Goal: Information Seeking & Learning: Learn about a topic

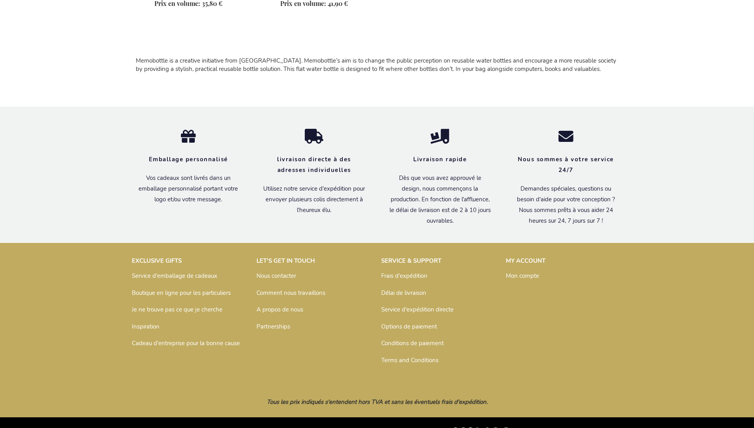
scroll to position [532, 0]
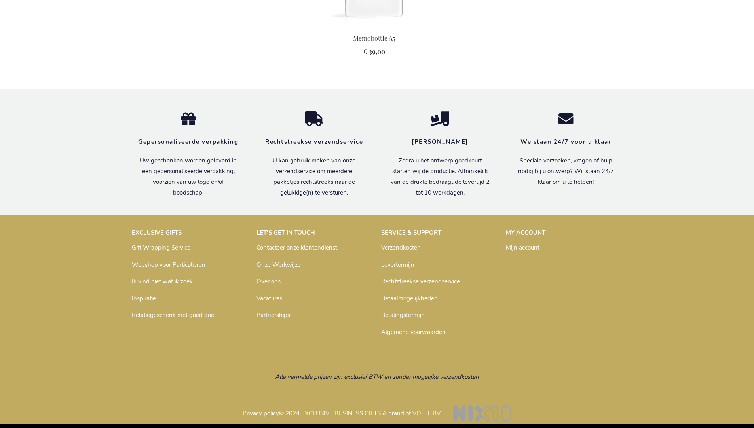
scroll to position [892, 0]
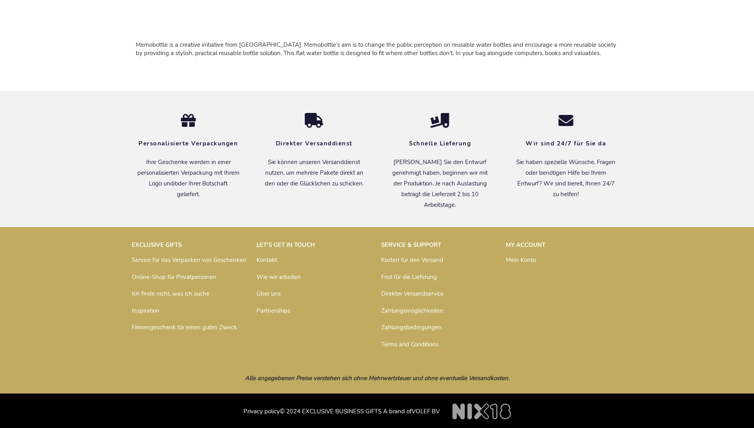
scroll to position [524, 0]
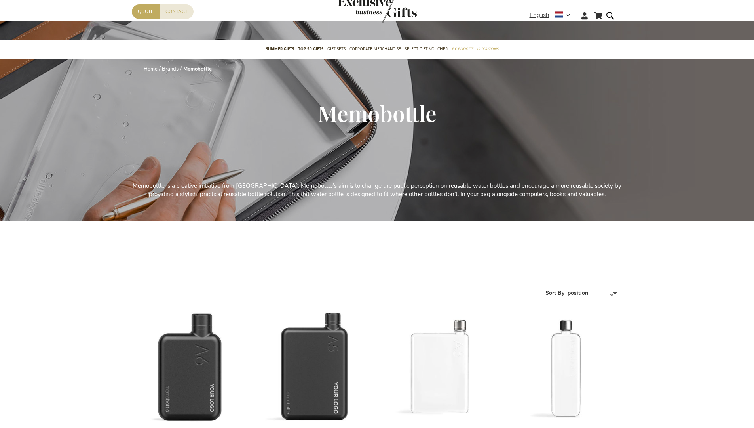
scroll to position [513, 0]
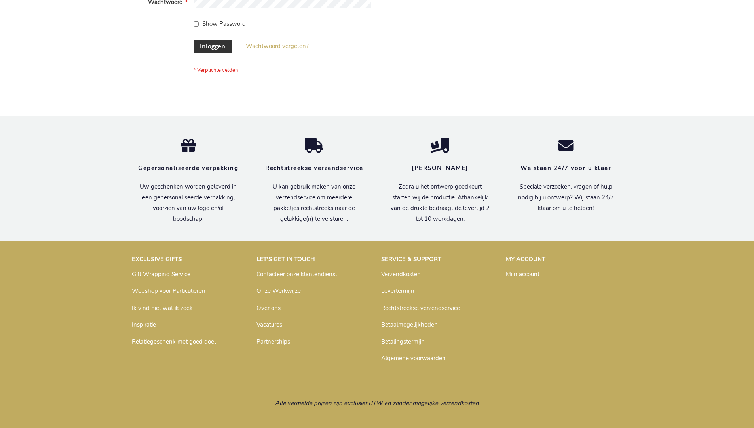
scroll to position [269, 0]
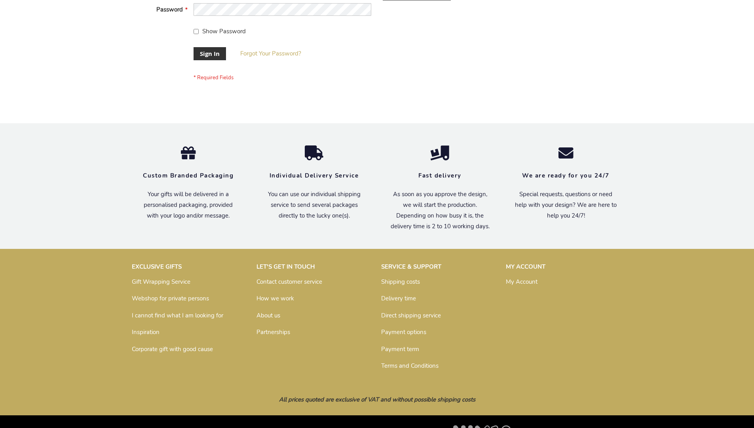
scroll to position [255, 0]
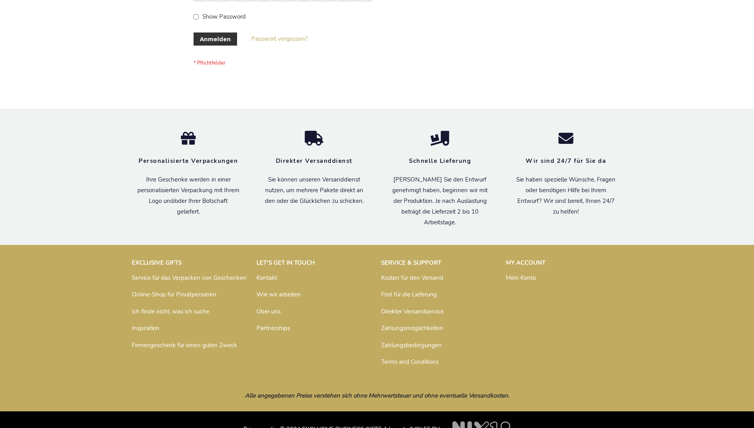
scroll to position [265, 0]
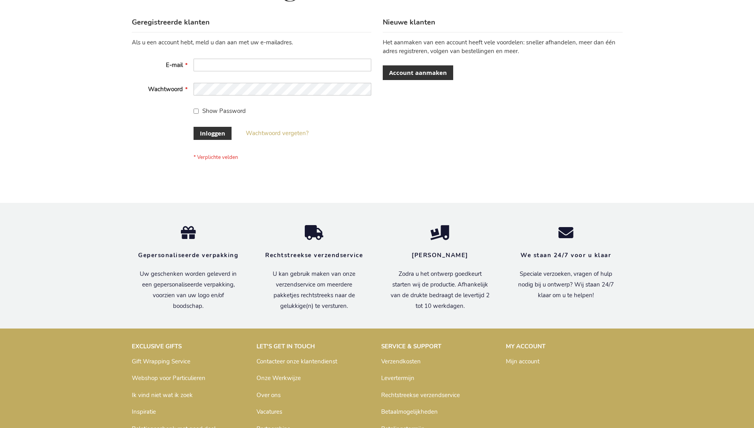
scroll to position [269, 0]
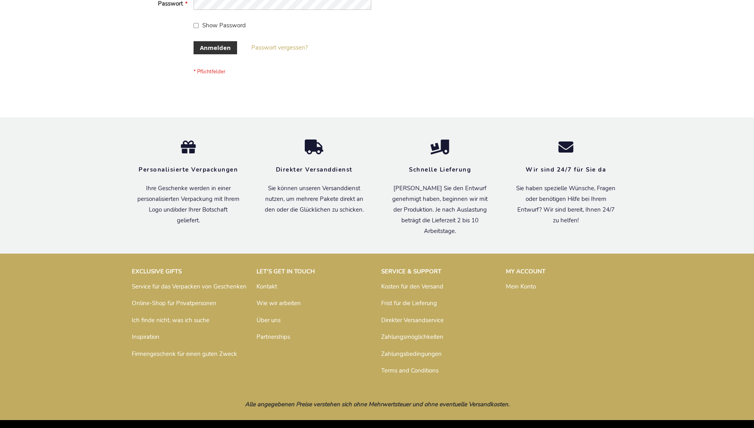
scroll to position [265, 0]
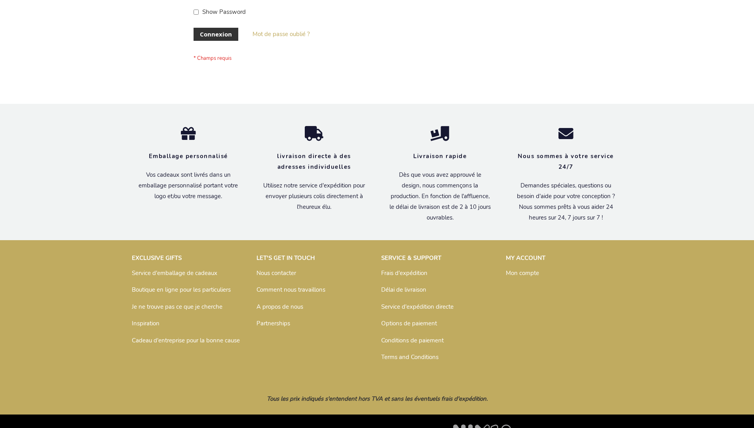
scroll to position [273, 0]
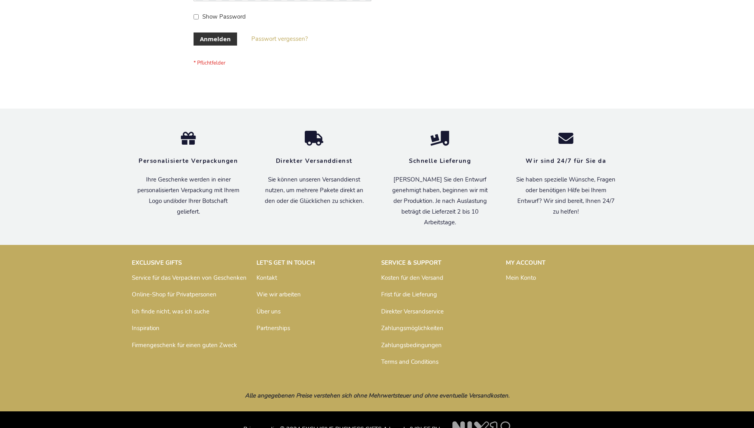
scroll to position [265, 0]
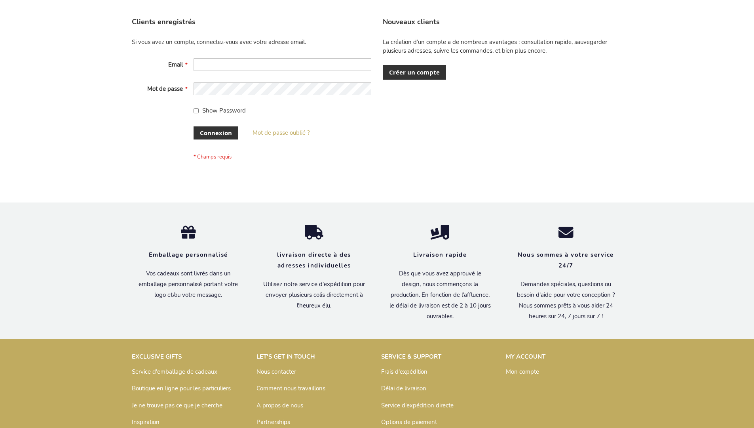
scroll to position [273, 0]
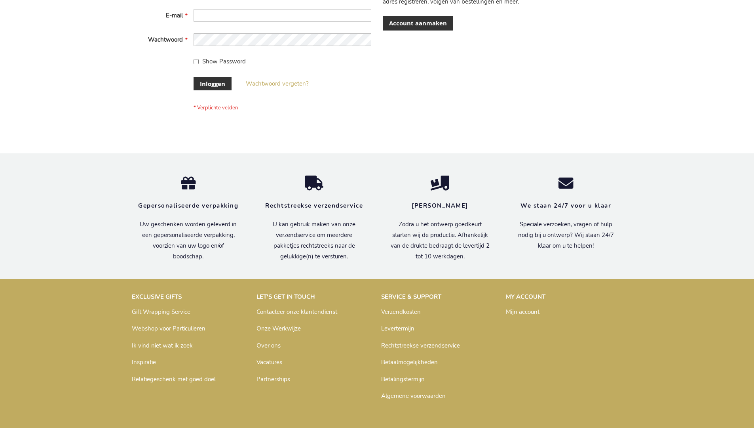
scroll to position [269, 0]
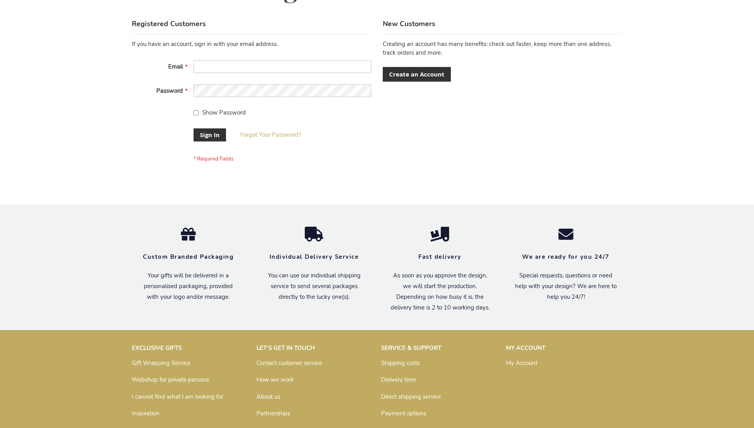
scroll to position [255, 0]
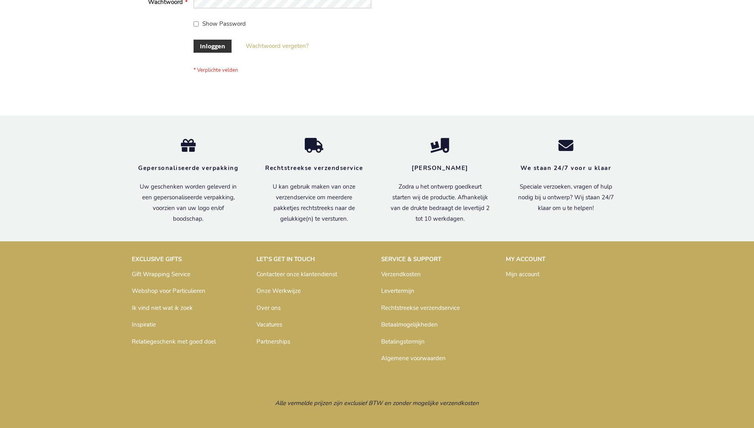
scroll to position [269, 0]
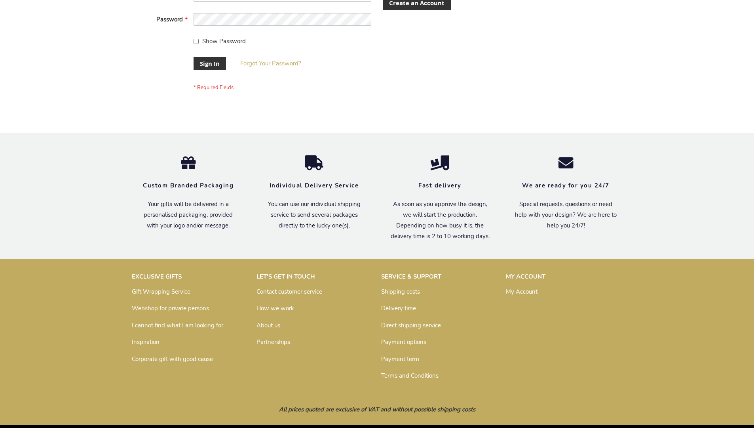
scroll to position [255, 0]
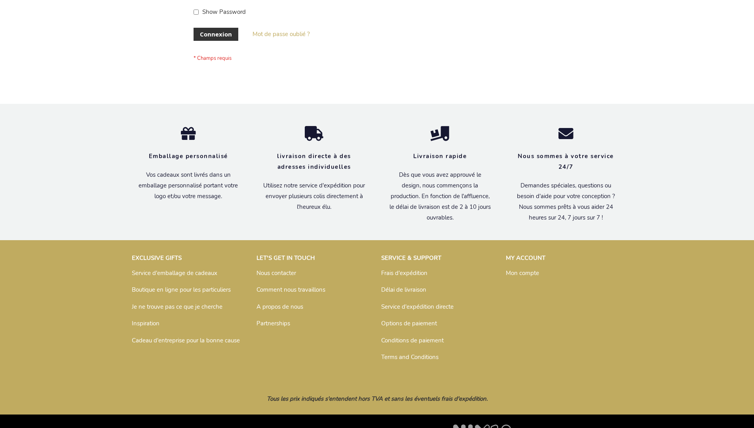
scroll to position [273, 0]
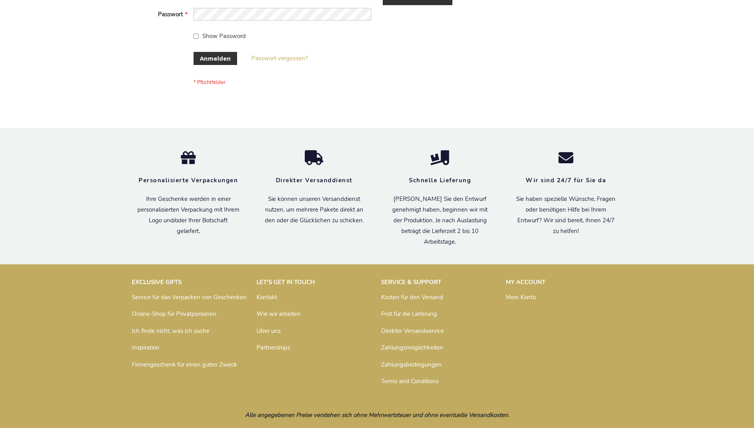
scroll to position [265, 0]
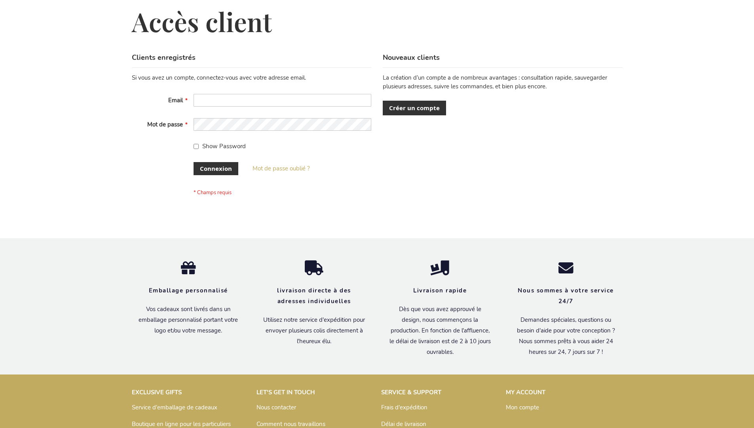
scroll to position [273, 0]
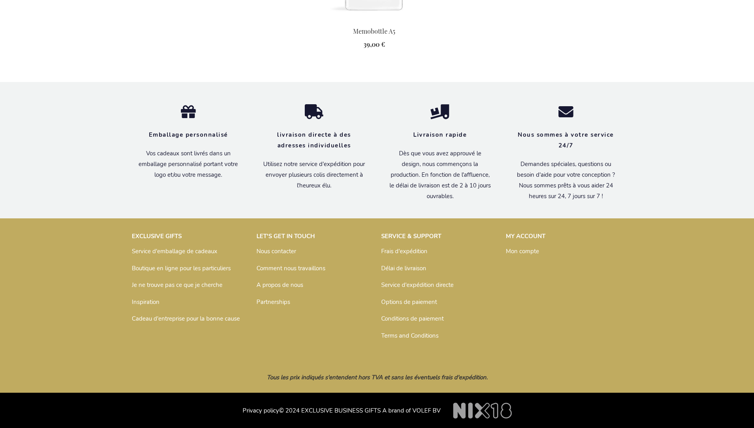
scroll to position [896, 0]
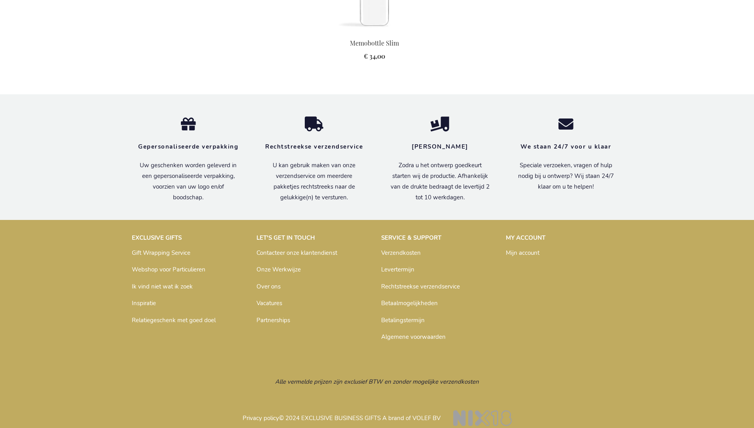
scroll to position [874, 0]
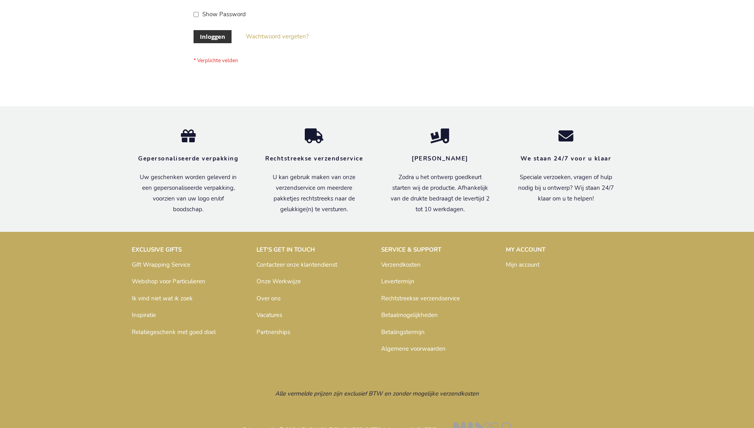
scroll to position [269, 0]
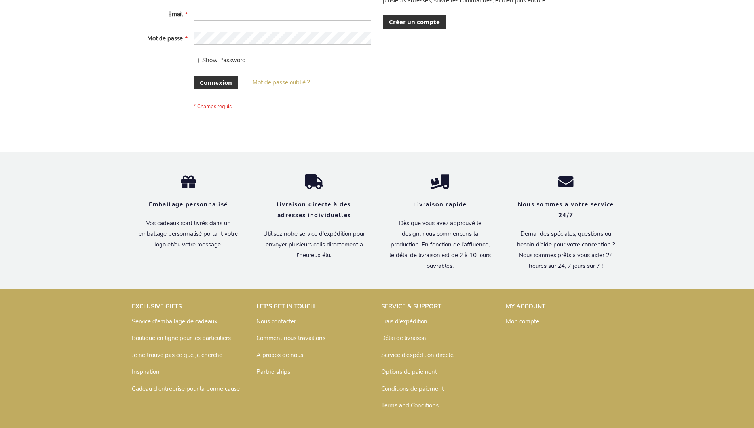
scroll to position [273, 0]
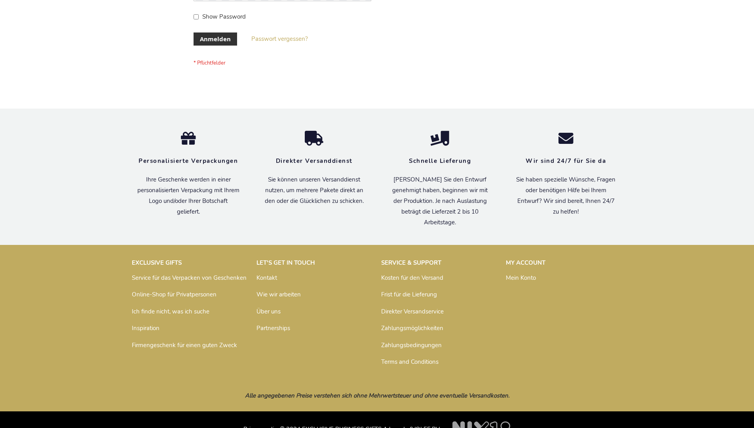
scroll to position [265, 0]
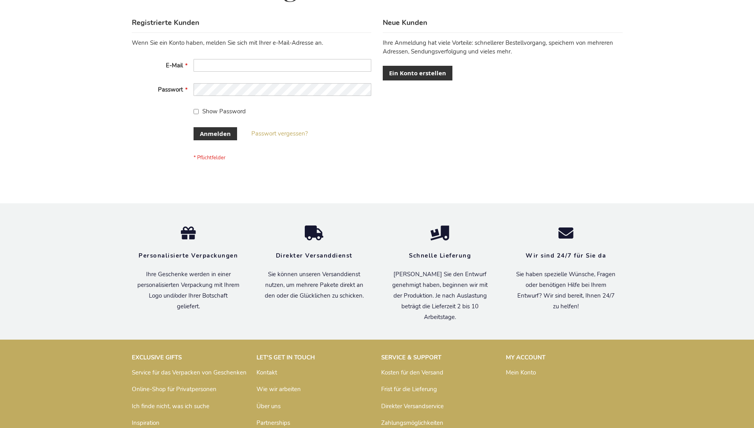
scroll to position [265, 0]
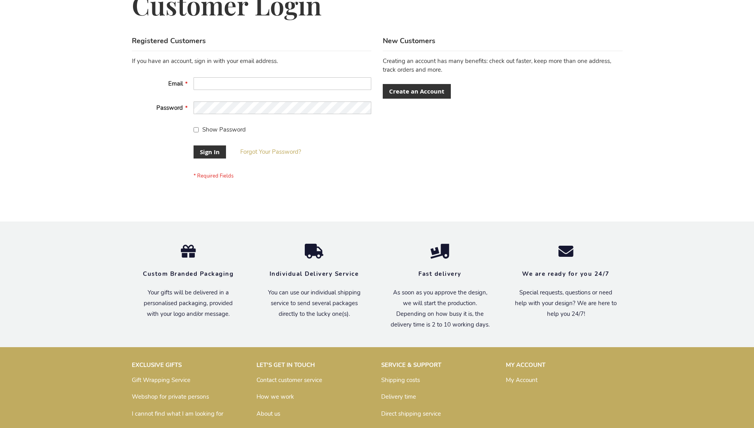
scroll to position [255, 0]
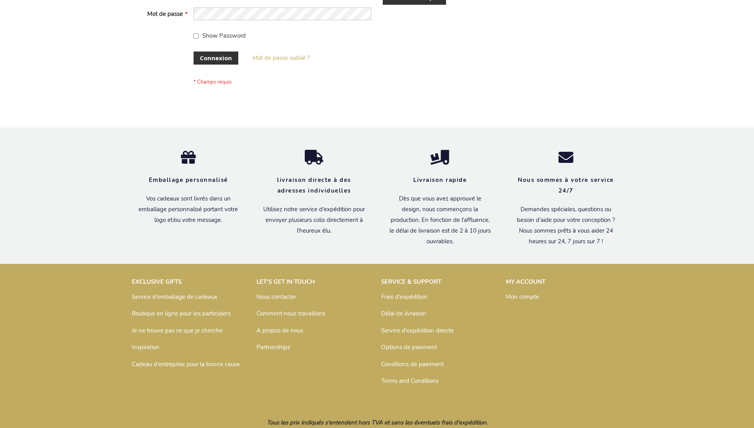
scroll to position [267, 0]
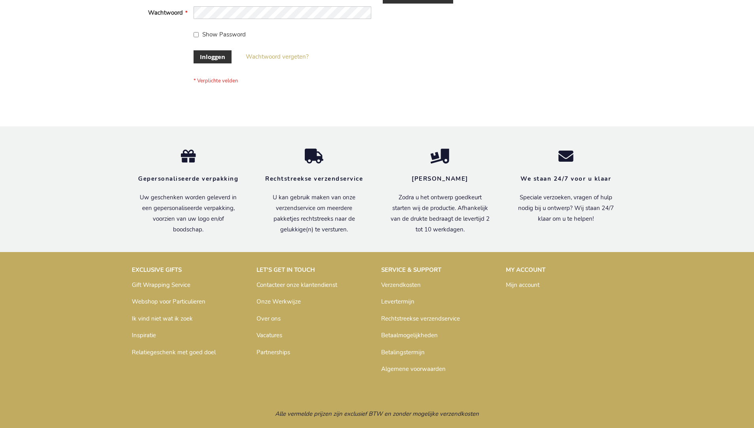
scroll to position [269, 0]
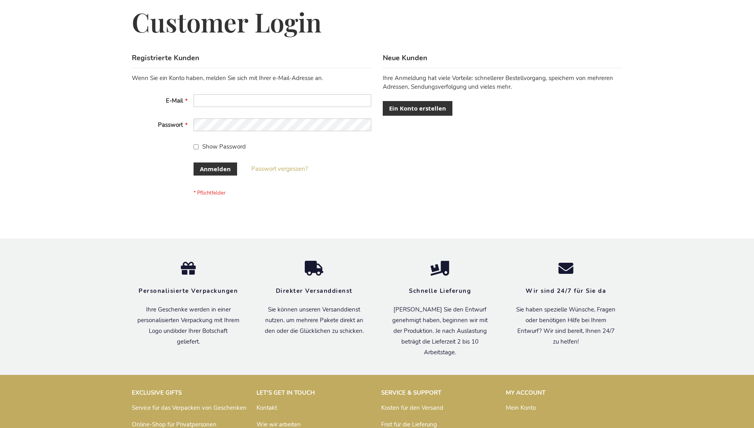
scroll to position [265, 0]
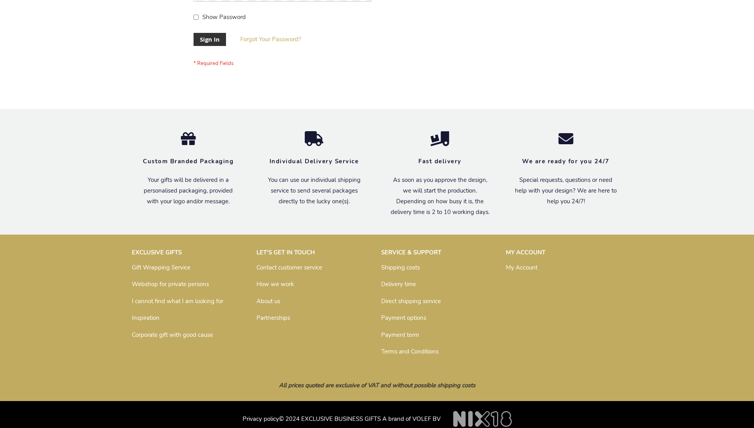
scroll to position [255, 0]
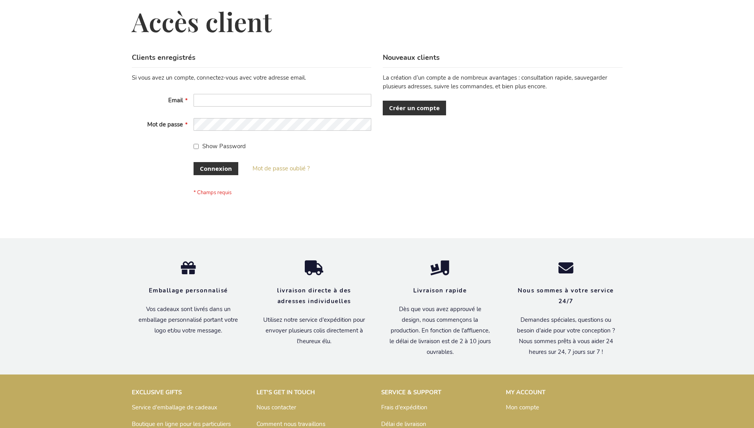
scroll to position [273, 0]
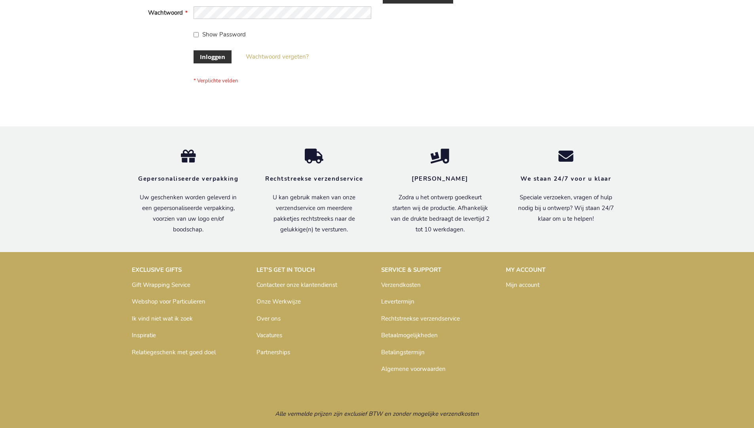
scroll to position [269, 0]
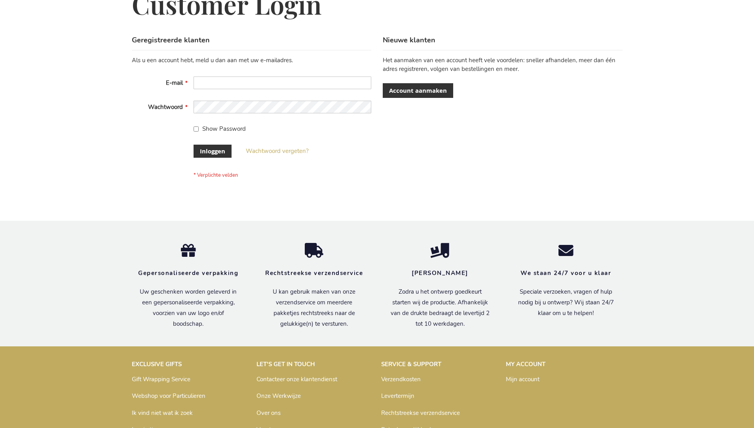
scroll to position [269, 0]
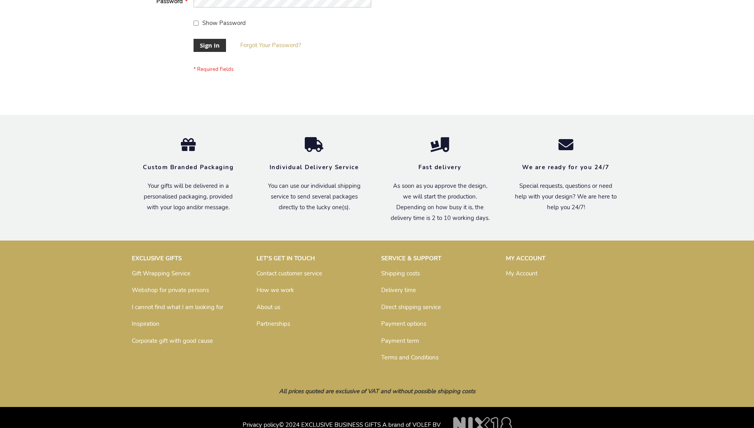
scroll to position [255, 0]
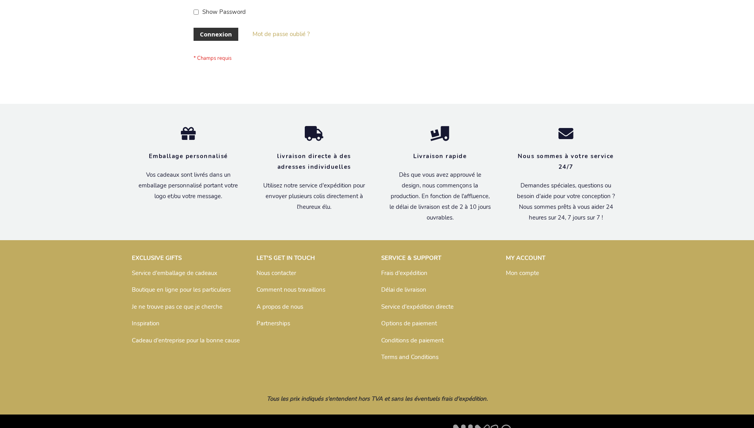
scroll to position [273, 0]
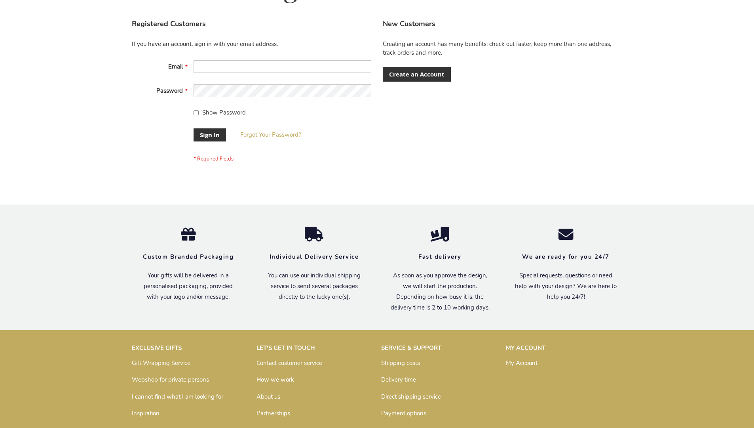
scroll to position [255, 0]
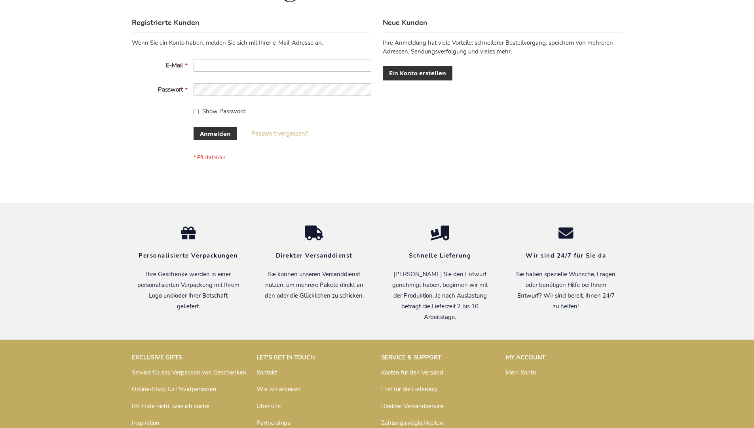
scroll to position [265, 0]
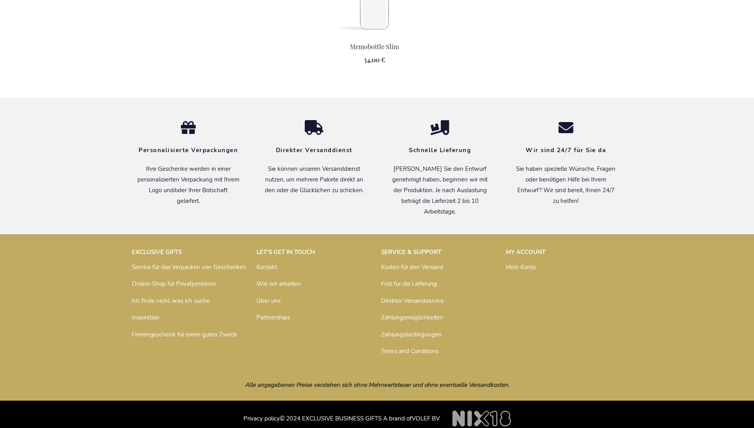
scroll to position [871, 0]
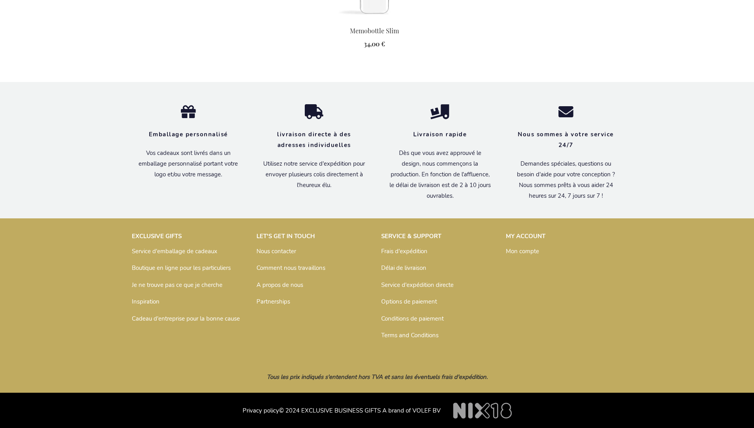
scroll to position [878, 0]
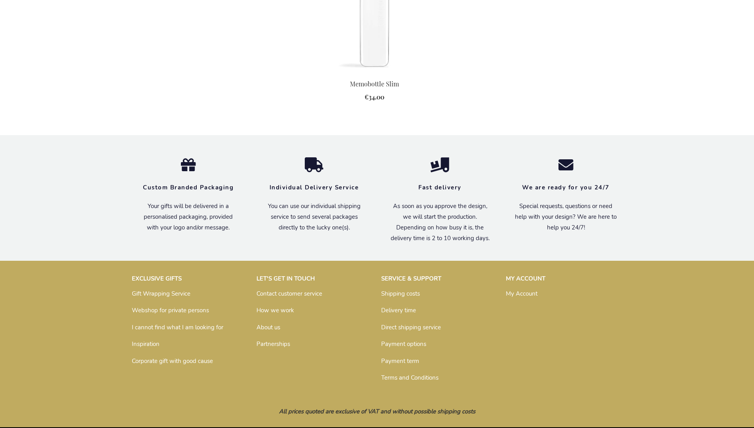
scroll to position [860, 0]
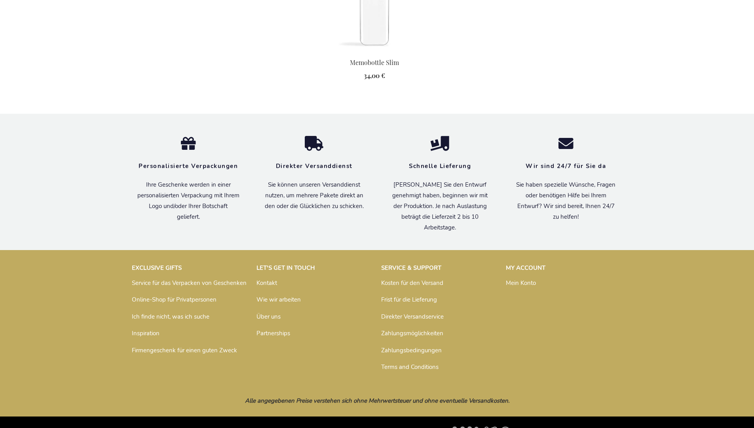
scroll to position [871, 0]
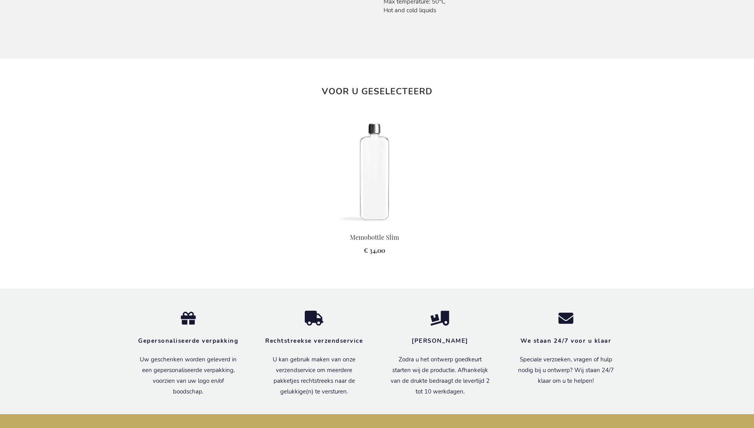
scroll to position [874, 0]
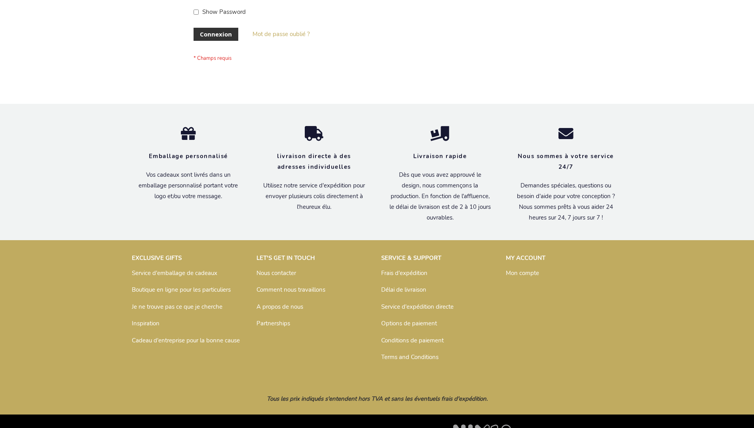
scroll to position [273, 0]
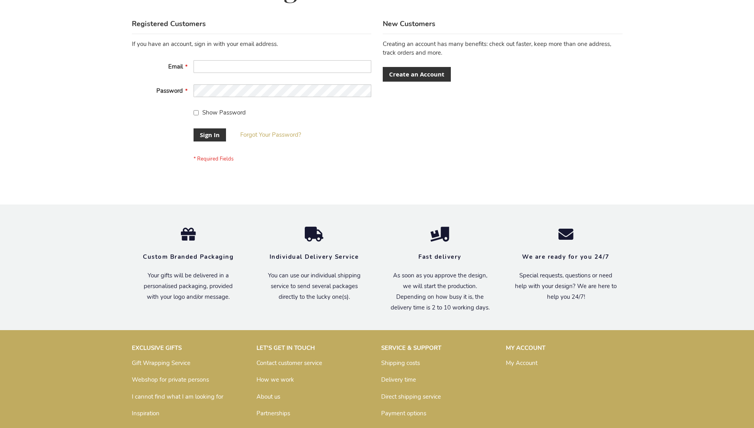
scroll to position [255, 0]
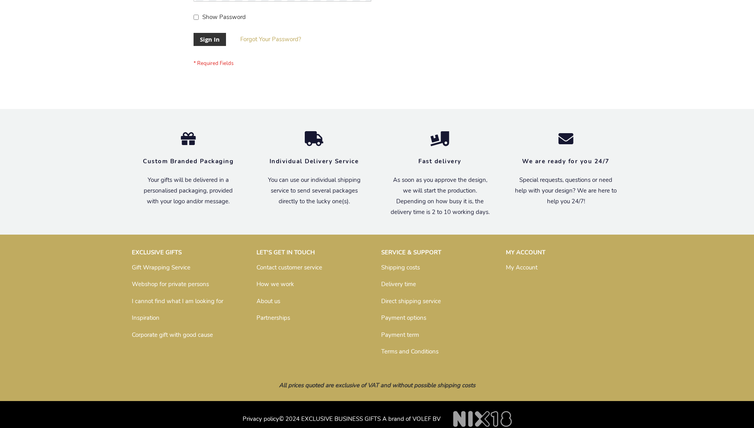
scroll to position [255, 0]
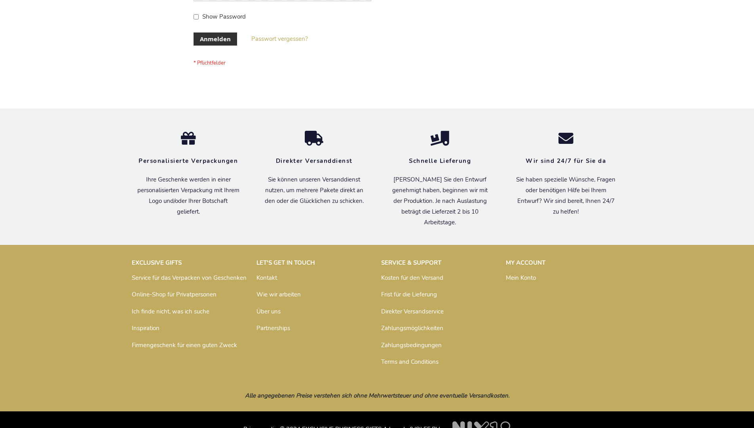
scroll to position [265, 0]
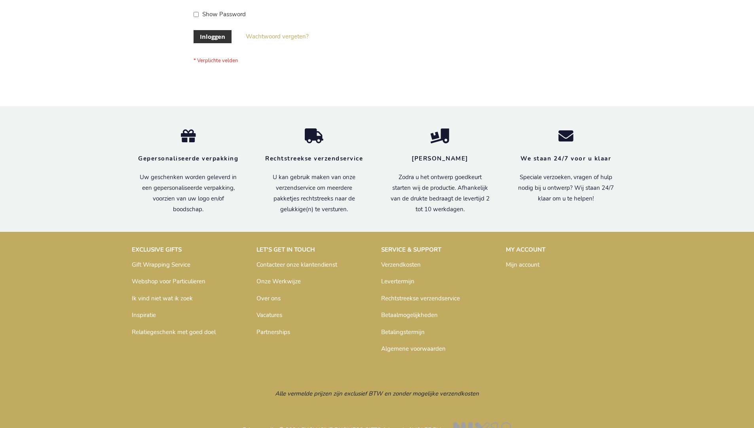
scroll to position [269, 0]
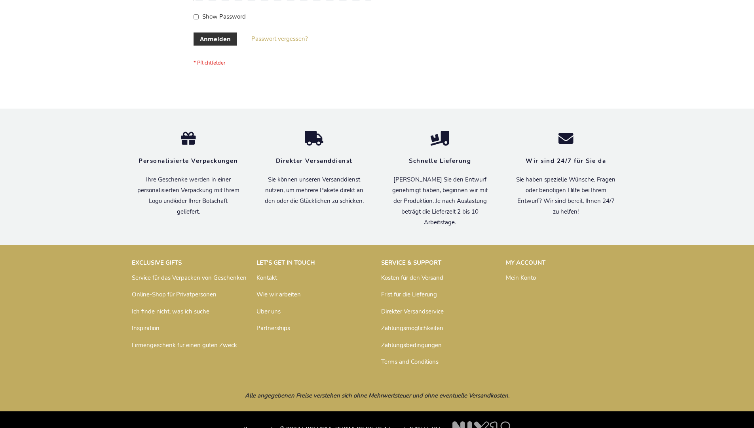
scroll to position [265, 0]
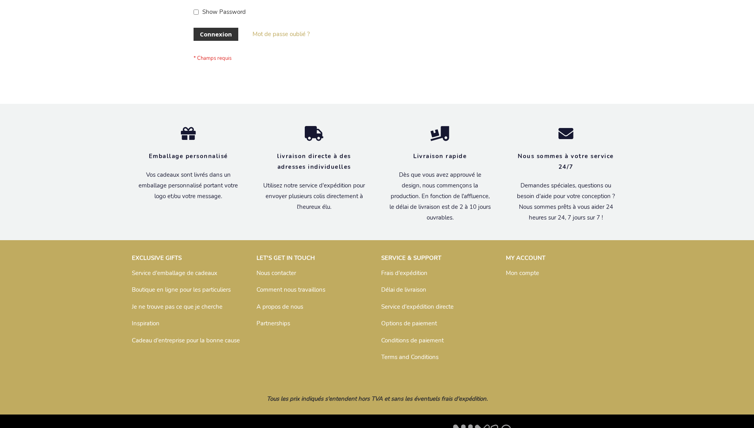
scroll to position [273, 0]
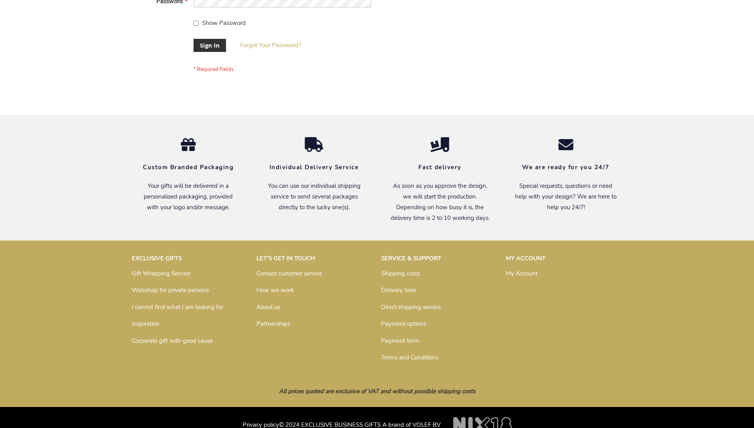
scroll to position [255, 0]
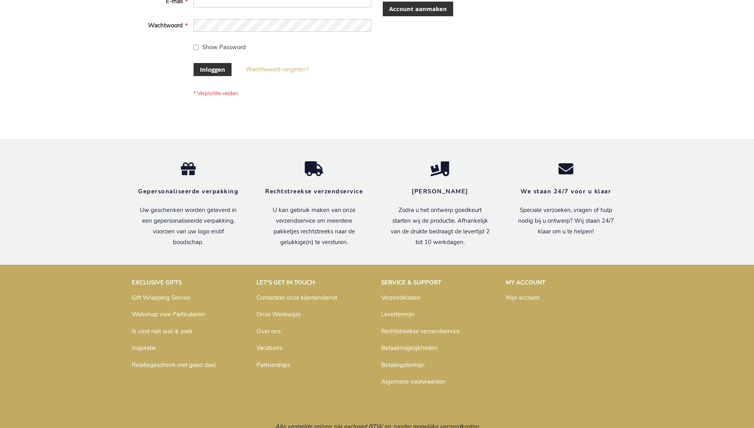
scroll to position [269, 0]
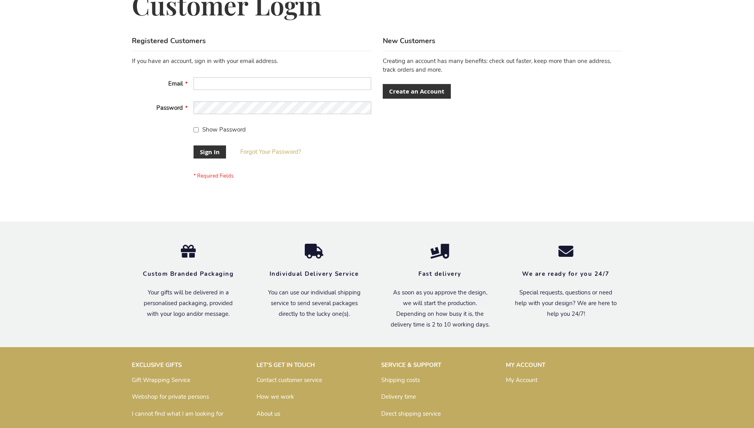
scroll to position [255, 0]
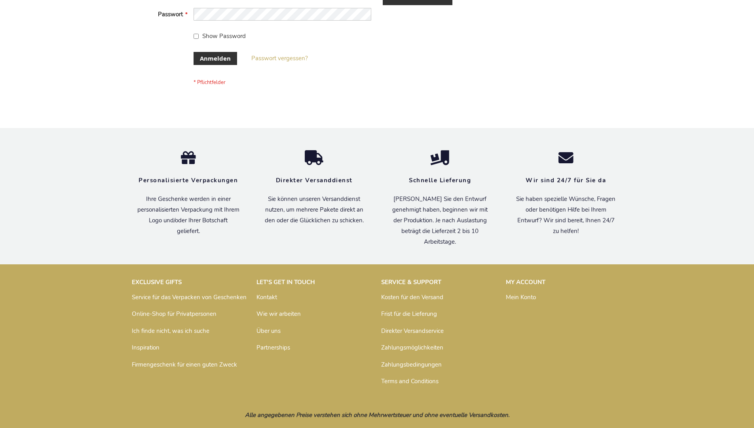
scroll to position [265, 0]
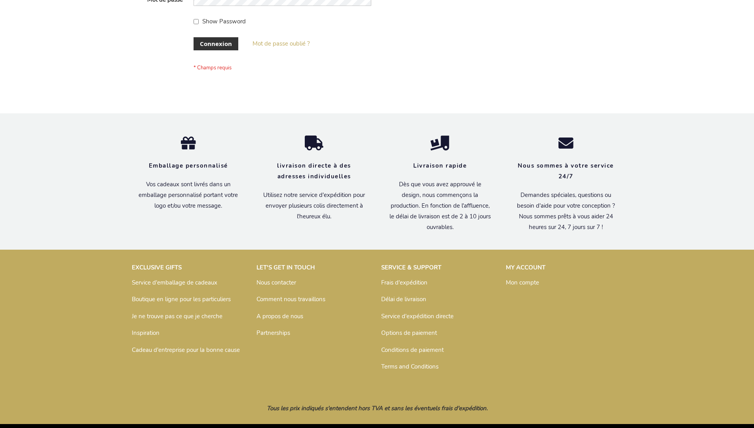
scroll to position [273, 0]
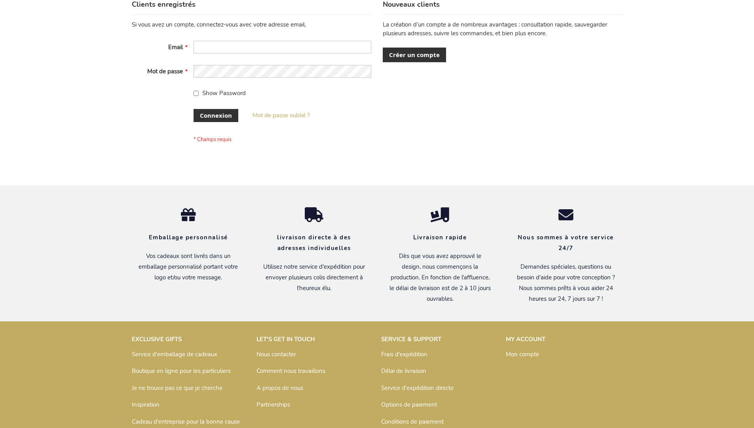
scroll to position [273, 0]
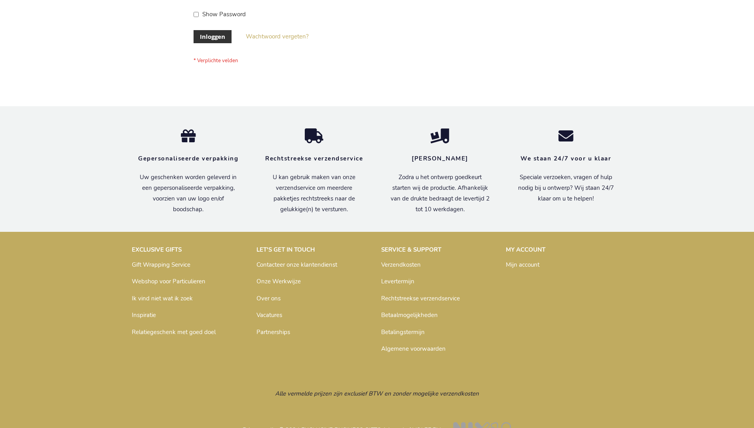
scroll to position [269, 0]
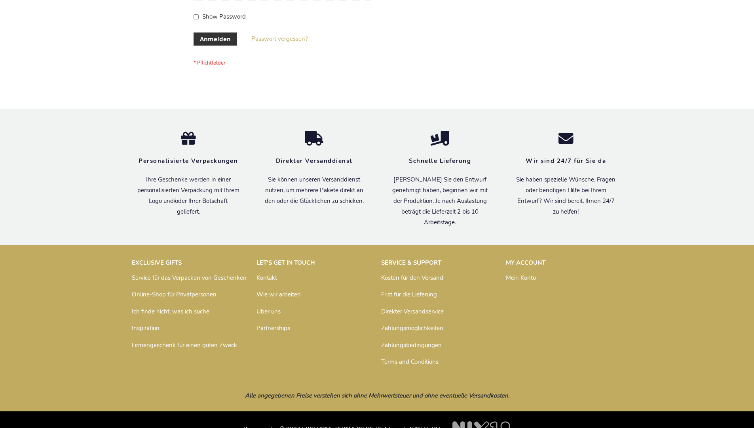
scroll to position [265, 0]
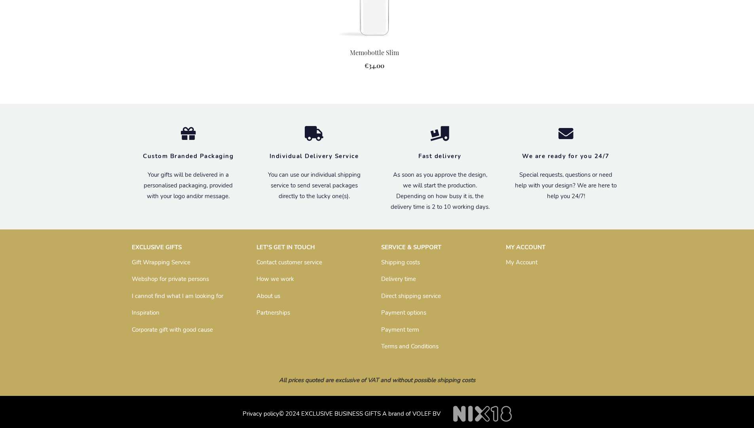
scroll to position [860, 0]
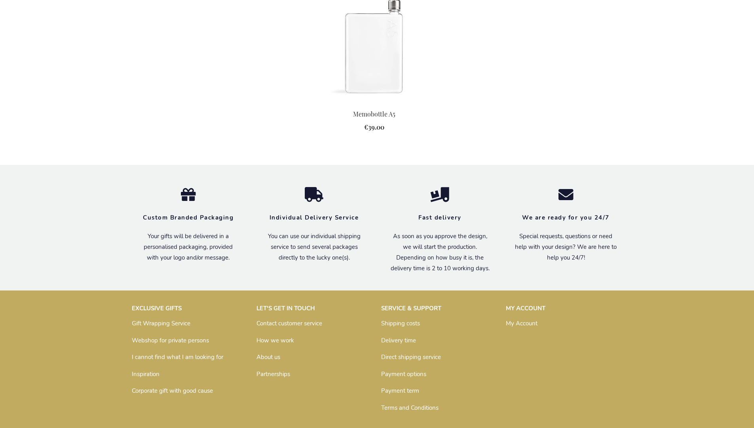
scroll to position [877, 0]
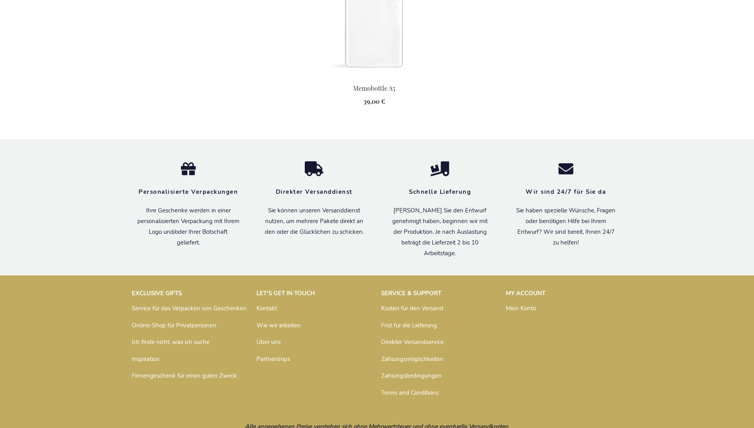
scroll to position [888, 0]
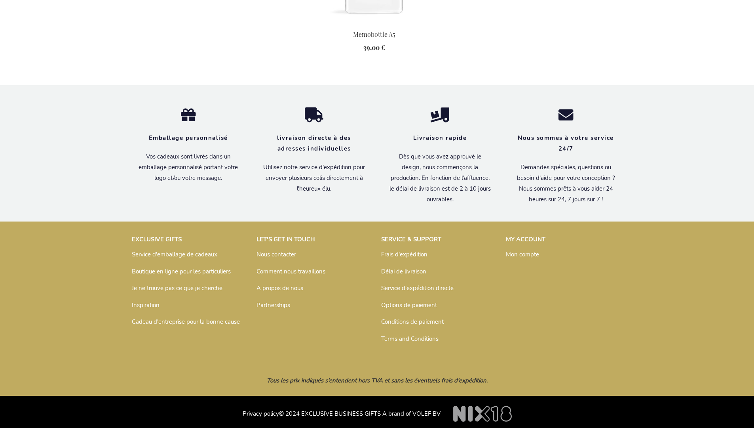
scroll to position [896, 0]
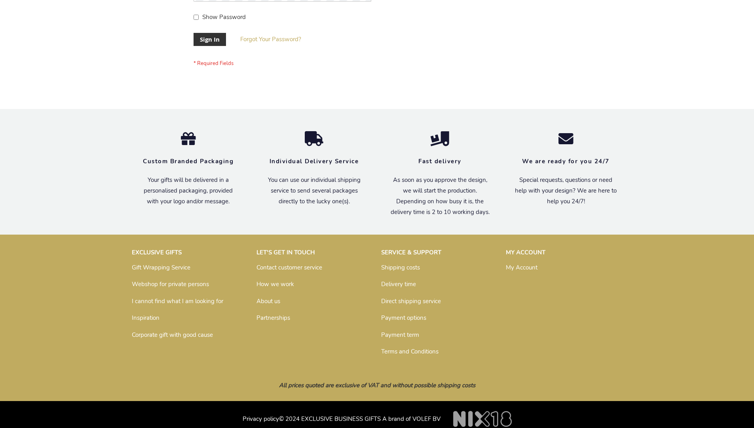
scroll to position [255, 0]
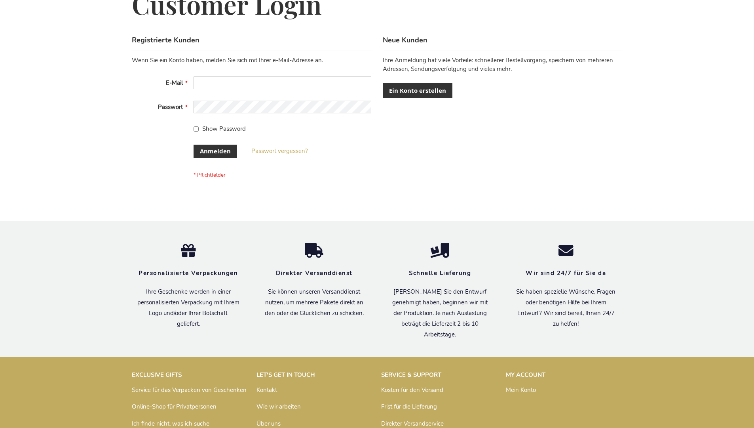
scroll to position [265, 0]
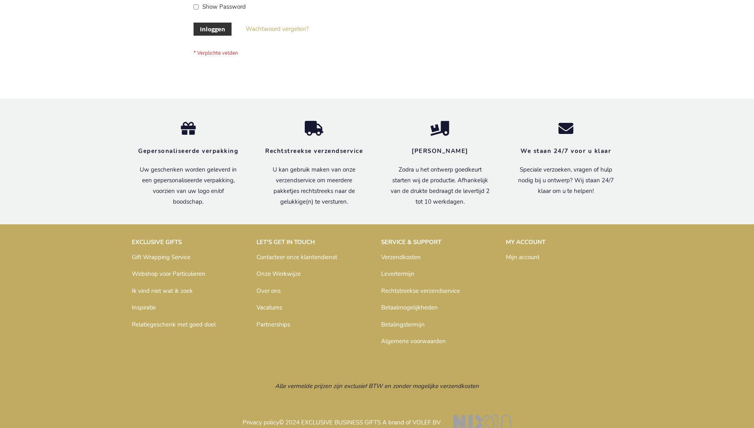
scroll to position [269, 0]
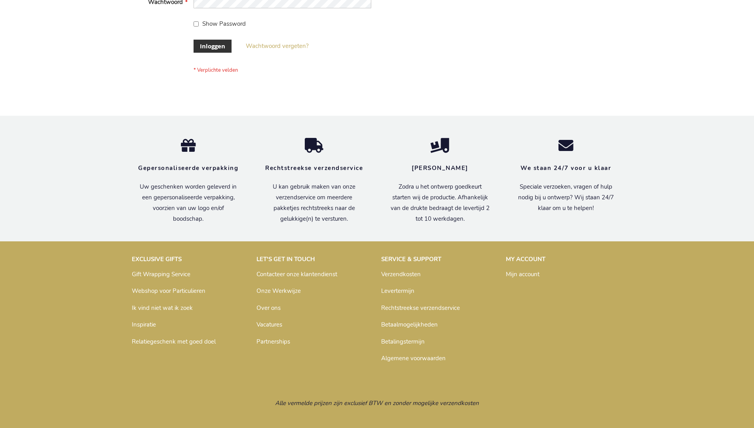
scroll to position [269, 0]
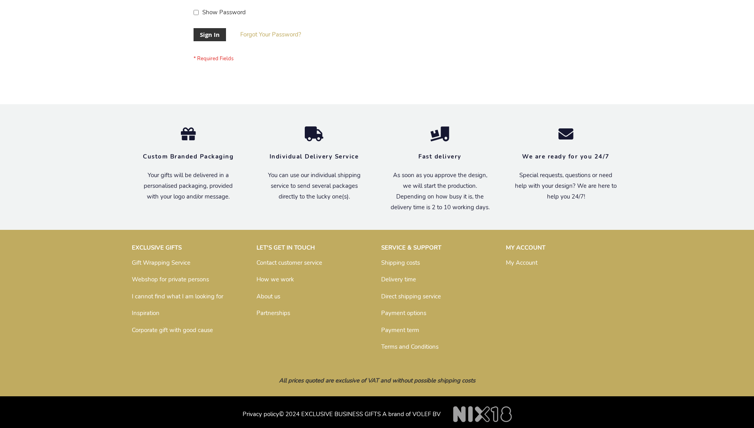
scroll to position [255, 0]
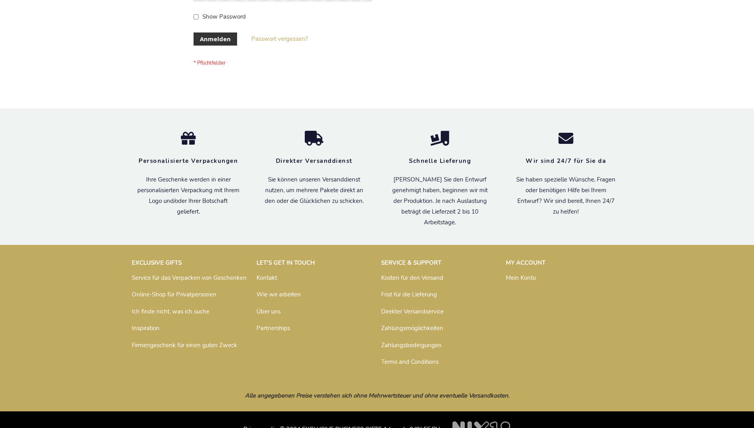
scroll to position [265, 0]
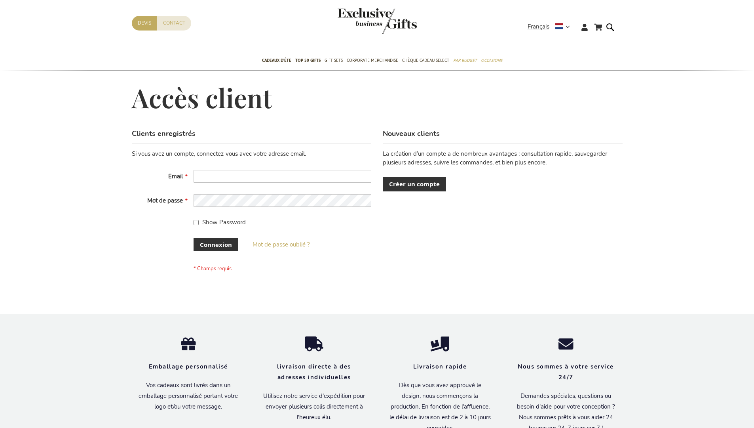
scroll to position [273, 0]
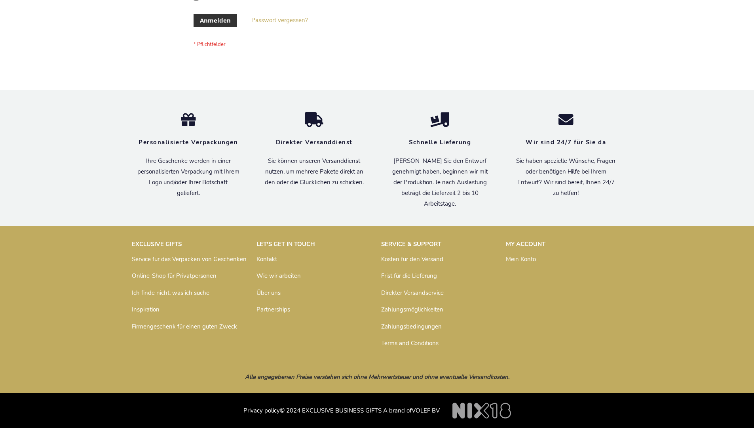
scroll to position [265, 0]
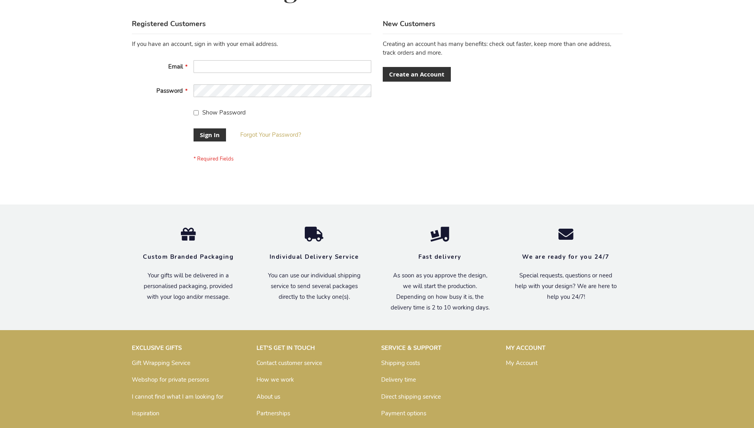
scroll to position [255, 0]
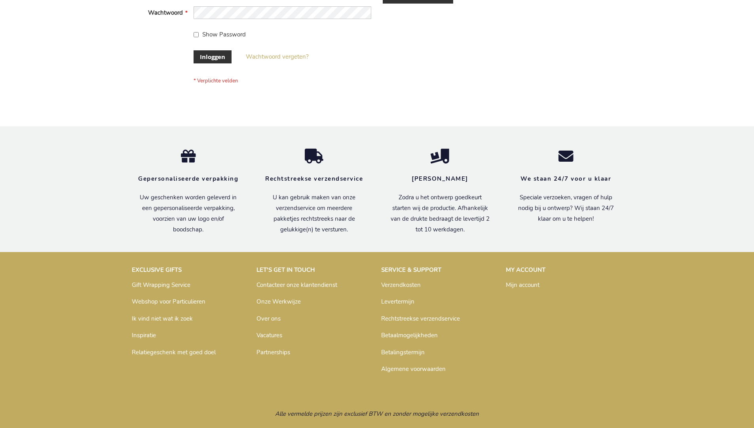
scroll to position [269, 0]
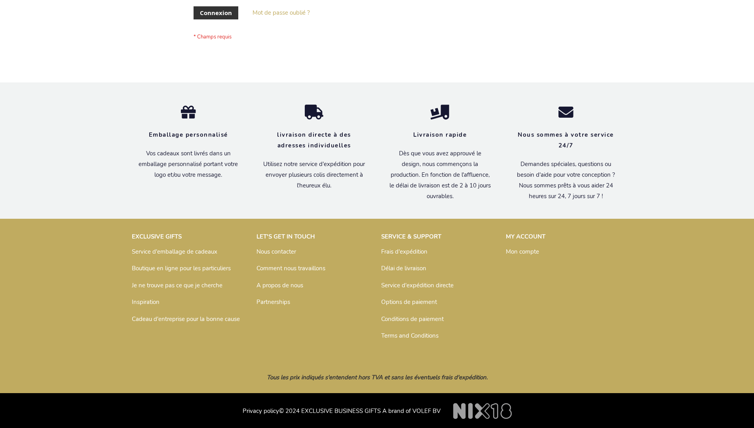
scroll to position [273, 0]
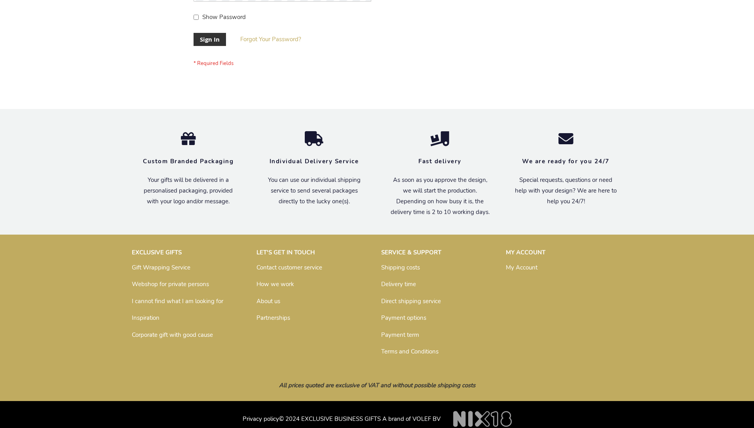
scroll to position [255, 0]
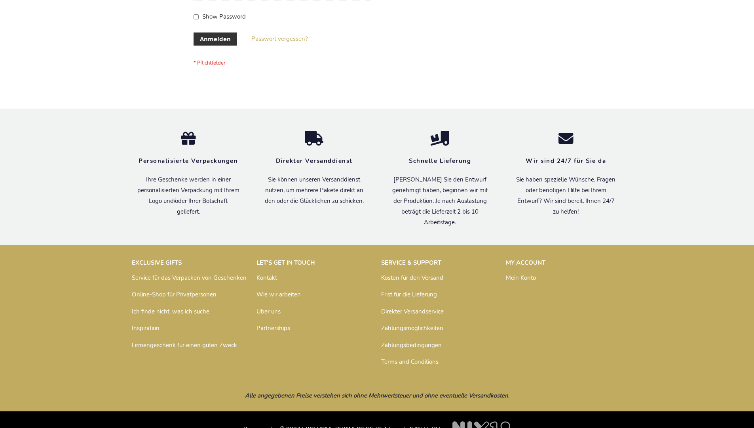
scroll to position [265, 0]
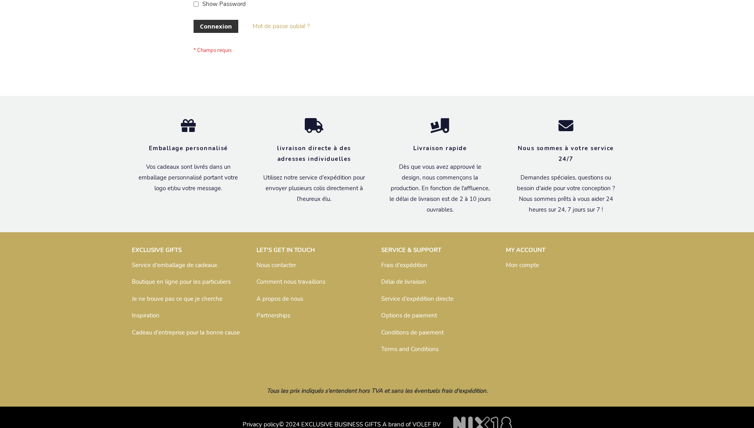
scroll to position [273, 0]
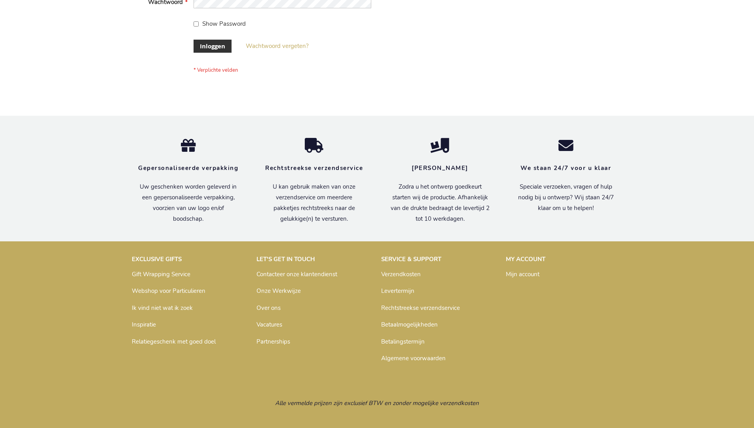
scroll to position [269, 0]
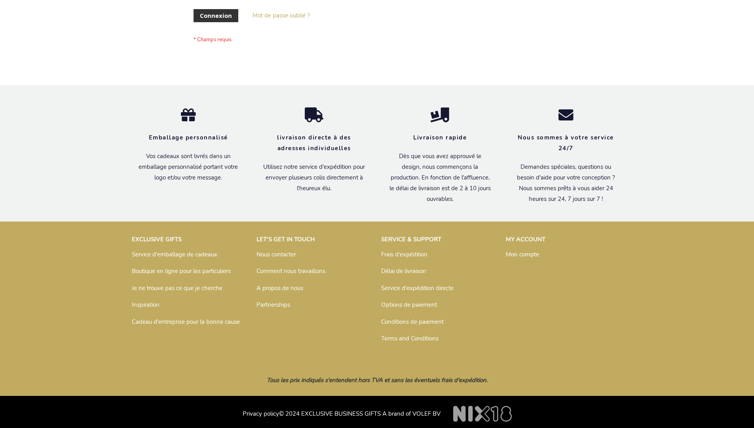
scroll to position [273, 0]
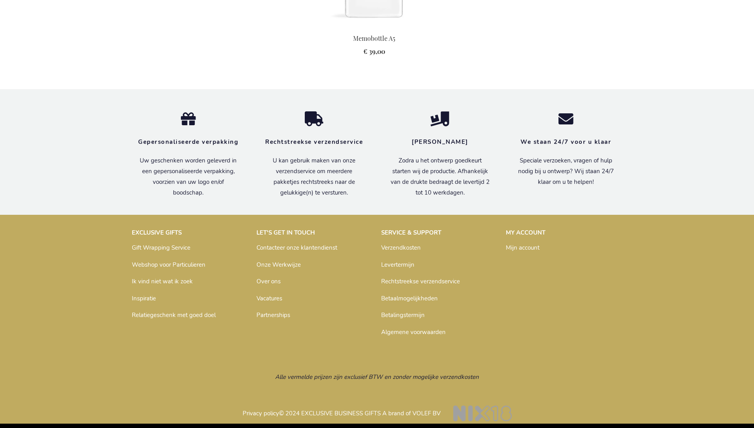
scroll to position [892, 0]
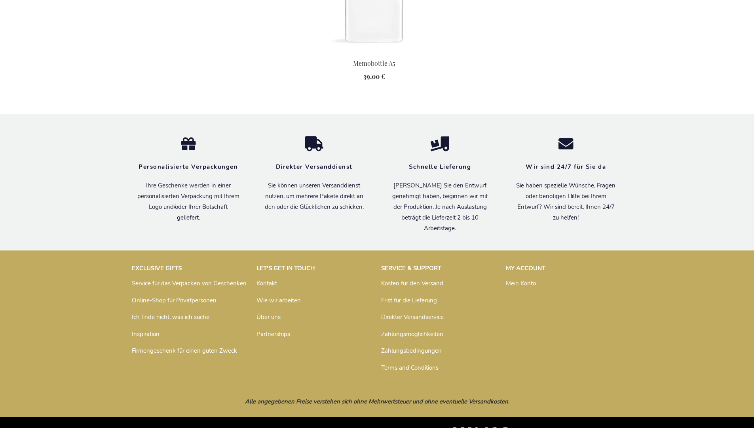
scroll to position [888, 0]
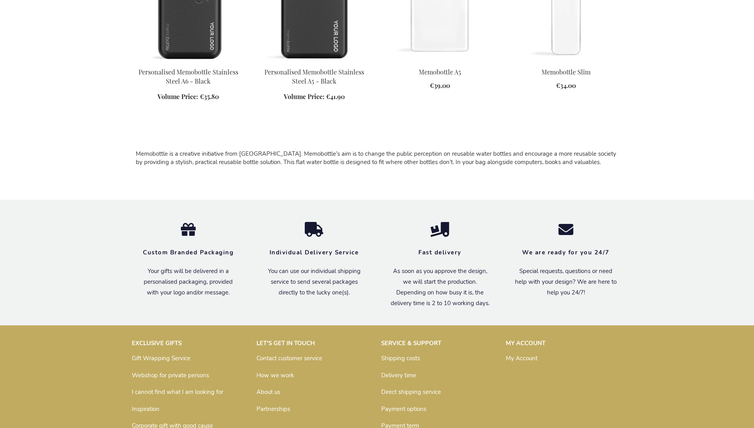
scroll to position [513, 0]
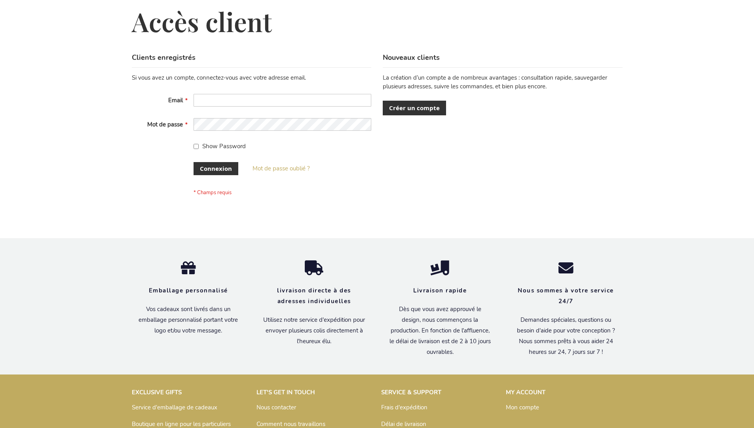
scroll to position [273, 0]
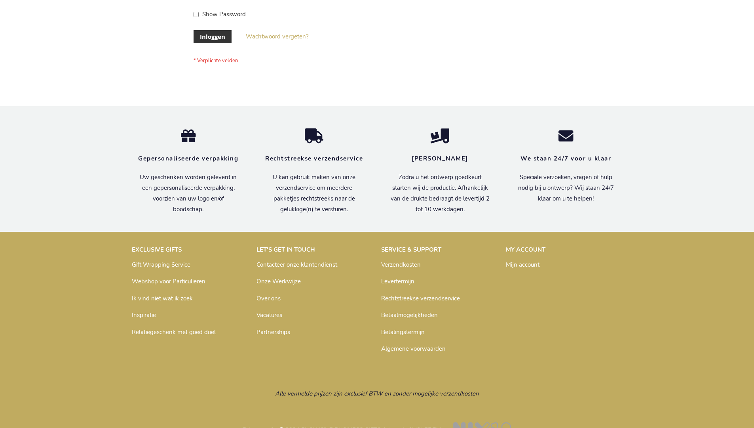
scroll to position [269, 0]
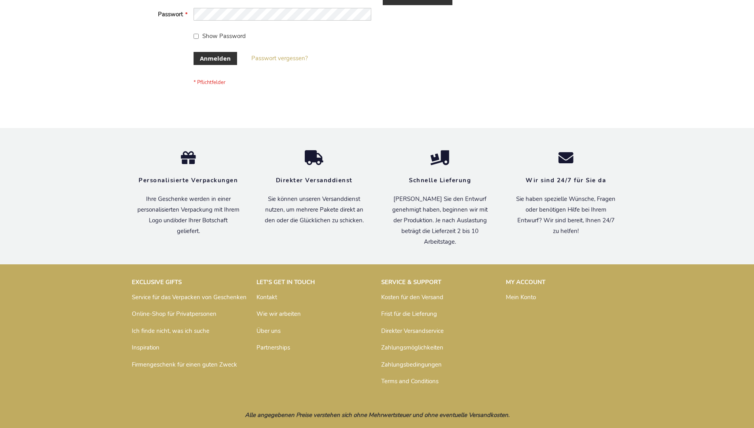
scroll to position [265, 0]
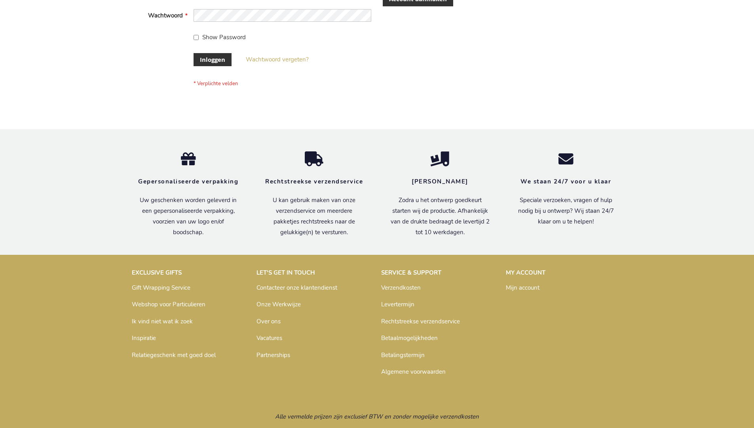
scroll to position [263, 0]
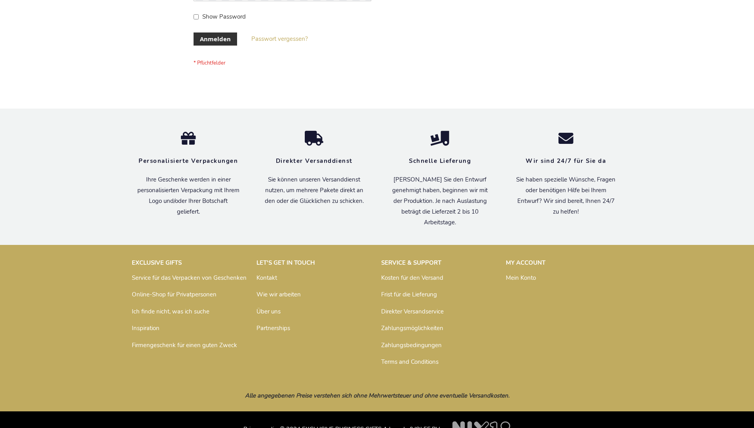
scroll to position [265, 0]
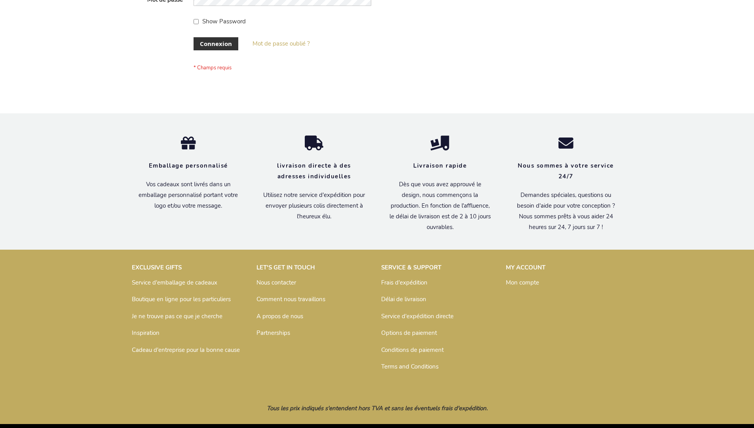
scroll to position [273, 0]
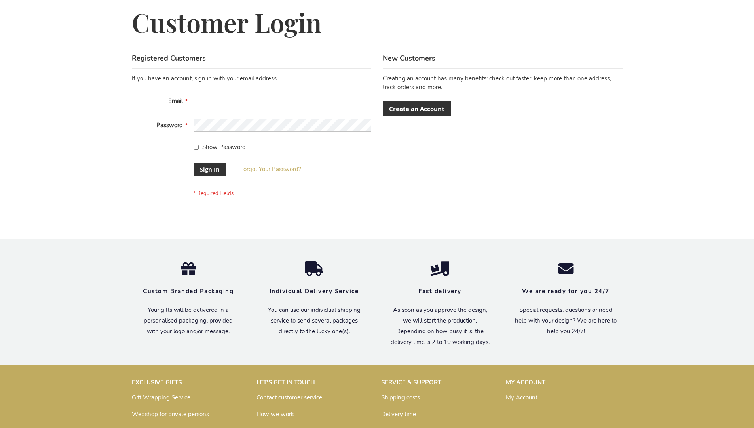
scroll to position [255, 0]
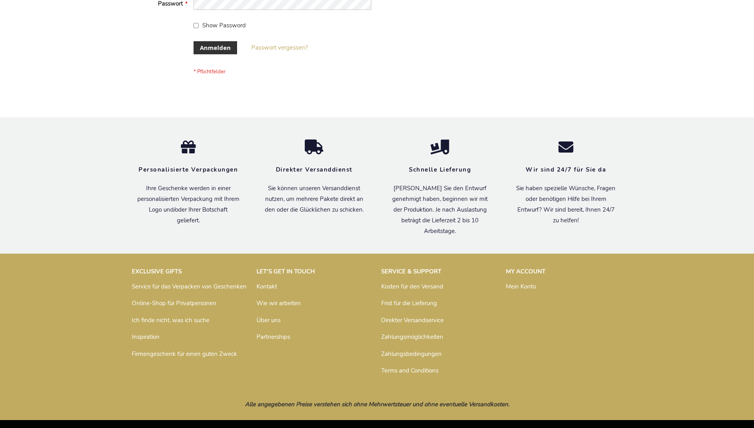
scroll to position [265, 0]
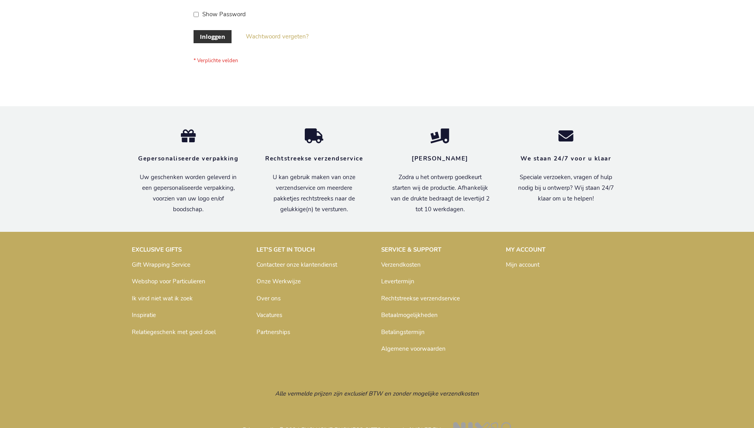
scroll to position [269, 0]
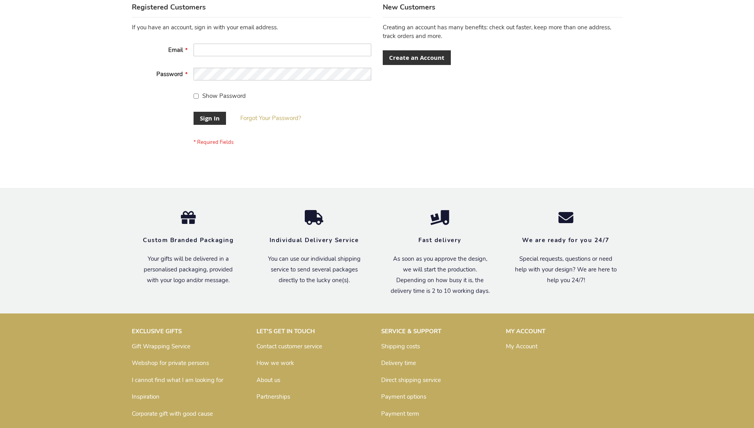
scroll to position [255, 0]
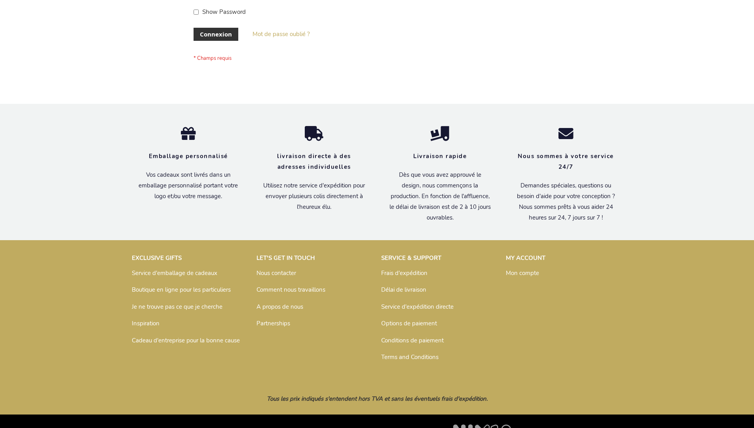
scroll to position [273, 0]
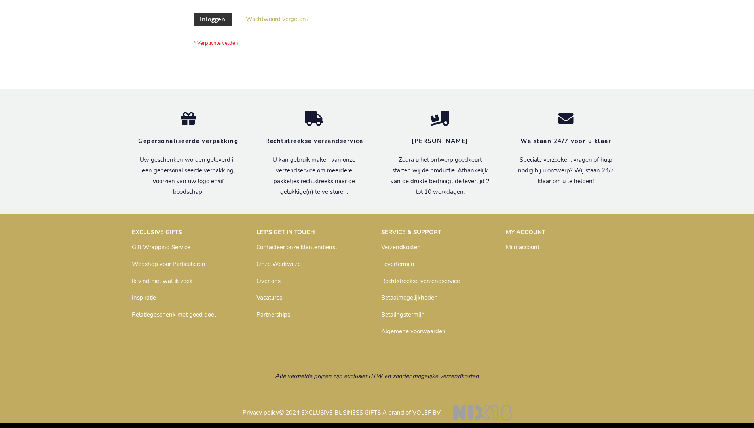
scroll to position [269, 0]
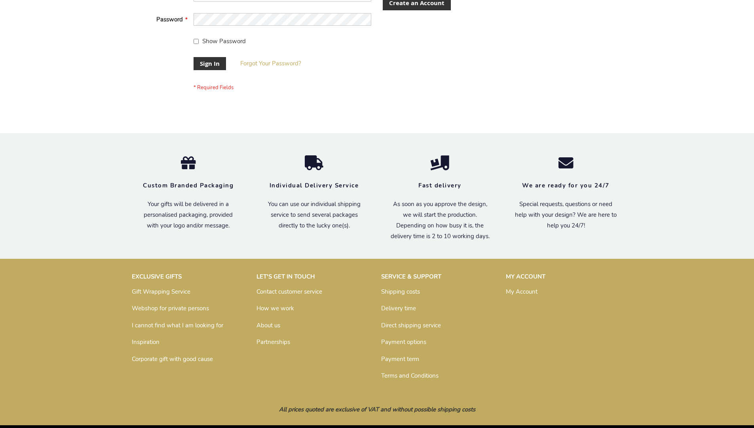
scroll to position [255, 0]
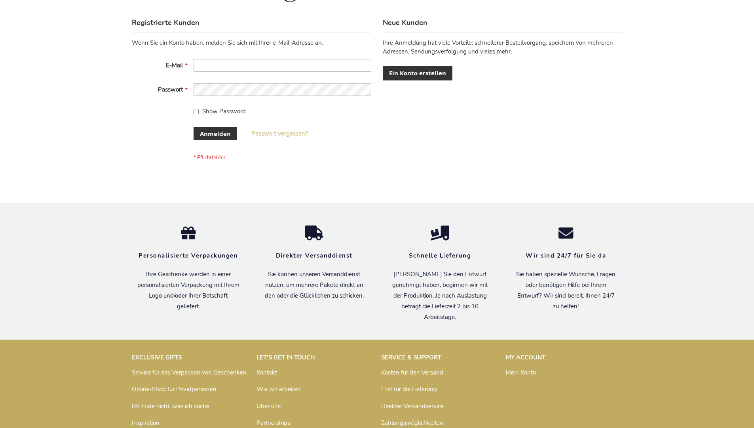
scroll to position [265, 0]
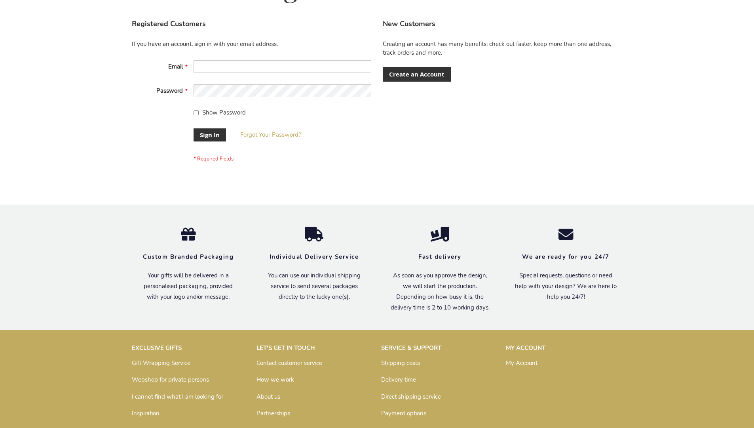
scroll to position [255, 0]
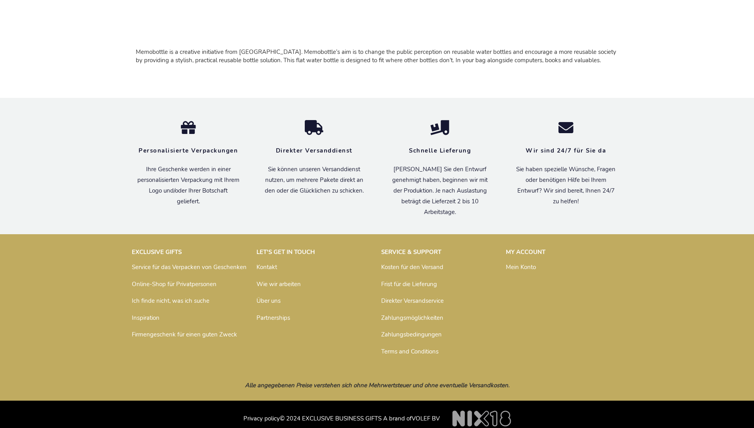
scroll to position [524, 0]
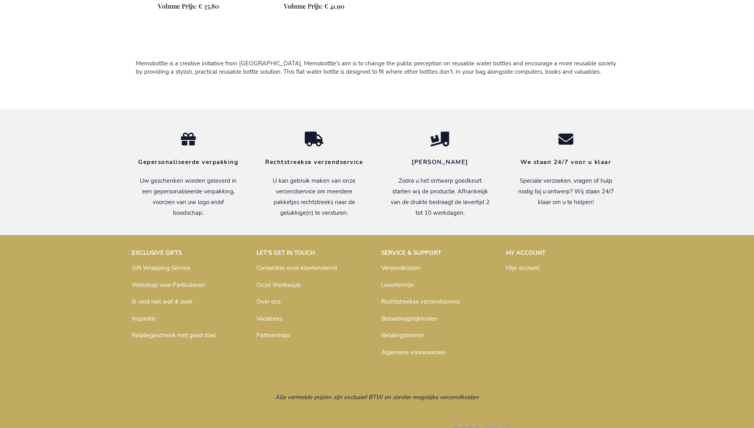
scroll to position [528, 0]
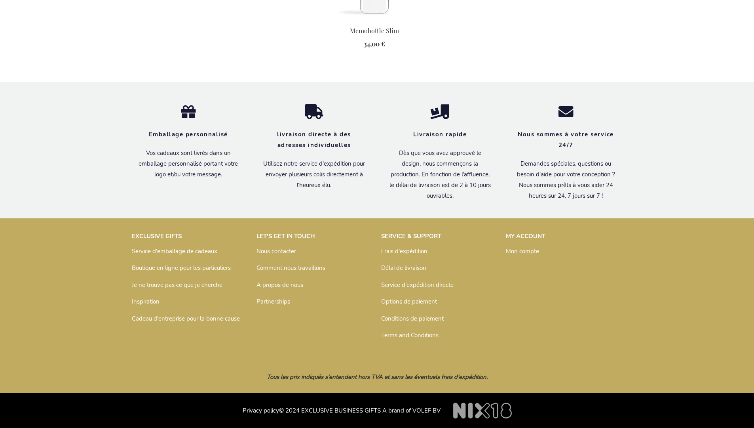
scroll to position [878, 0]
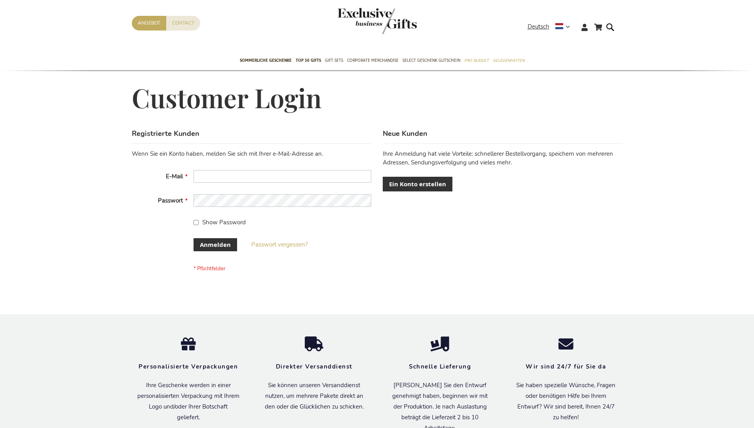
scroll to position [265, 0]
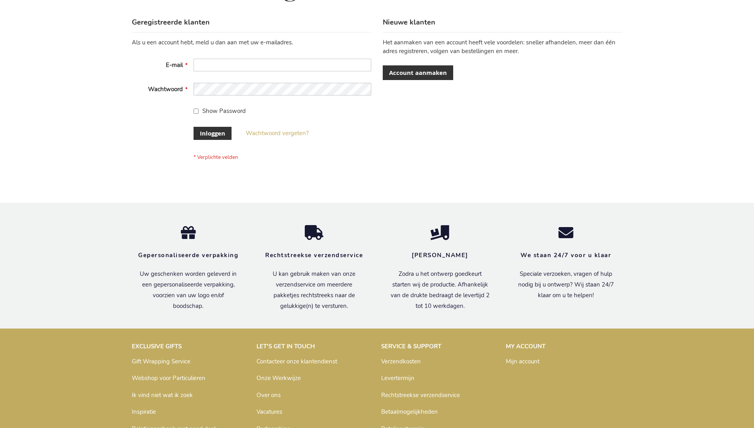
scroll to position [269, 0]
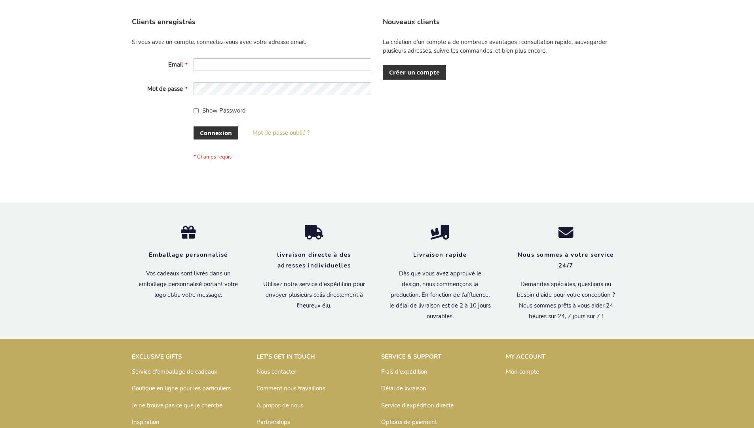
scroll to position [273, 0]
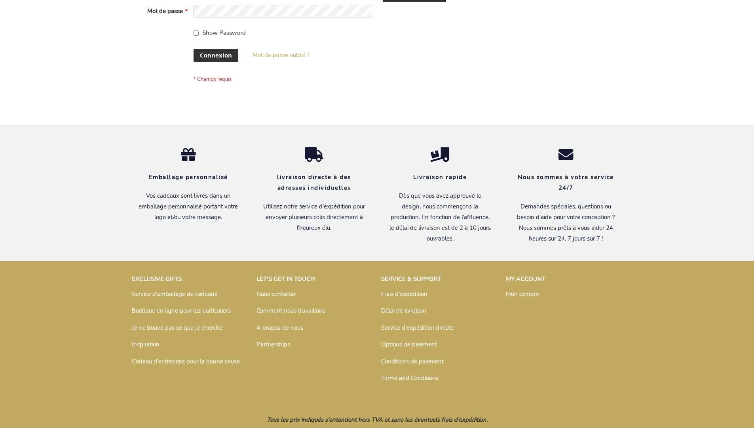
scroll to position [273, 0]
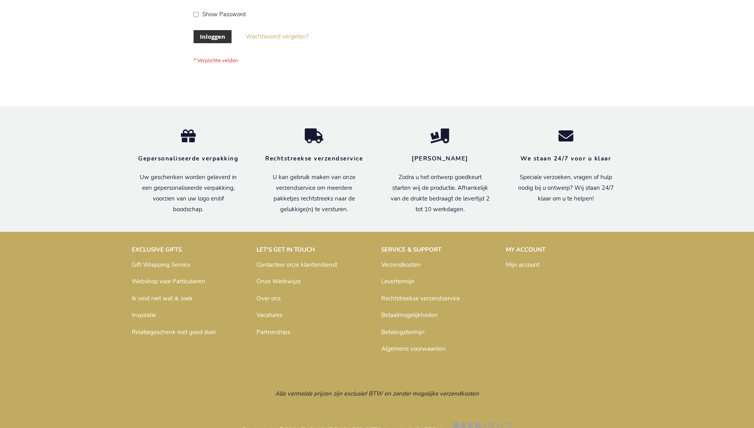
scroll to position [269, 0]
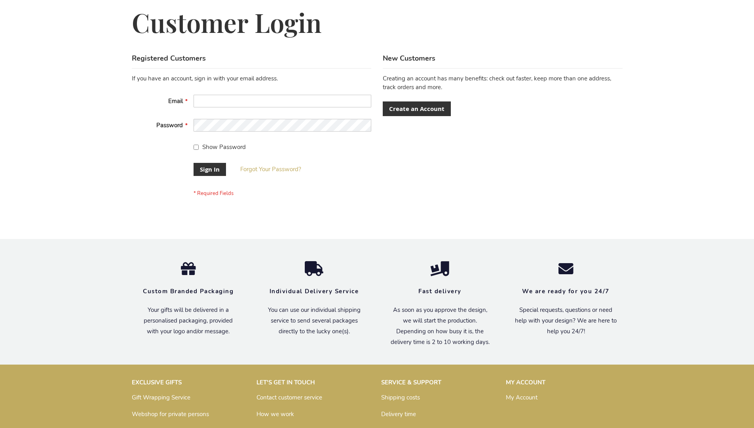
scroll to position [255, 0]
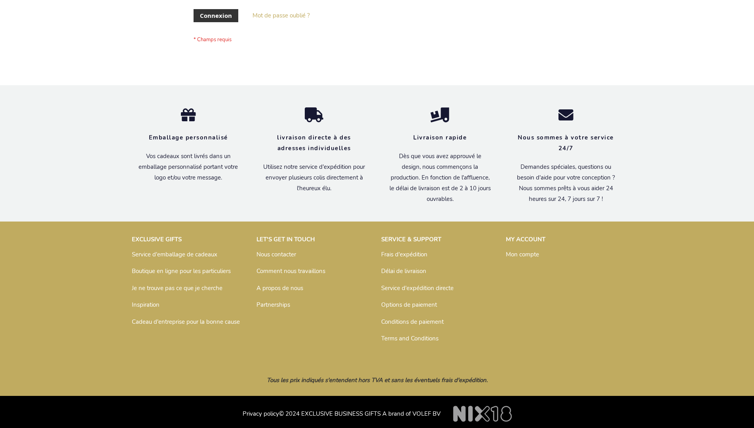
scroll to position [273, 0]
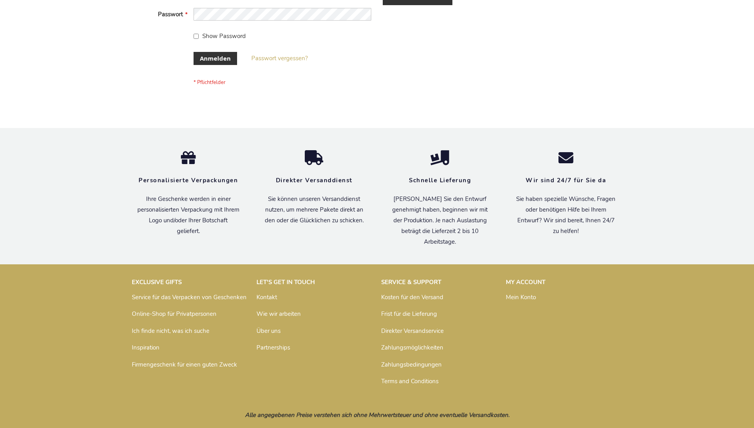
scroll to position [265, 0]
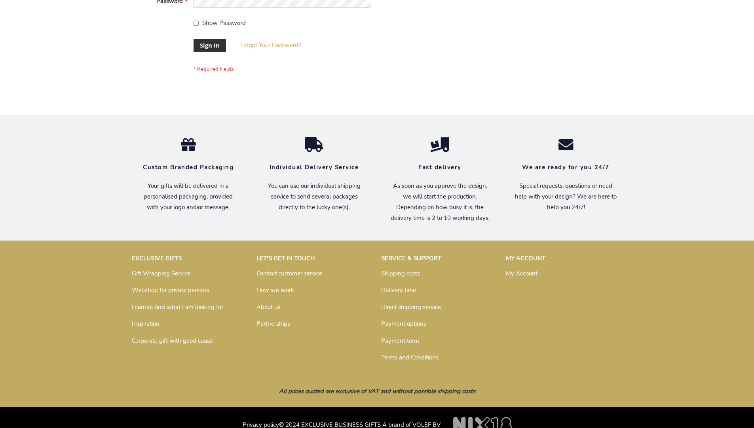
scroll to position [255, 0]
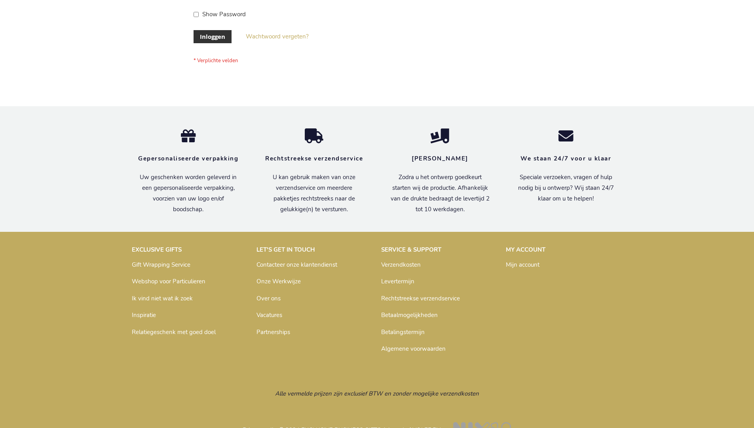
scroll to position [269, 0]
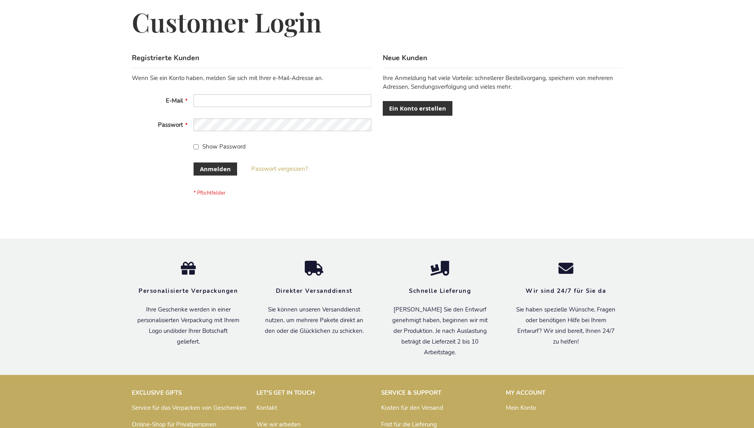
scroll to position [265, 0]
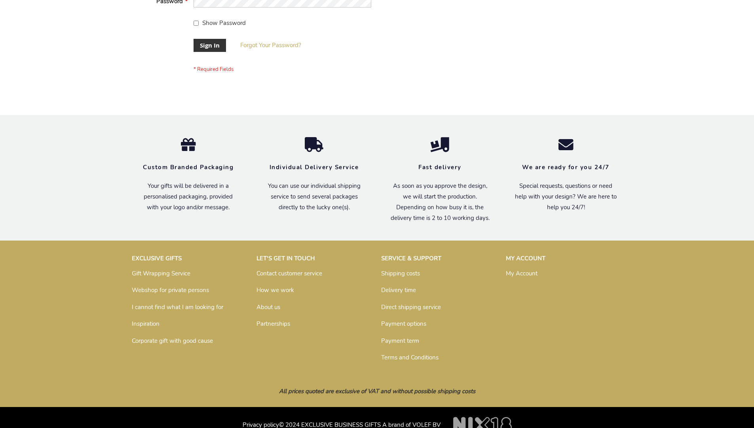
scroll to position [255, 0]
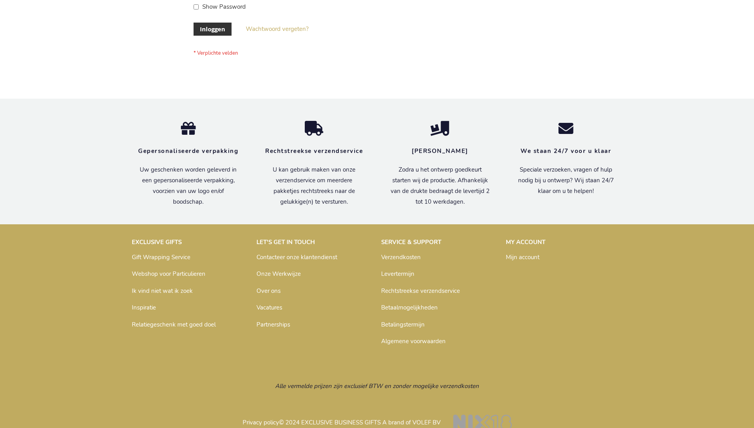
scroll to position [269, 0]
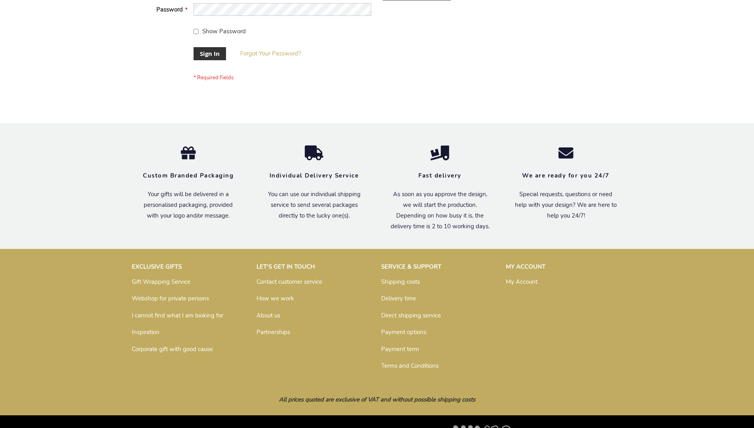
scroll to position [255, 0]
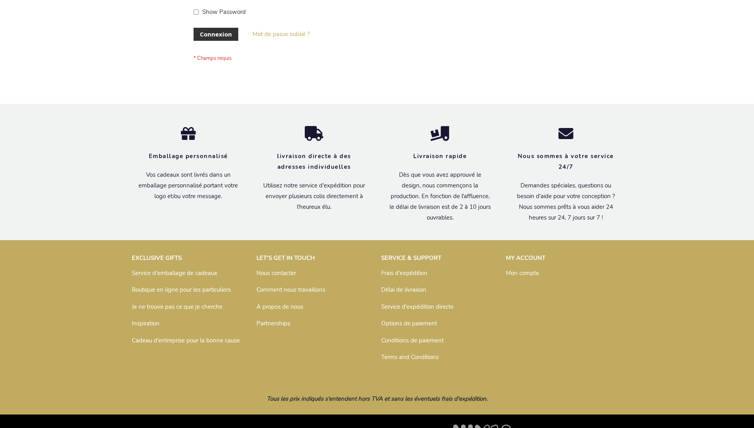
scroll to position [273, 0]
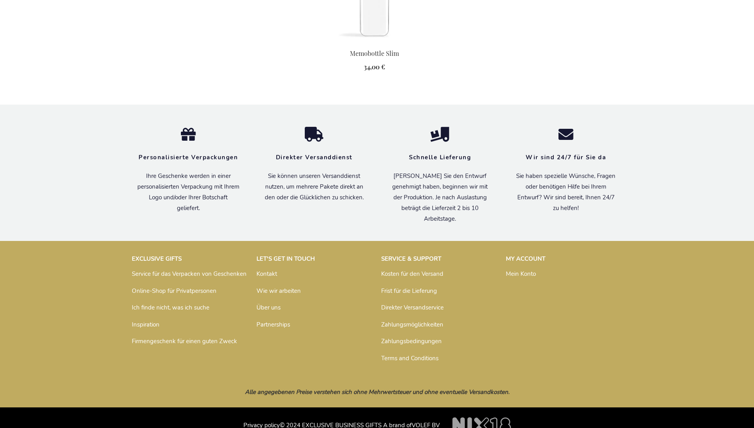
scroll to position [863, 0]
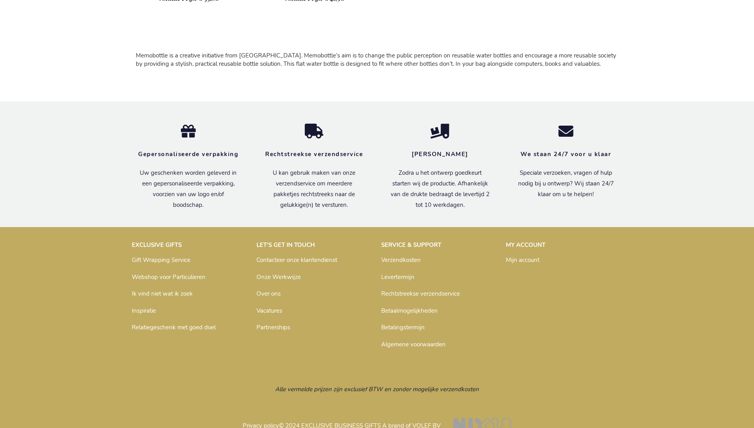
scroll to position [528, 0]
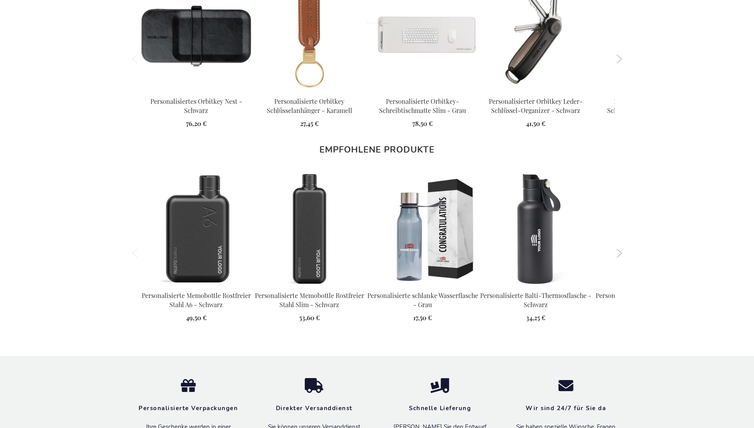
scroll to position [1148, 0]
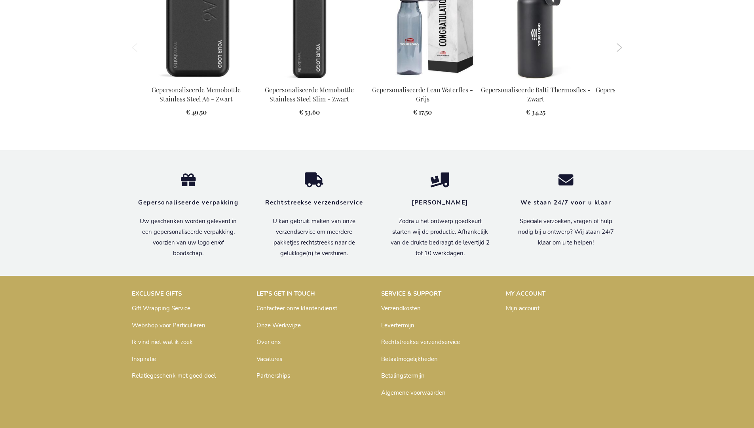
scroll to position [1152, 0]
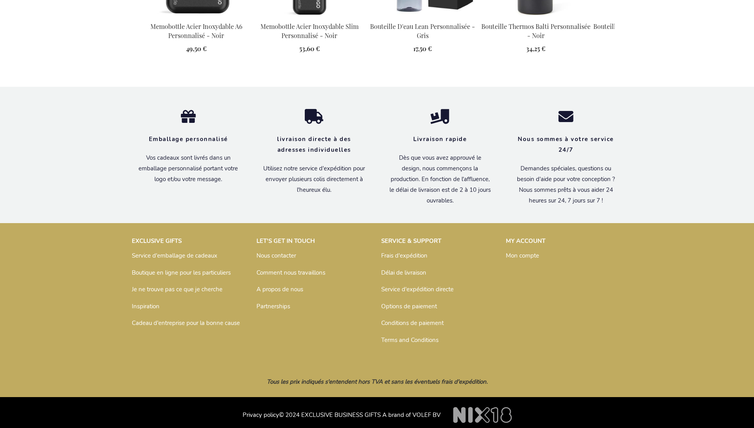
scroll to position [1156, 0]
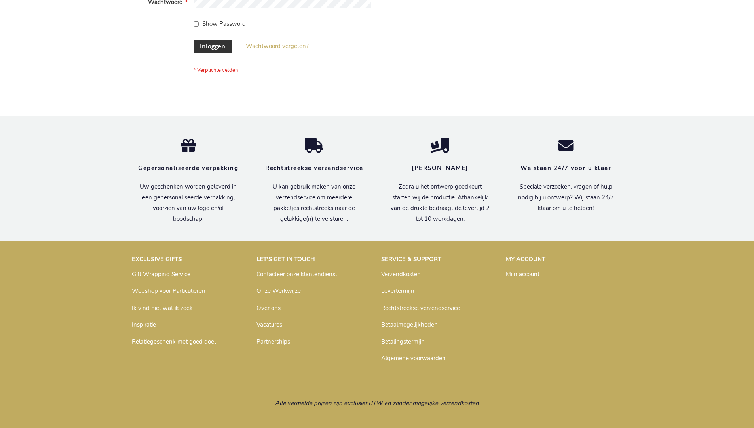
scroll to position [269, 0]
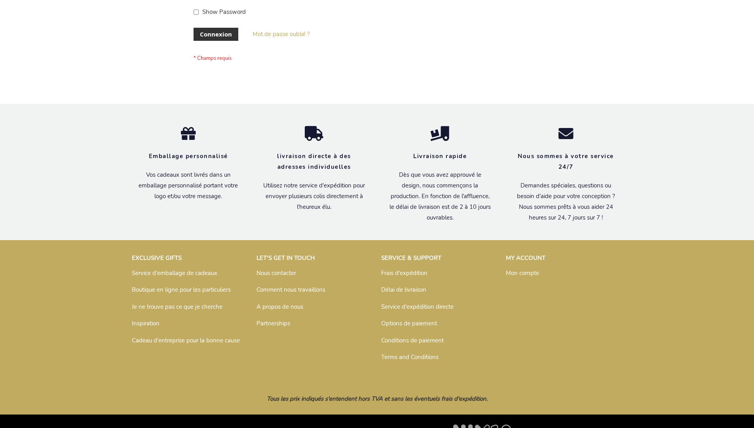
scroll to position [273, 0]
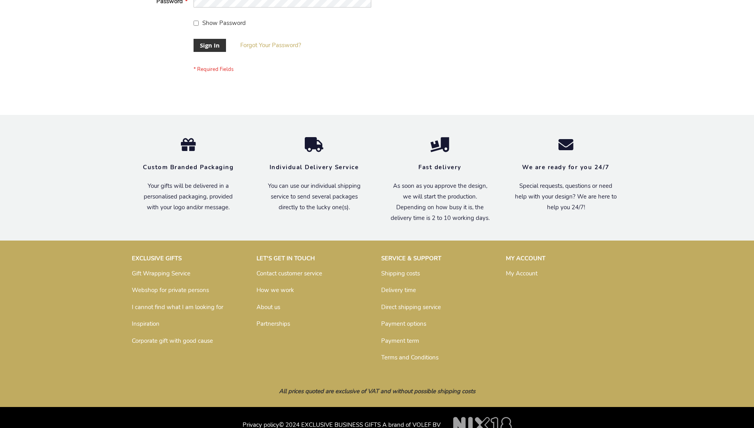
scroll to position [255, 0]
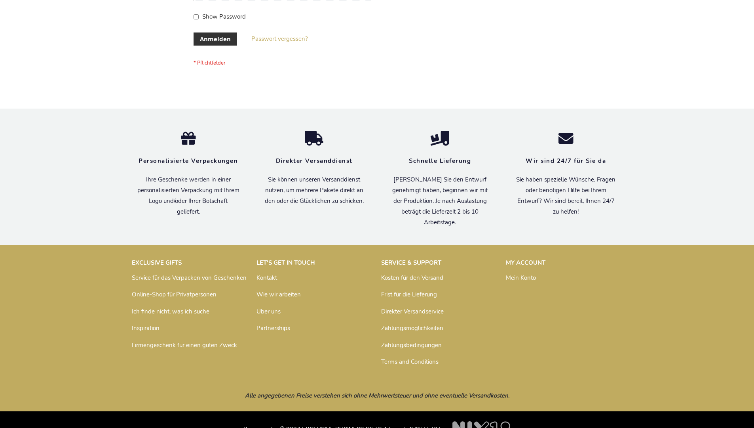
scroll to position [265, 0]
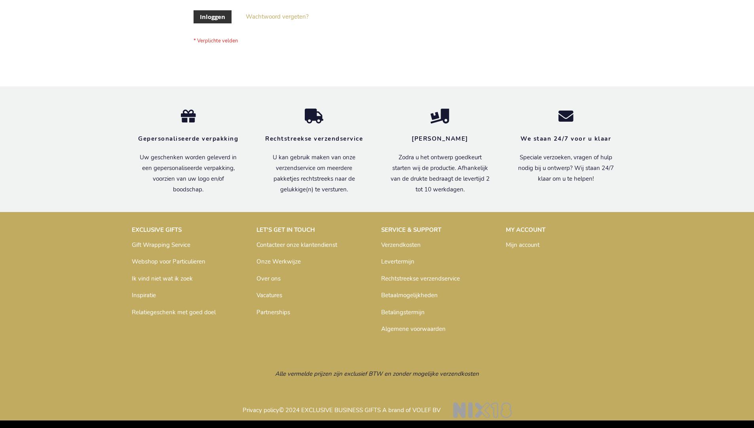
scroll to position [269, 0]
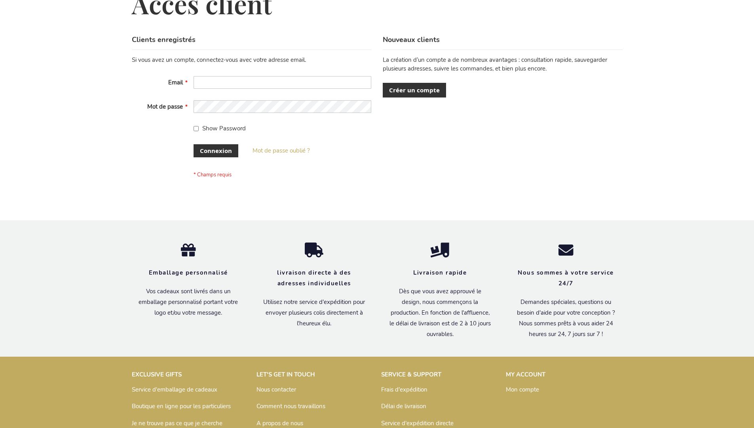
scroll to position [273, 0]
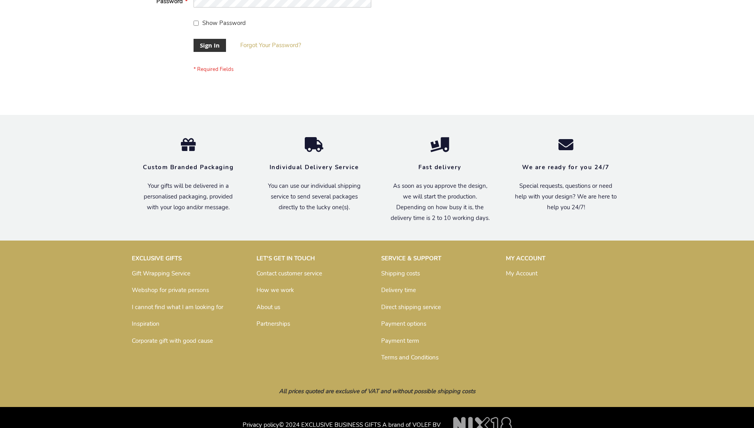
scroll to position [255, 0]
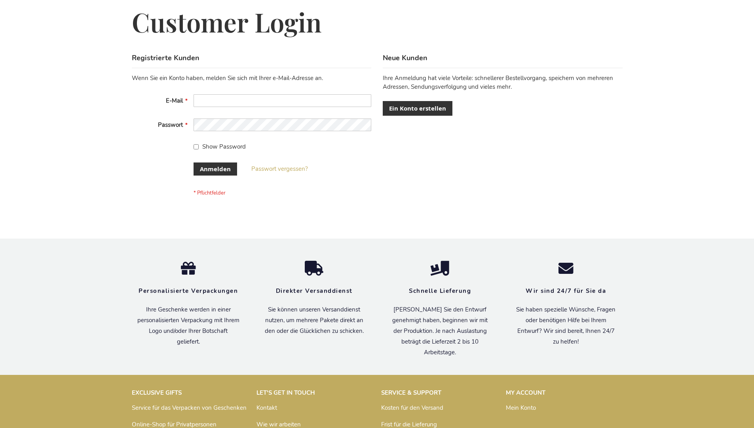
scroll to position [265, 0]
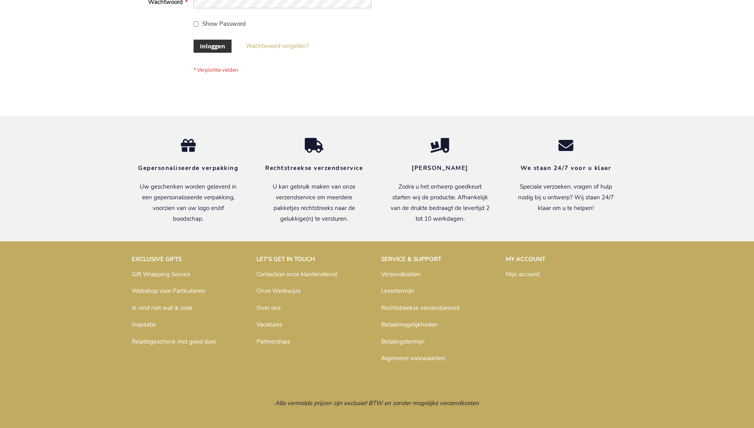
scroll to position [269, 0]
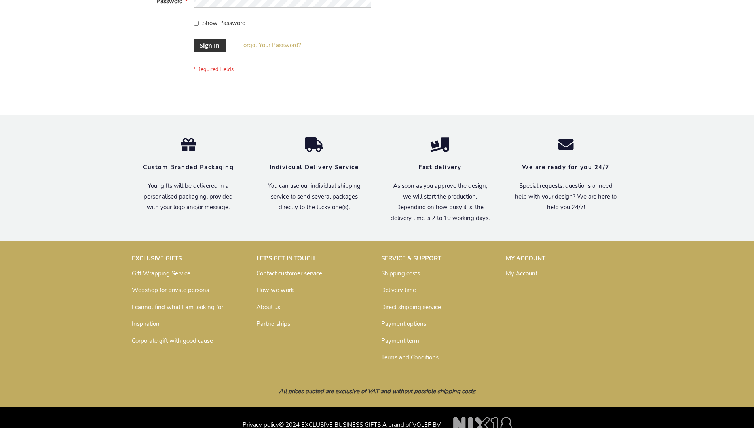
scroll to position [255, 0]
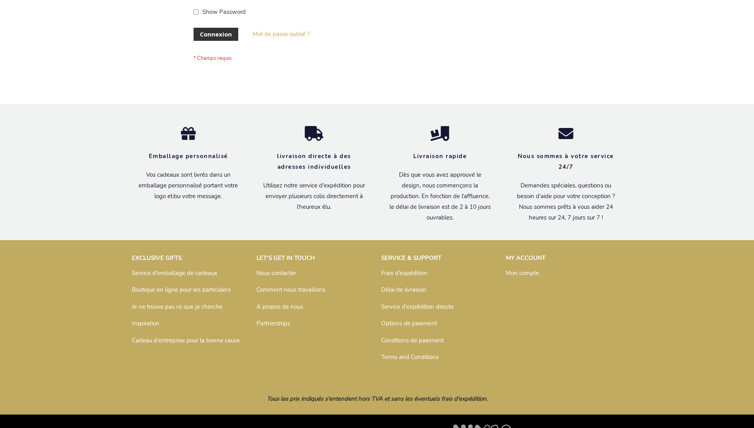
scroll to position [273, 0]
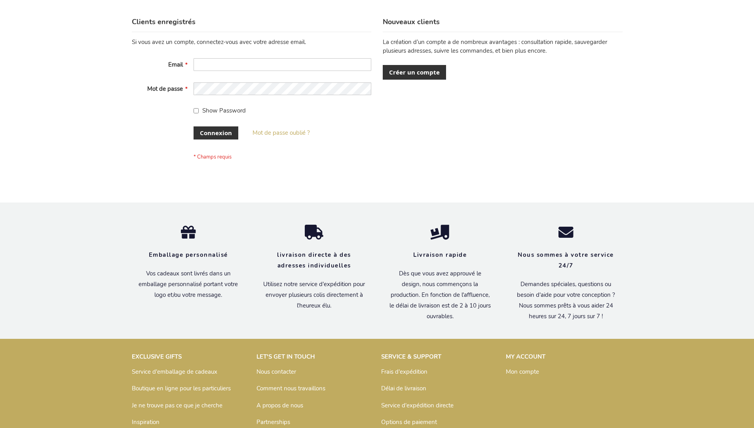
scroll to position [273, 0]
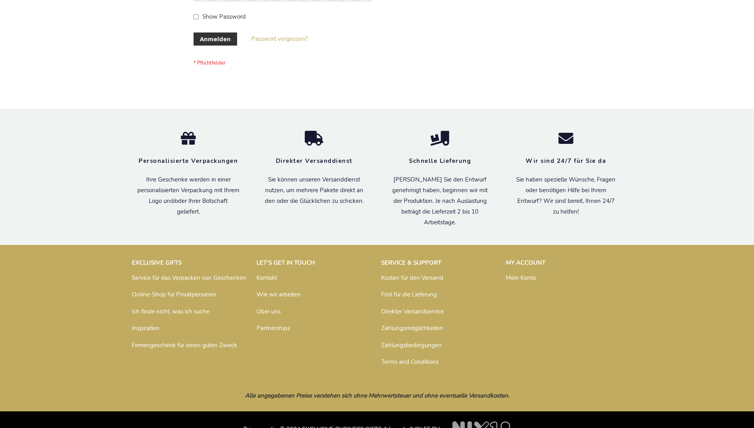
scroll to position [265, 0]
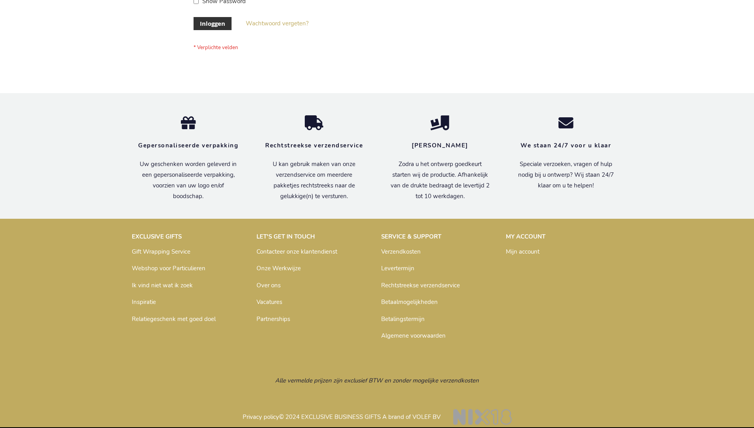
scroll to position [269, 0]
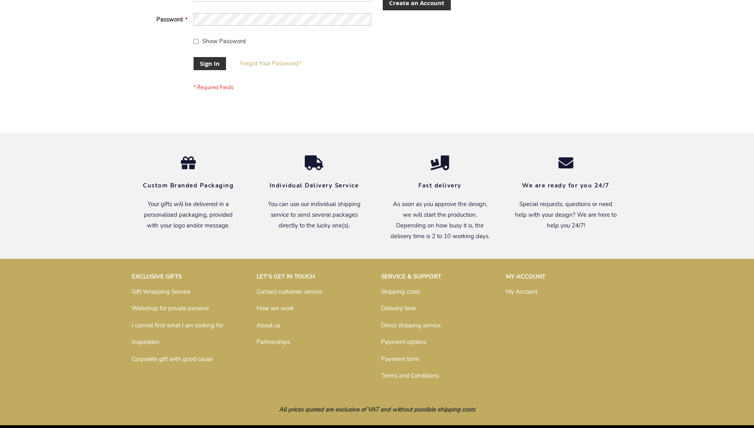
scroll to position [255, 0]
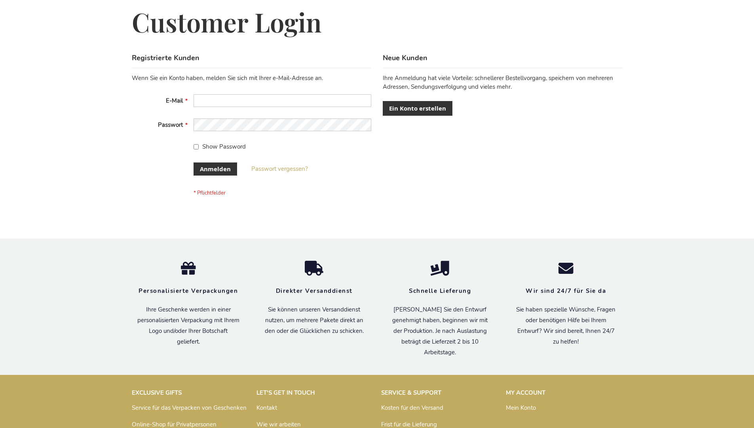
scroll to position [265, 0]
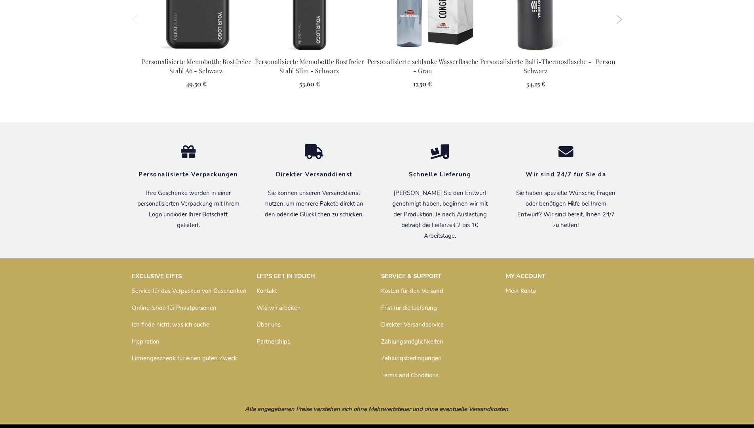
scroll to position [1148, 0]
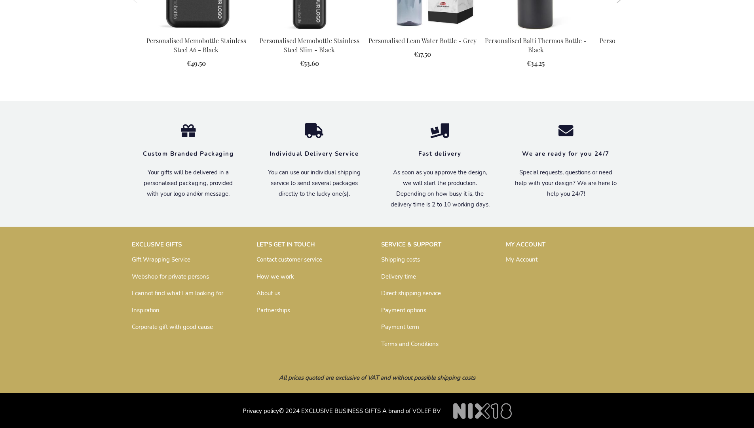
scroll to position [1128, 0]
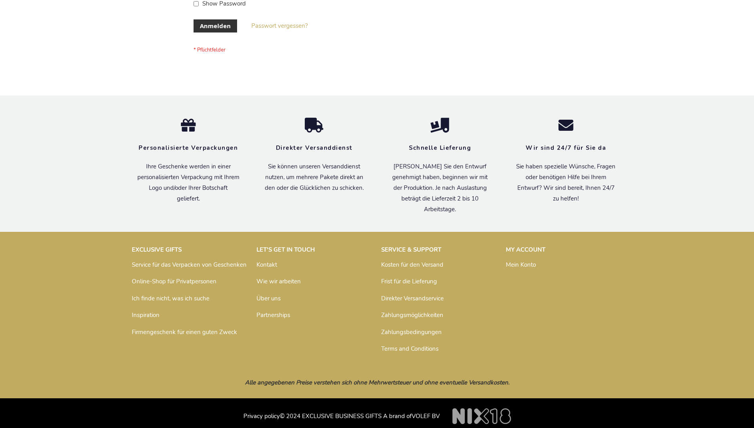
scroll to position [265, 0]
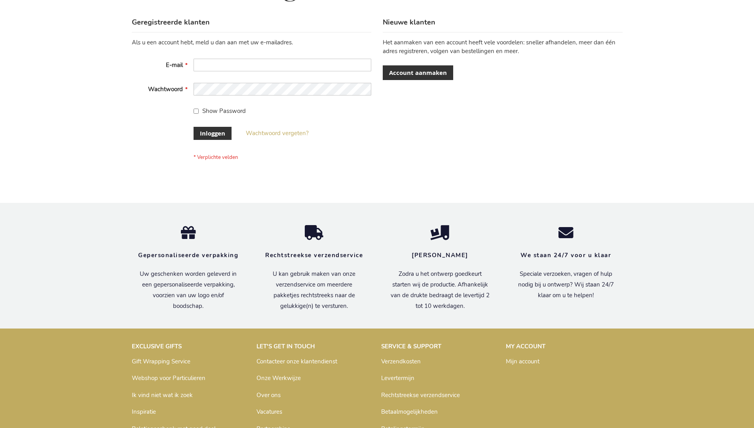
scroll to position [269, 0]
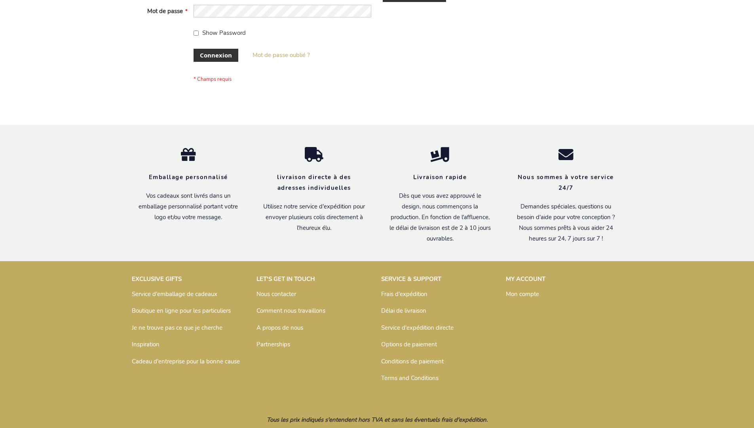
scroll to position [273, 0]
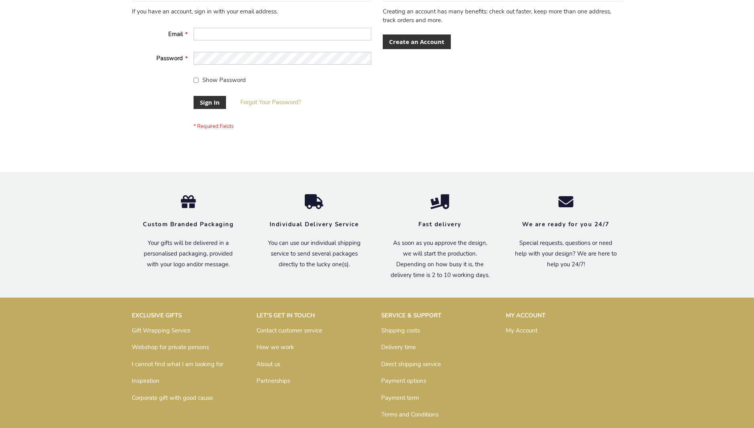
scroll to position [255, 0]
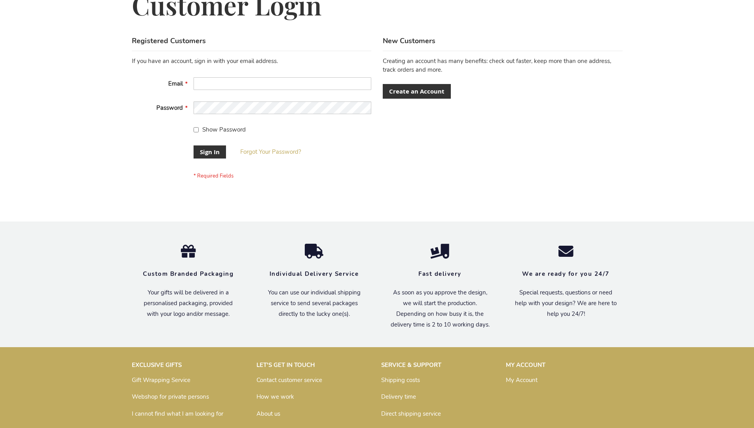
scroll to position [255, 0]
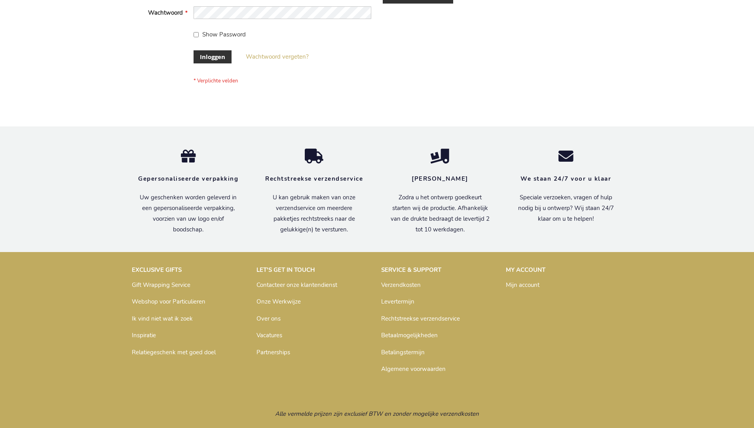
scroll to position [269, 0]
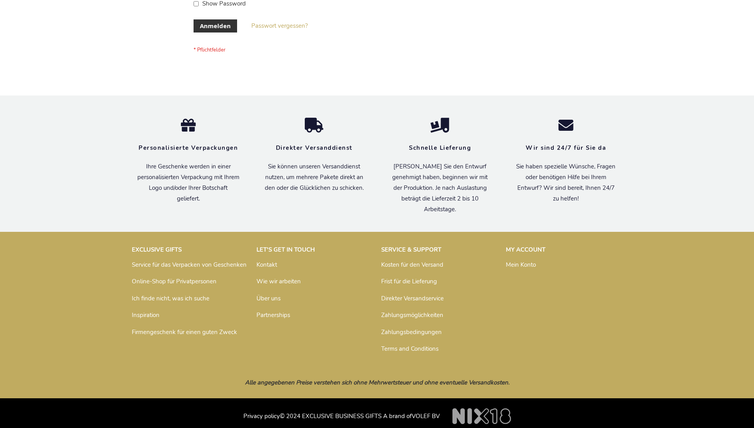
scroll to position [265, 0]
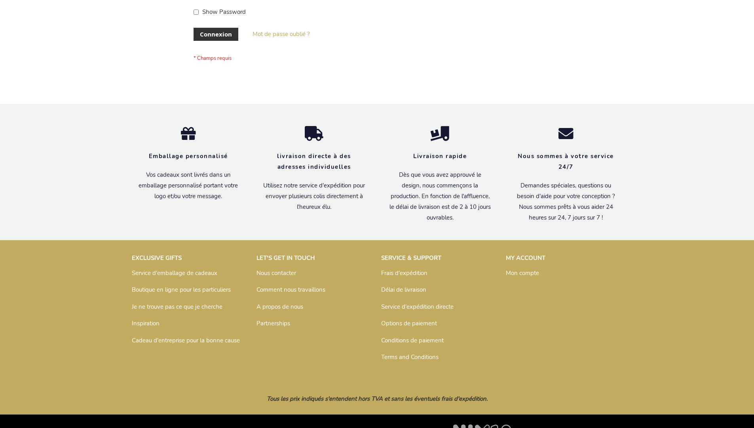
scroll to position [273, 0]
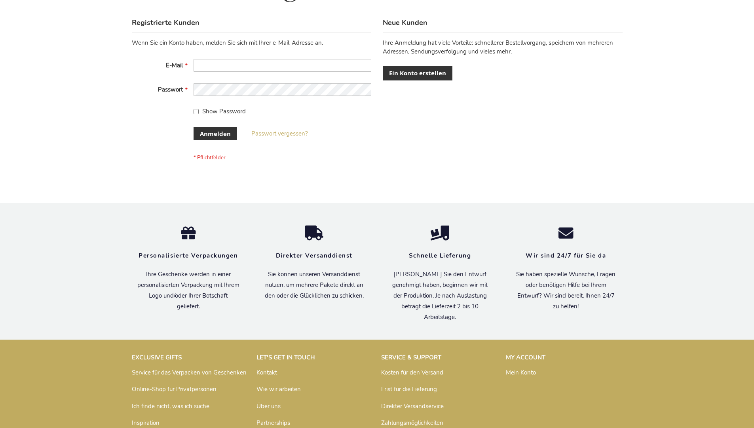
scroll to position [265, 0]
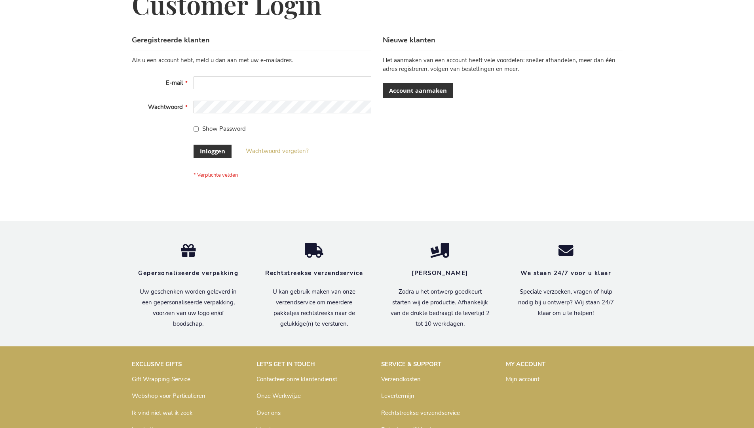
scroll to position [269, 0]
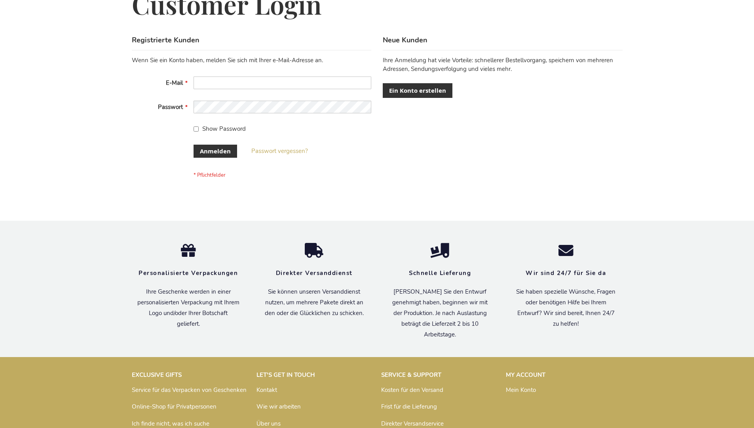
scroll to position [265, 0]
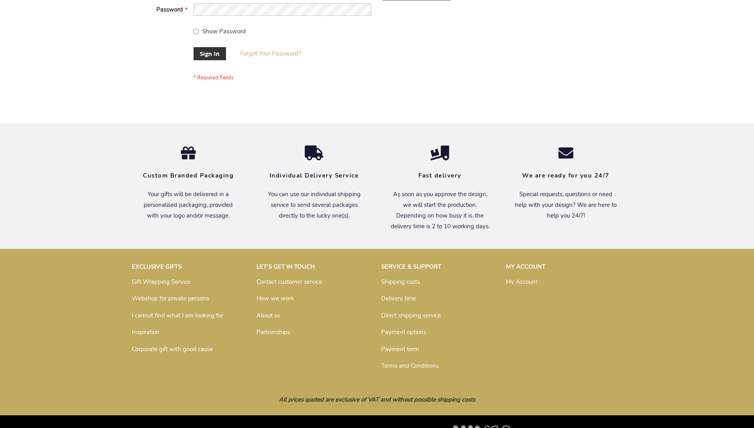
scroll to position [255, 0]
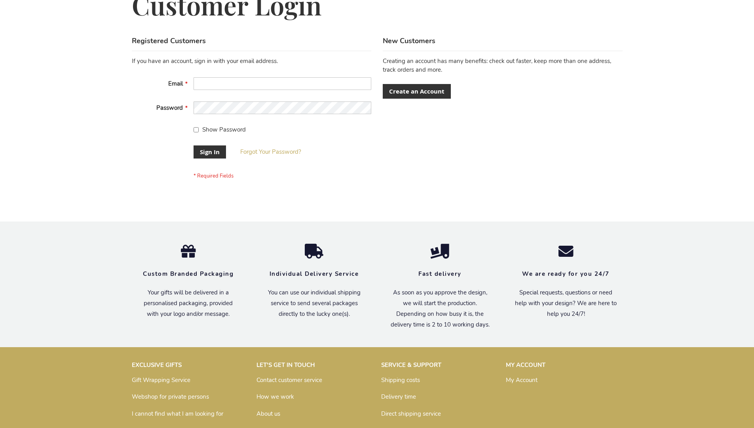
scroll to position [255, 0]
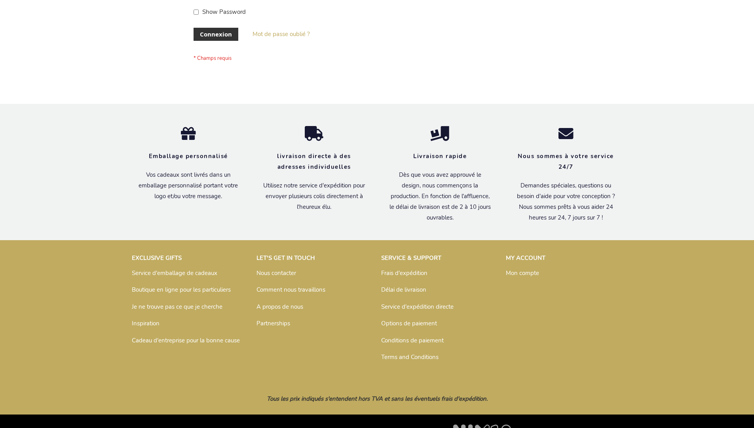
scroll to position [273, 0]
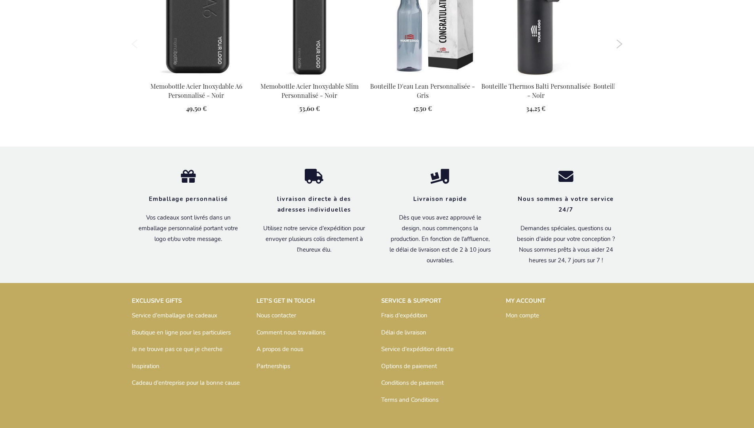
scroll to position [1156, 0]
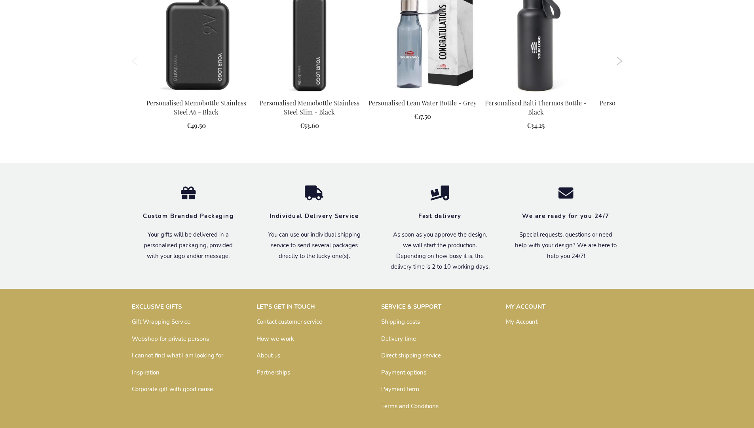
scroll to position [1128, 0]
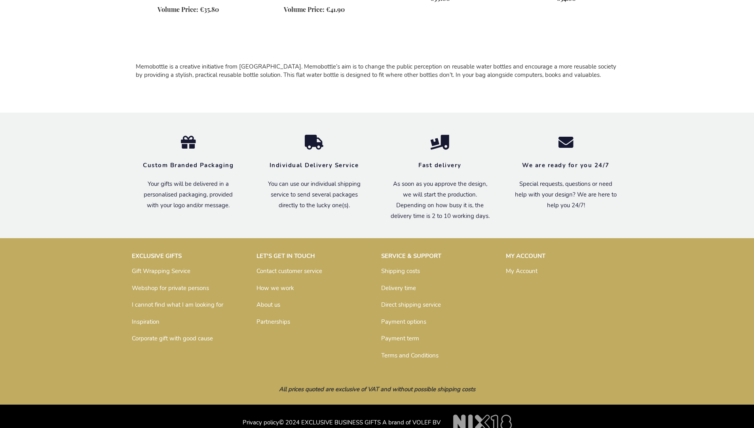
scroll to position [513, 0]
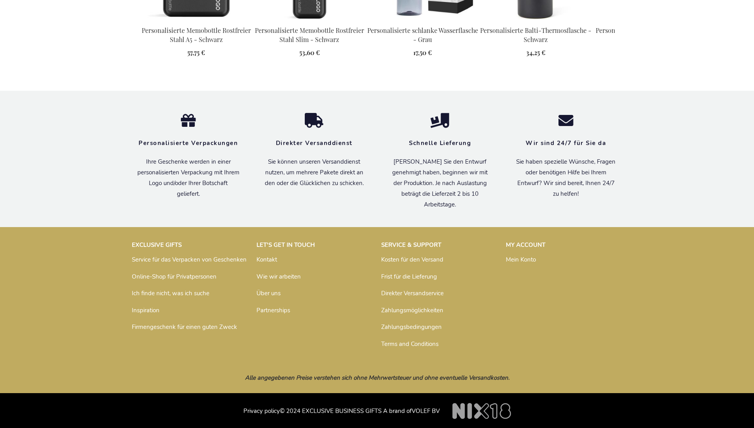
scroll to position [1148, 0]
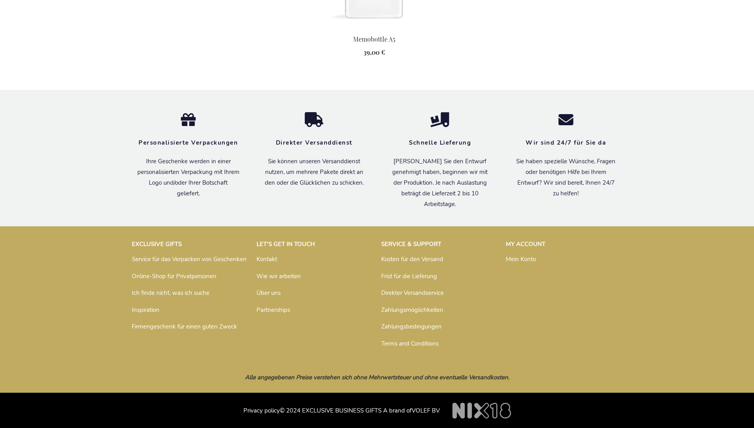
scroll to position [888, 0]
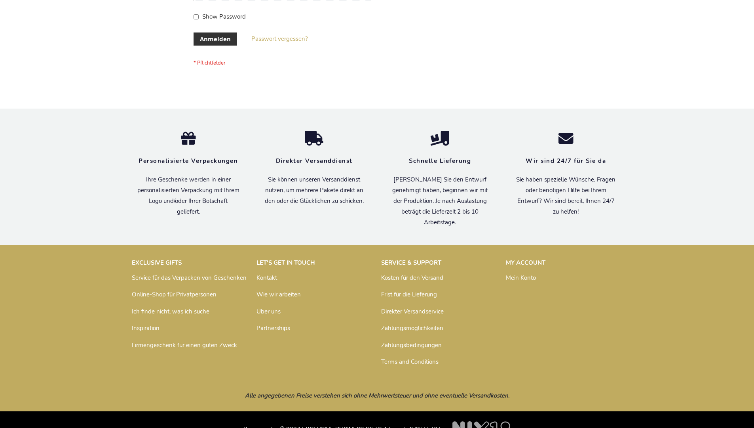
scroll to position [265, 0]
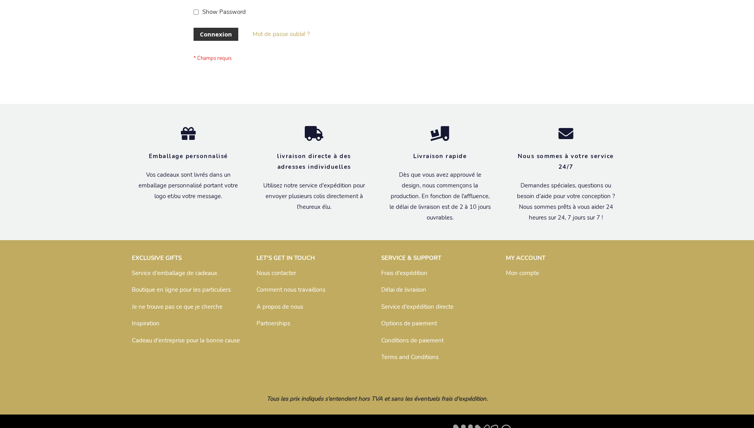
scroll to position [273, 0]
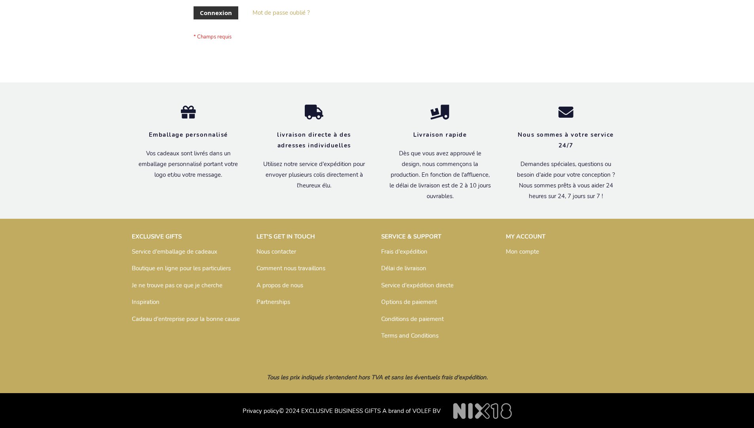
scroll to position [273, 0]
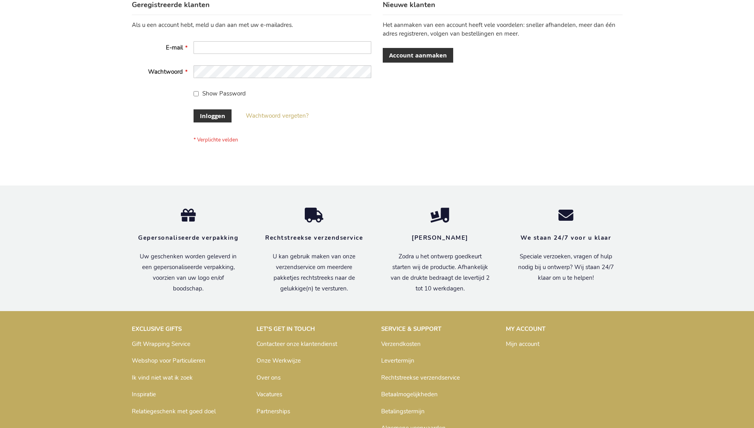
scroll to position [269, 0]
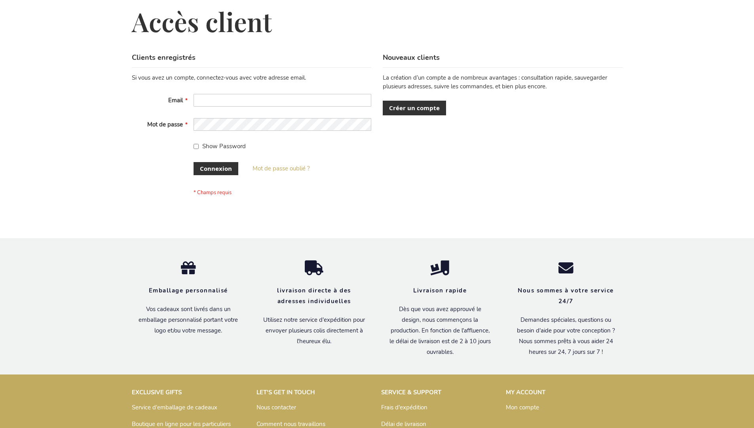
scroll to position [273, 0]
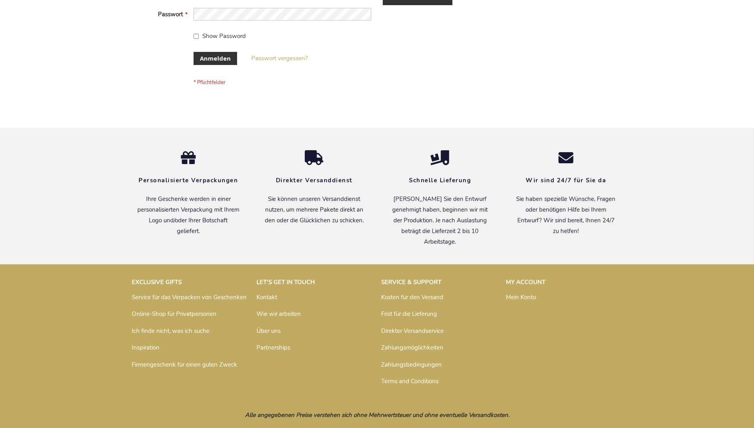
scroll to position [265, 0]
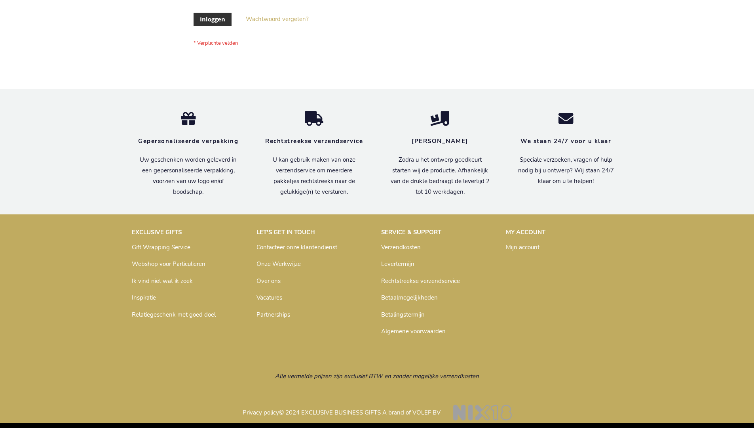
scroll to position [269, 0]
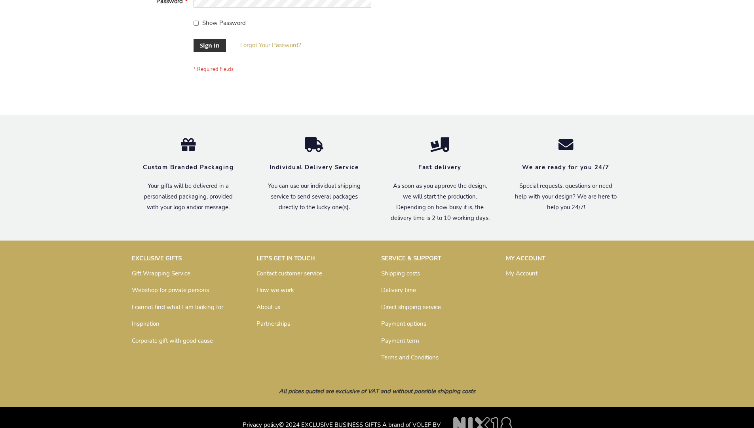
scroll to position [255, 0]
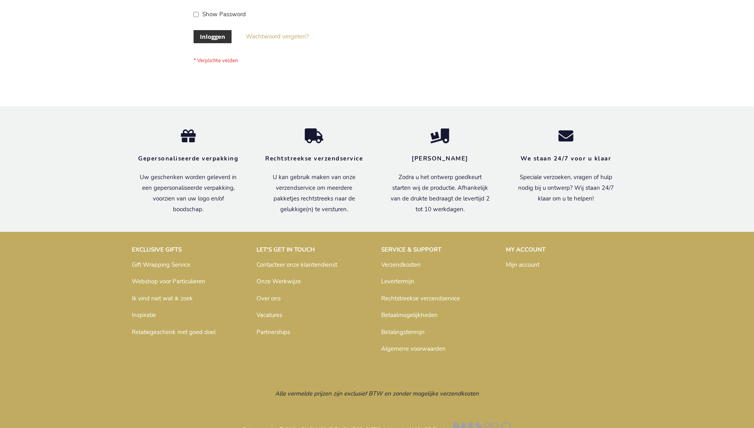
scroll to position [269, 0]
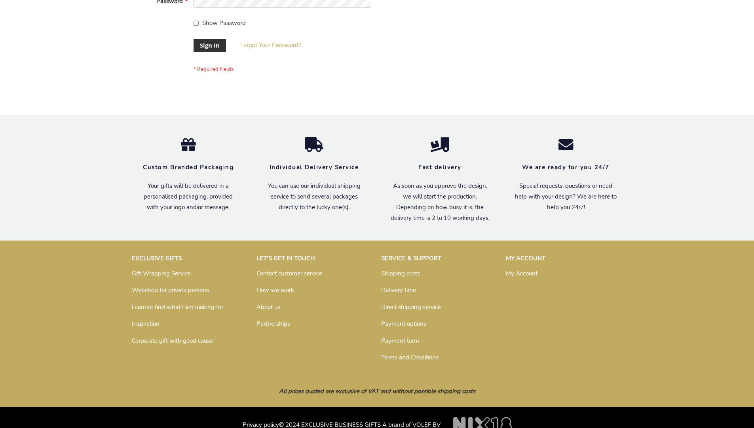
scroll to position [255, 0]
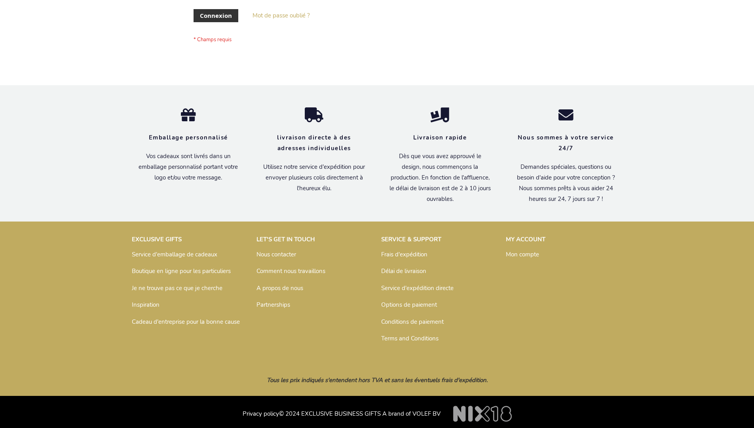
scroll to position [273, 0]
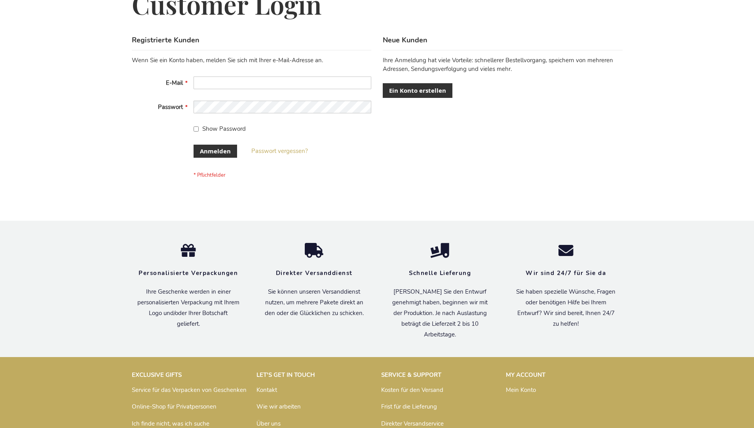
scroll to position [265, 0]
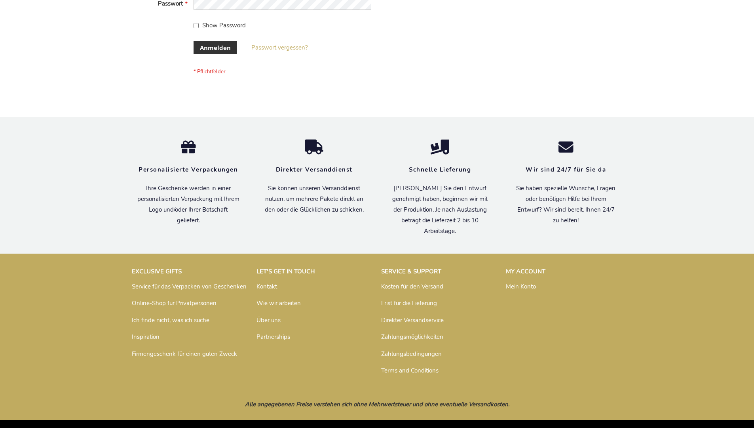
scroll to position [265, 0]
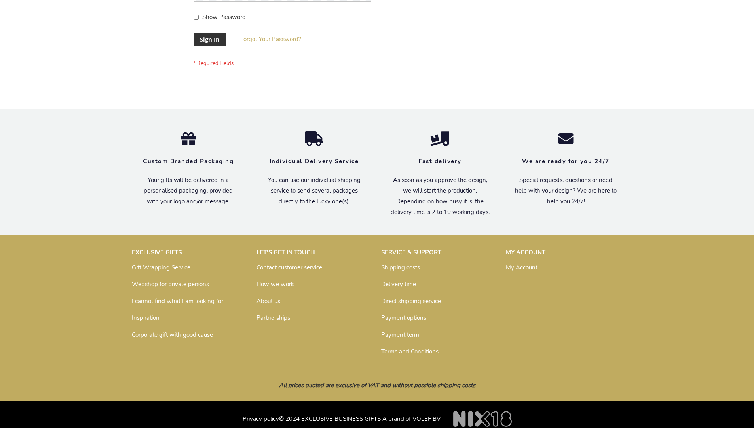
scroll to position [255, 0]
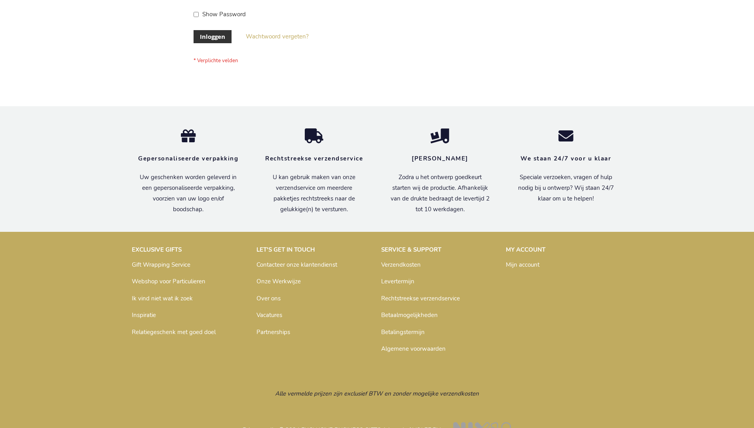
scroll to position [269, 0]
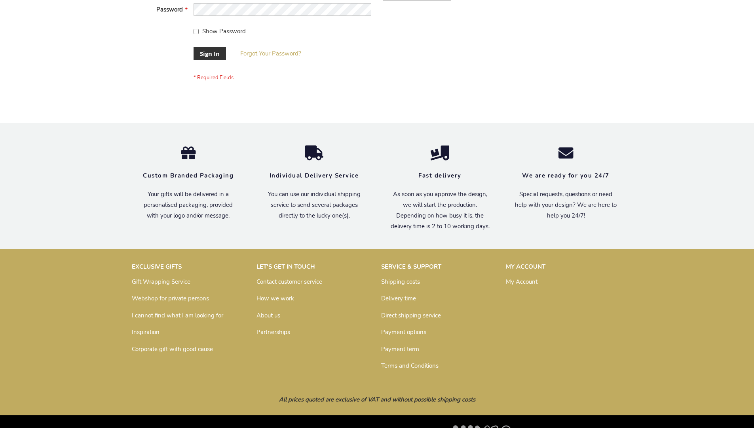
scroll to position [255, 0]
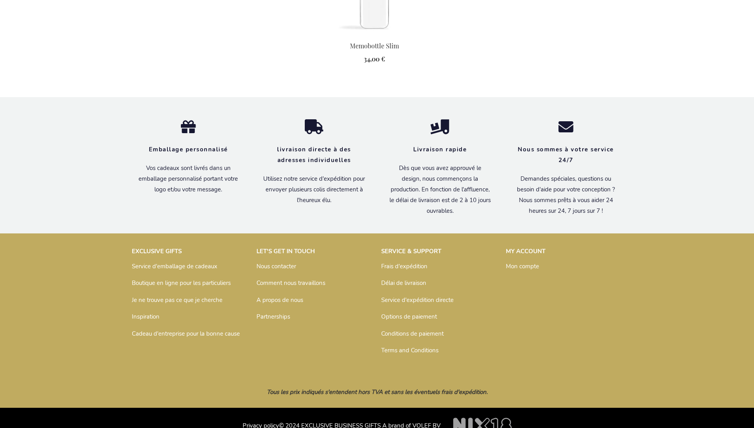
scroll to position [878, 0]
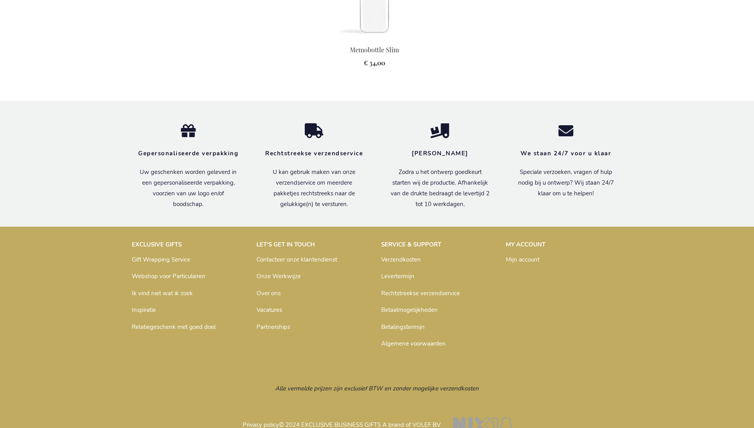
scroll to position [874, 0]
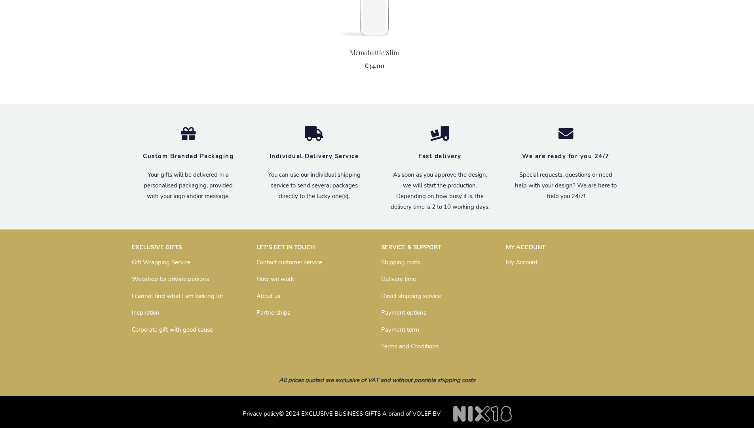
scroll to position [860, 0]
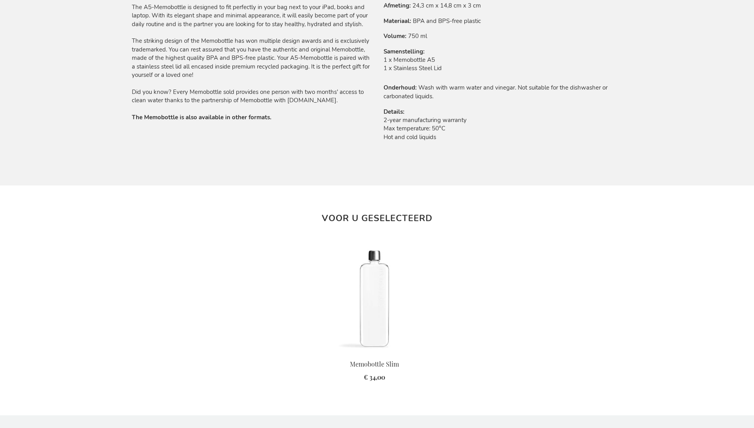
scroll to position [874, 0]
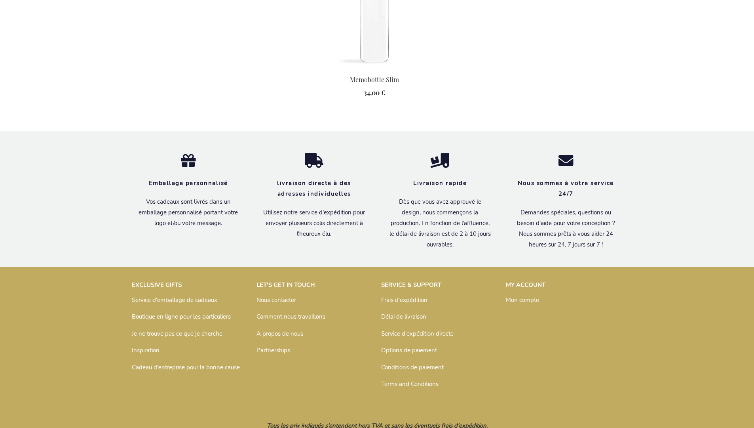
scroll to position [878, 0]
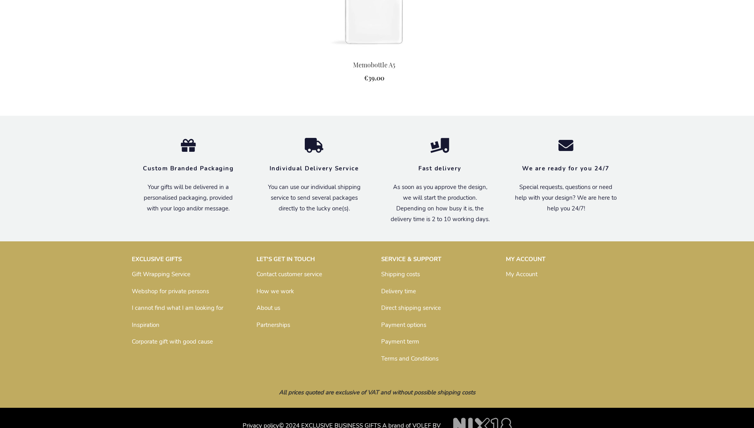
scroll to position [877, 0]
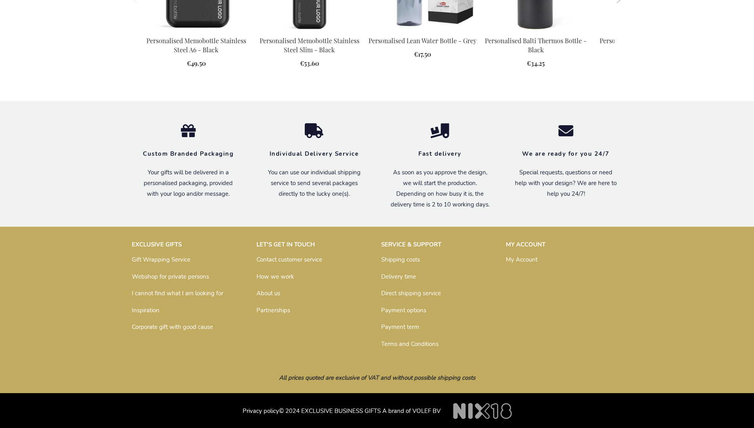
scroll to position [1128, 0]
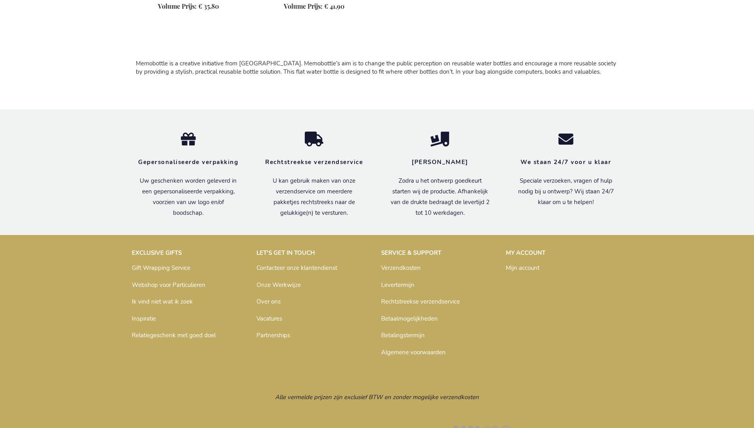
scroll to position [528, 0]
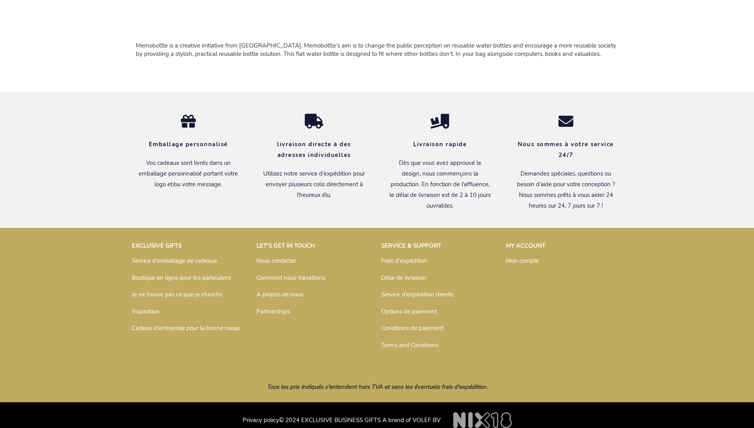
scroll to position [532, 0]
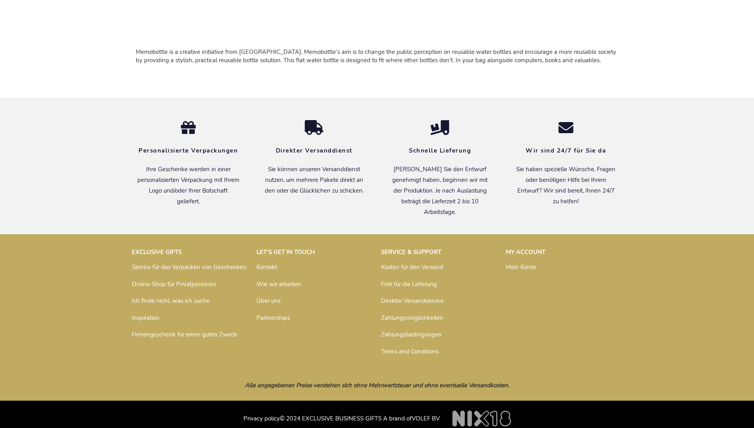
scroll to position [524, 0]
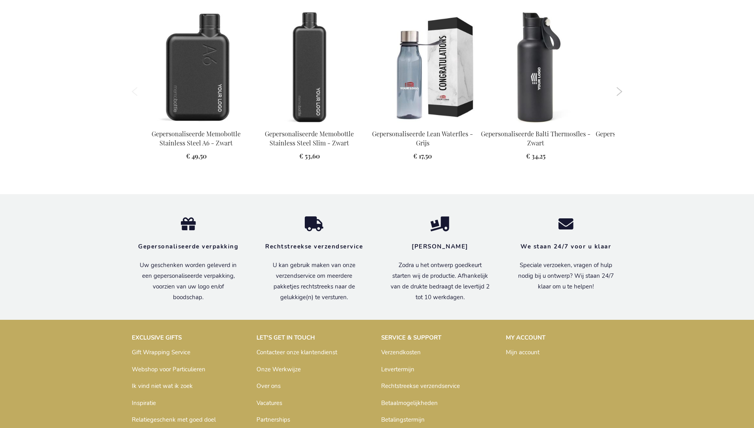
scroll to position [1152, 0]
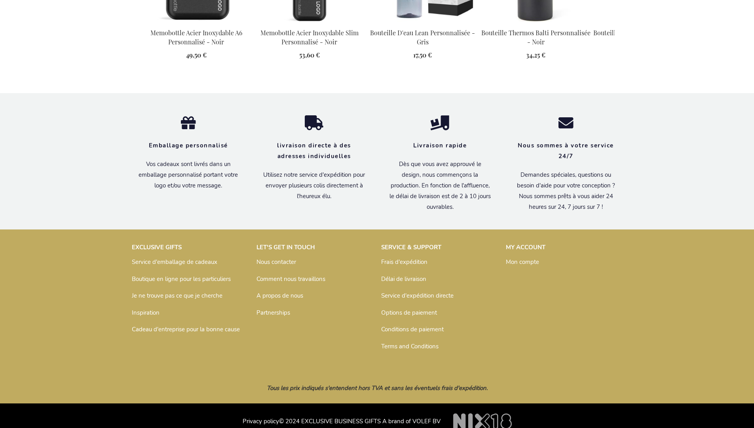
scroll to position [1156, 0]
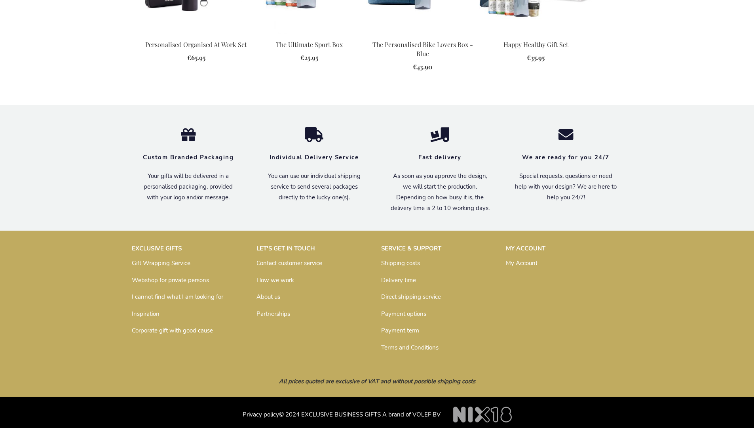
scroll to position [1066, 0]
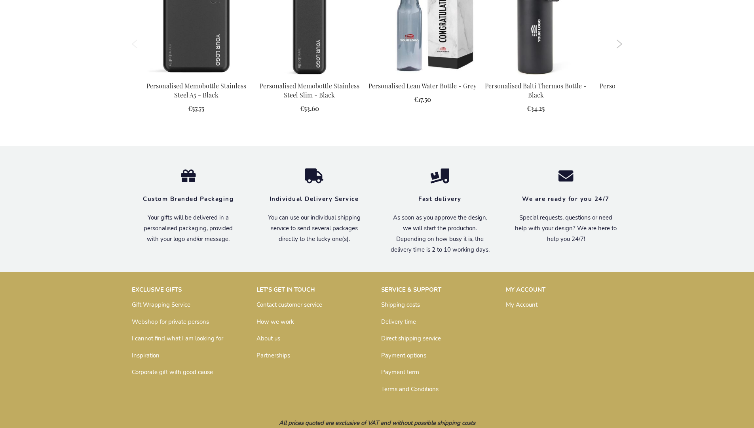
scroll to position [1128, 0]
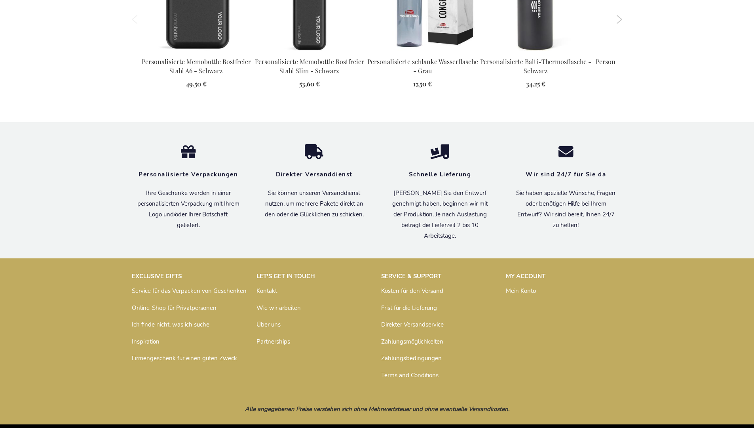
scroll to position [1148, 0]
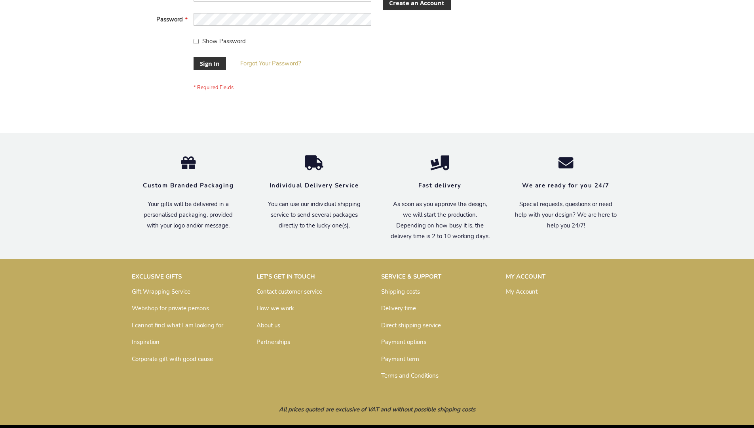
scroll to position [255, 0]
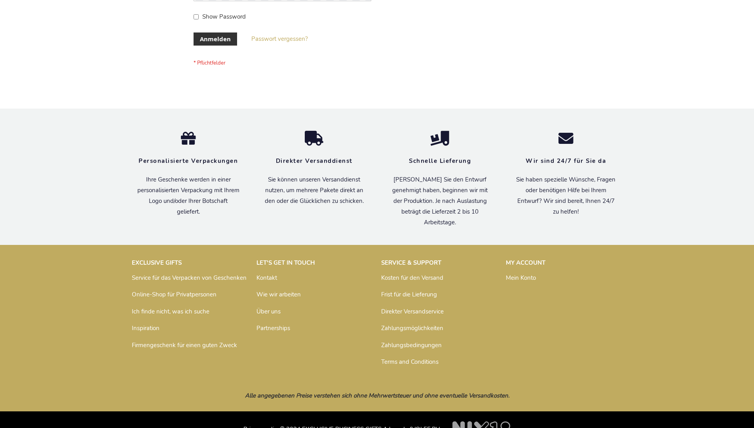
scroll to position [265, 0]
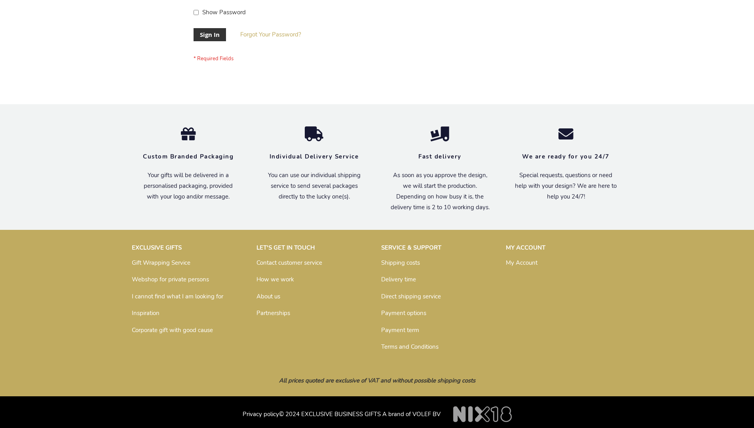
scroll to position [255, 0]
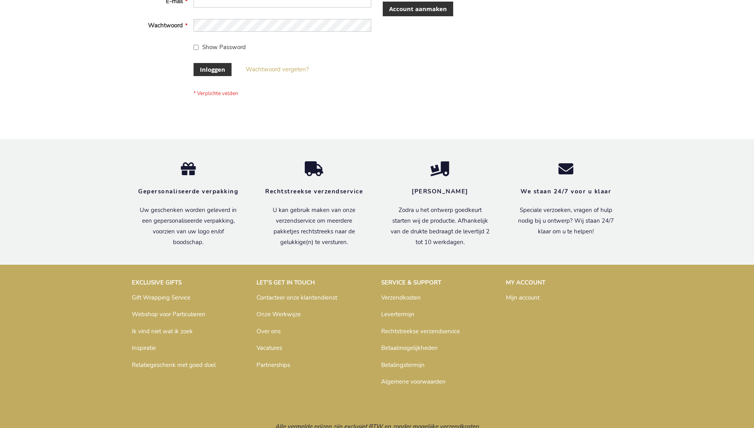
scroll to position [269, 0]
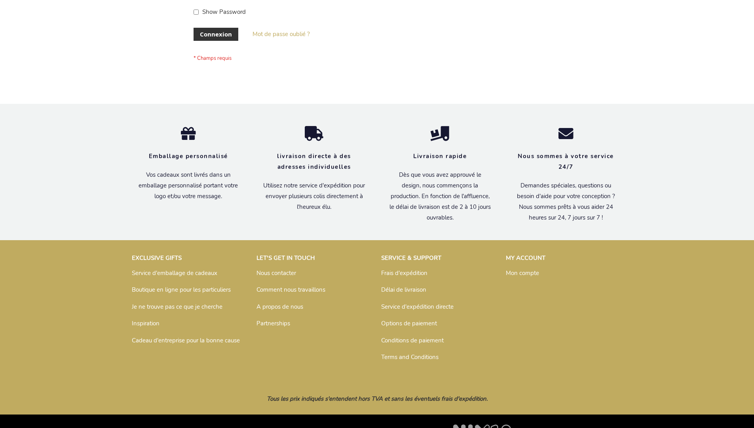
scroll to position [273, 0]
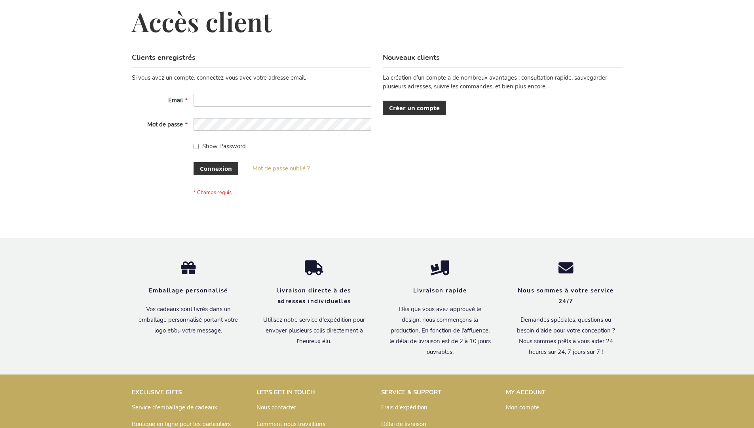
scroll to position [273, 0]
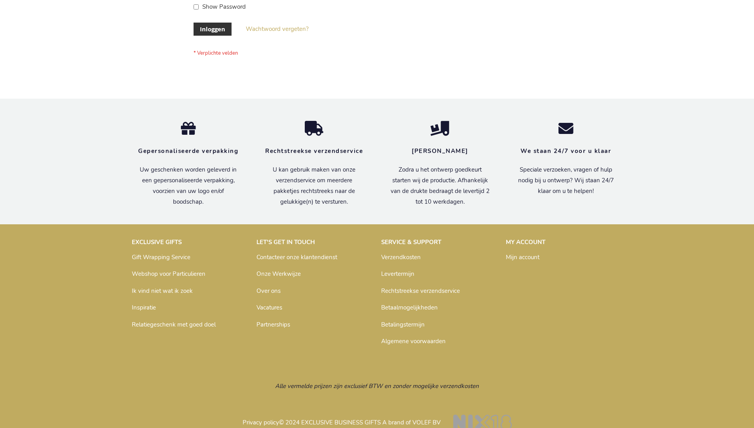
scroll to position [269, 0]
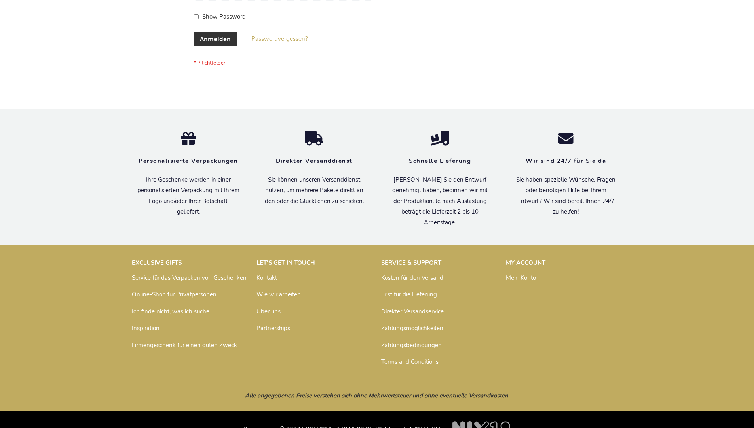
scroll to position [265, 0]
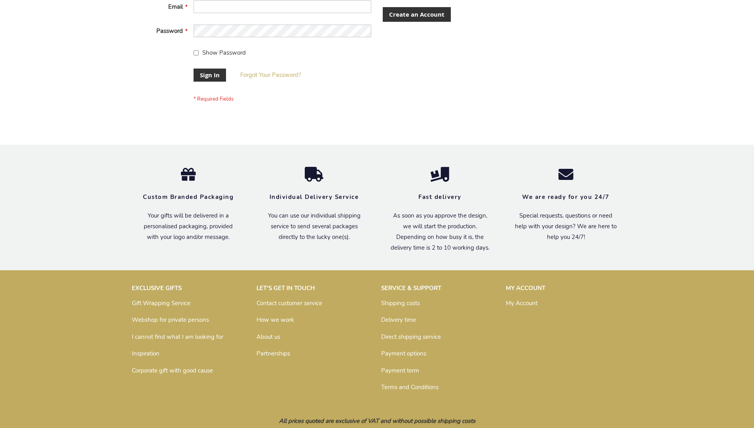
scroll to position [255, 0]
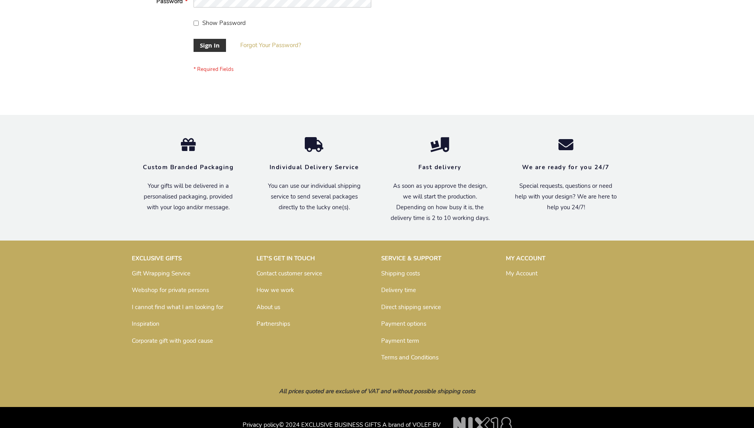
scroll to position [255, 0]
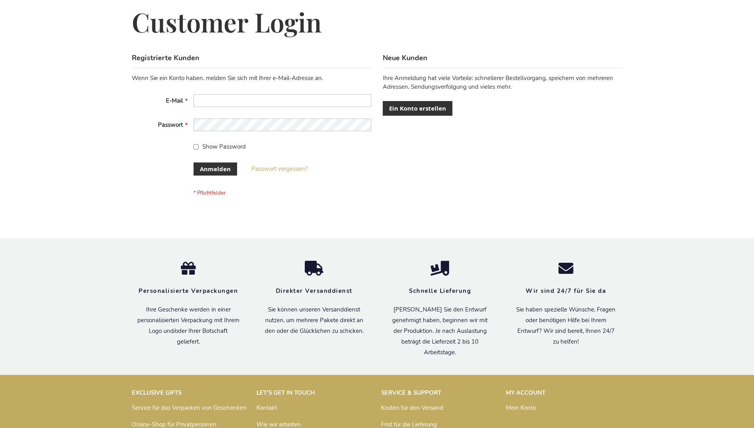
scroll to position [265, 0]
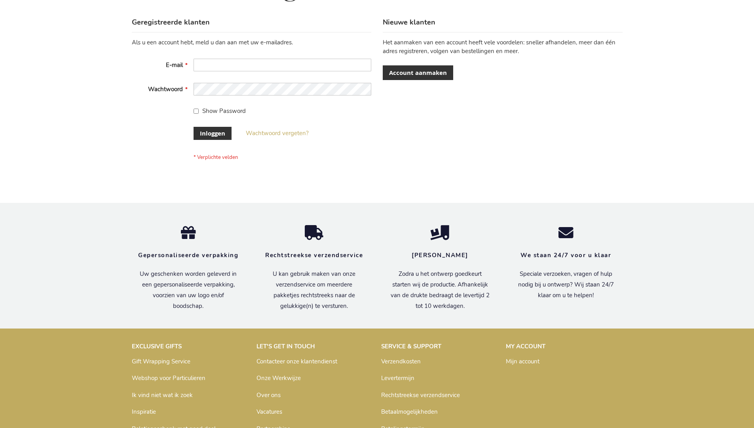
scroll to position [269, 0]
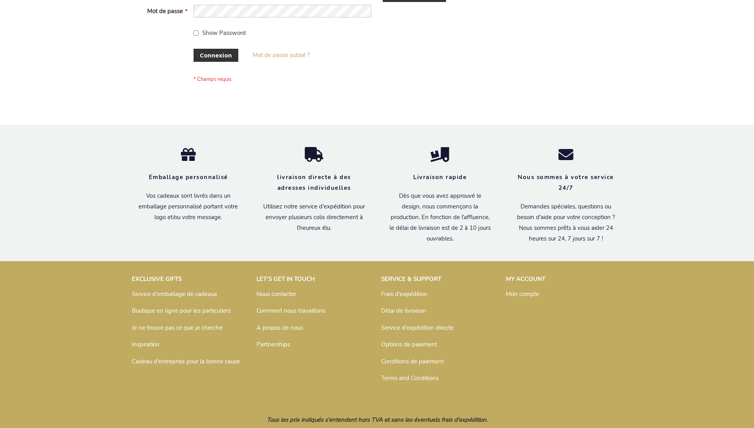
scroll to position [273, 0]
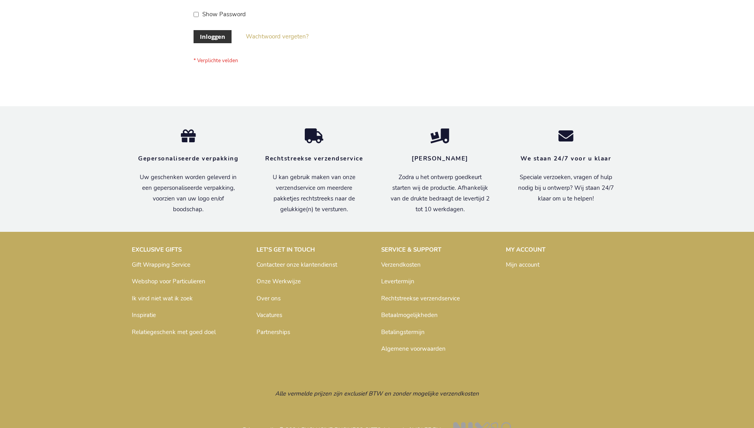
scroll to position [269, 0]
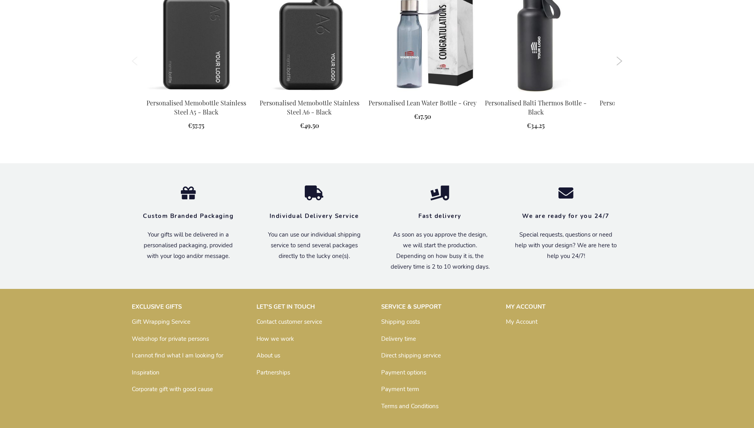
scroll to position [1128, 0]
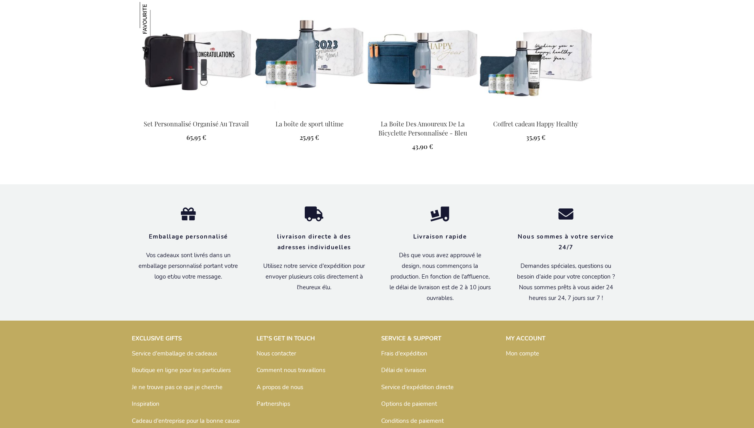
scroll to position [1093, 0]
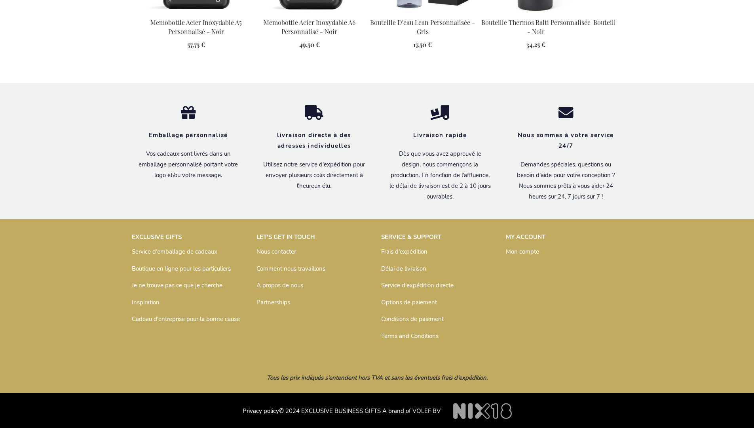
scroll to position [1156, 0]
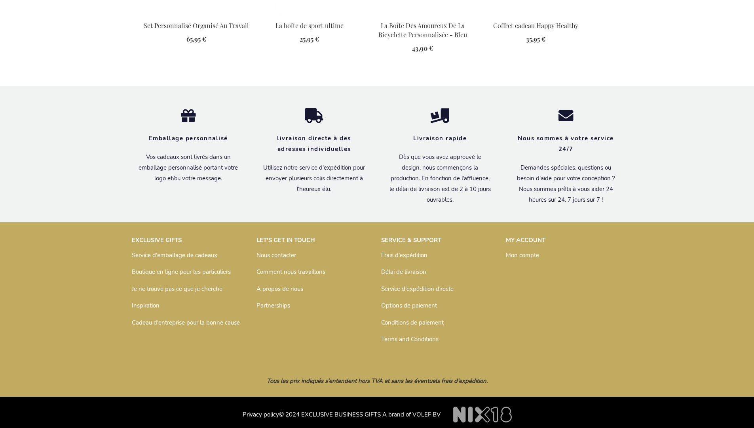
scroll to position [1093, 0]
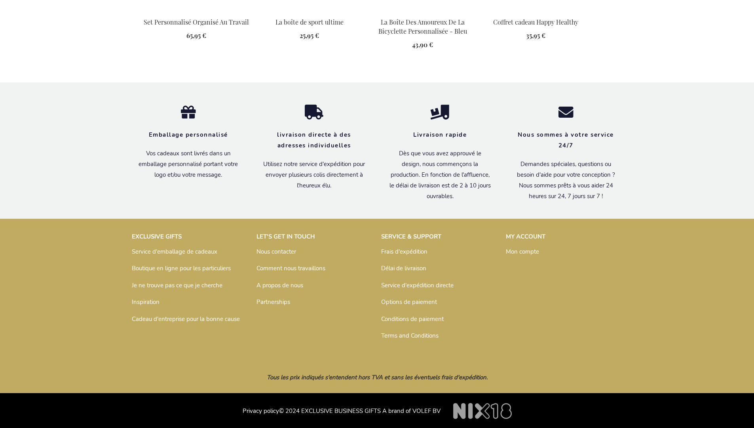
scroll to position [1093, 0]
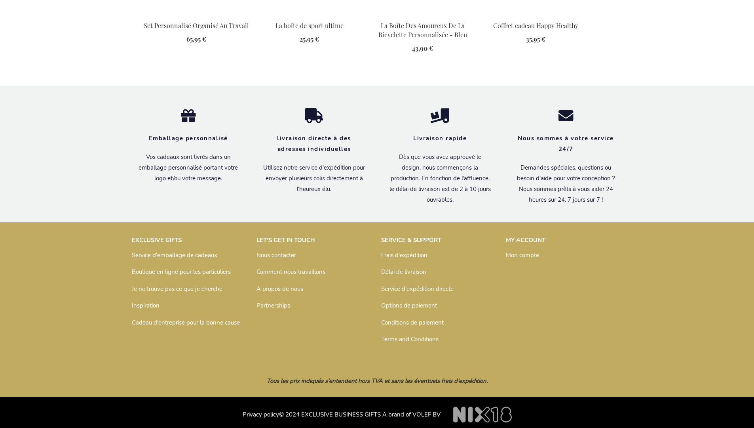
scroll to position [1093, 0]
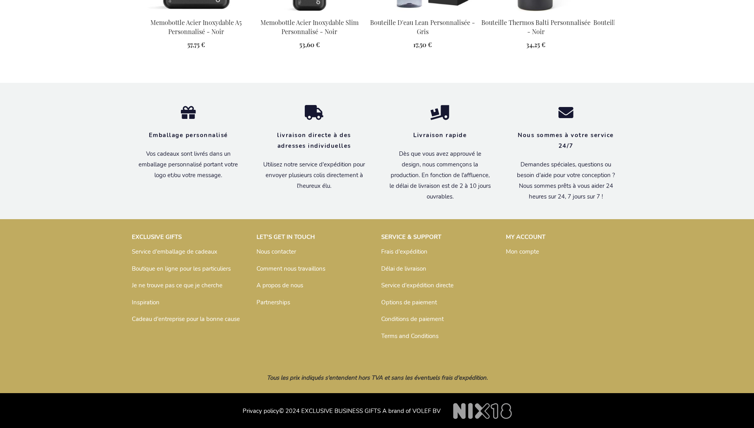
scroll to position [1156, 0]
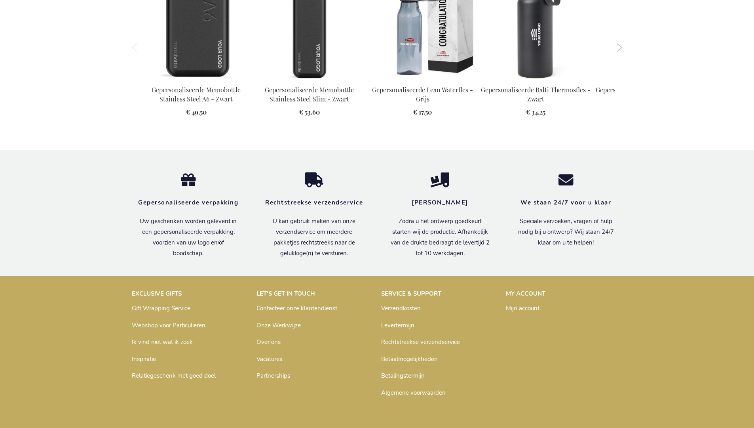
scroll to position [1152, 0]
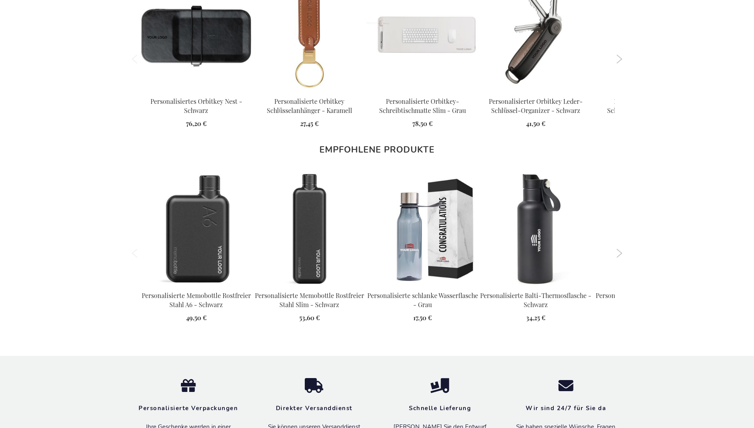
scroll to position [1148, 0]
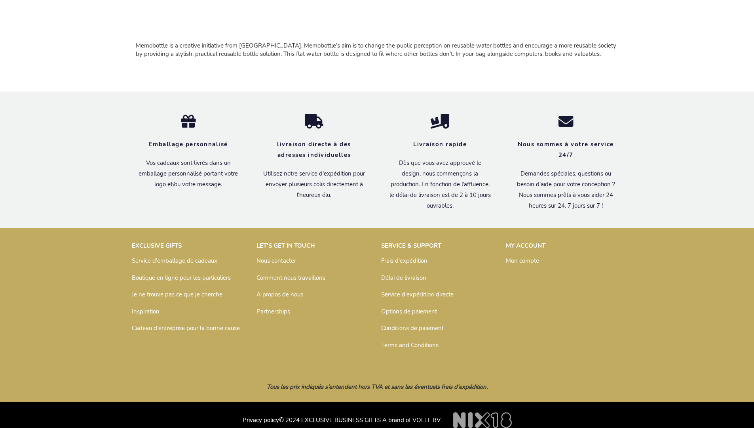
scroll to position [532, 0]
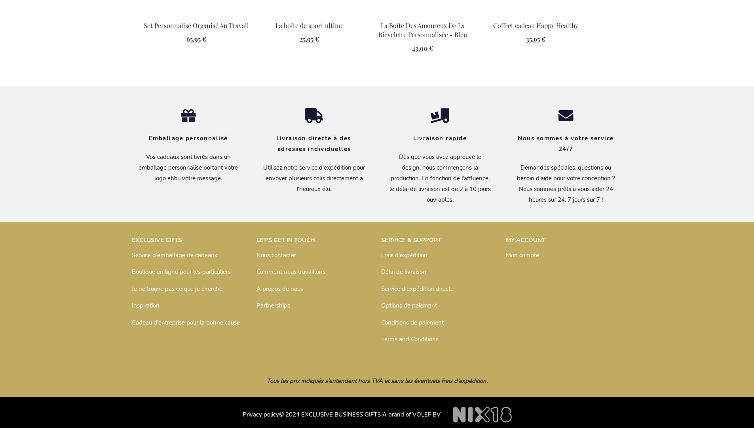
scroll to position [1093, 0]
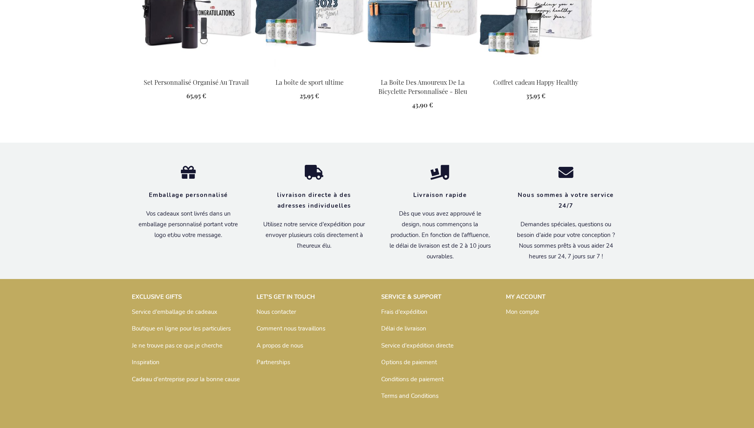
scroll to position [1093, 0]
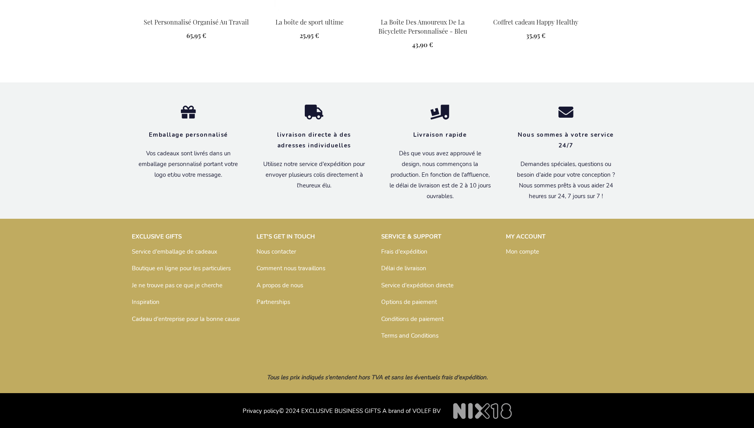
scroll to position [1093, 0]
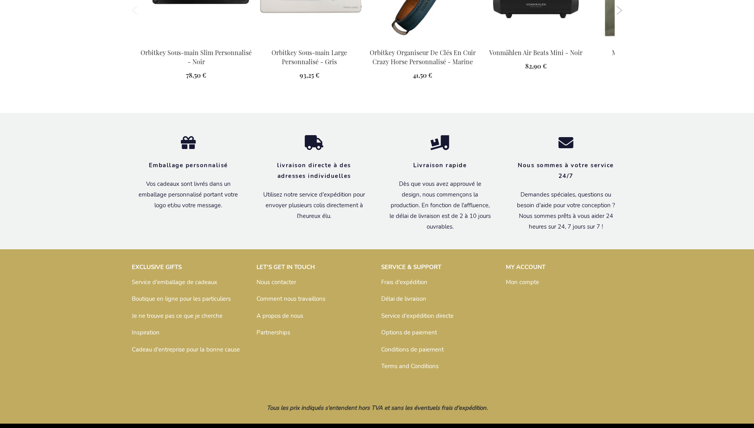
scroll to position [1117, 0]
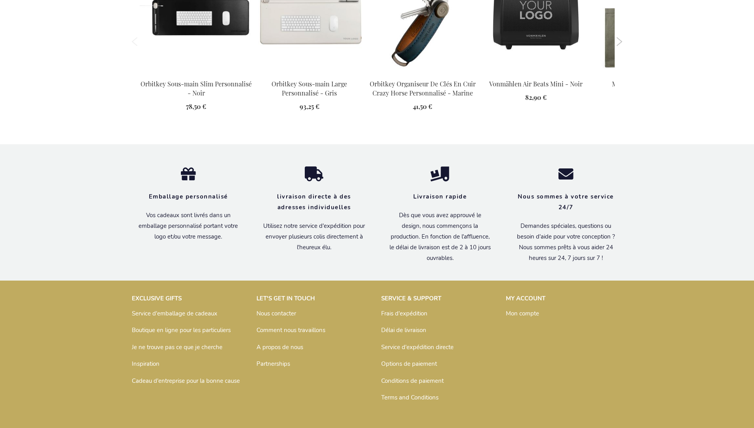
scroll to position [1118, 0]
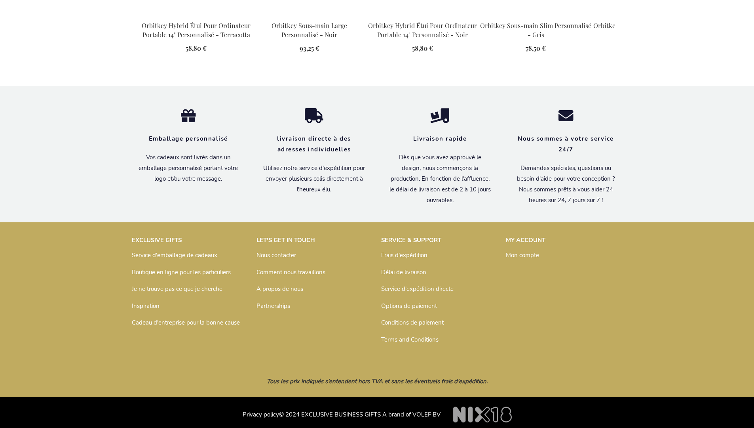
scroll to position [1066, 0]
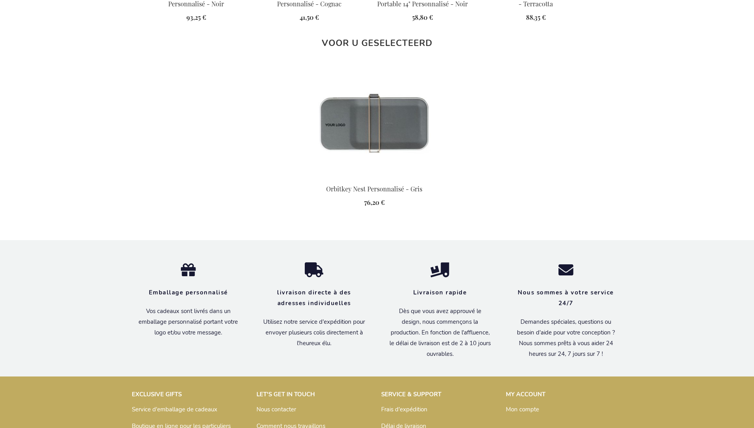
scroll to position [1118, 0]
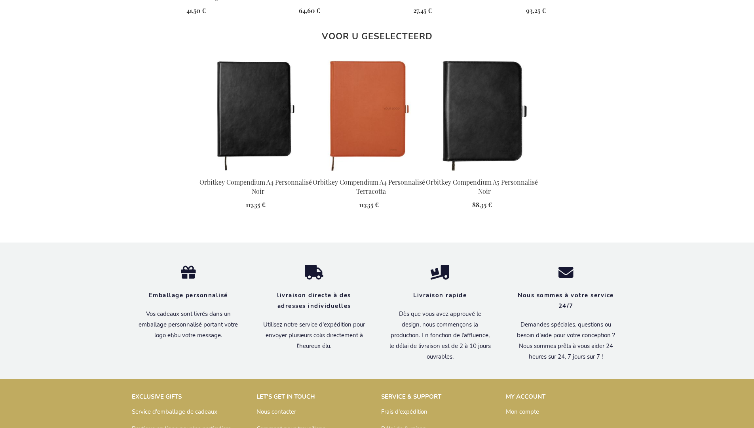
scroll to position [1076, 0]
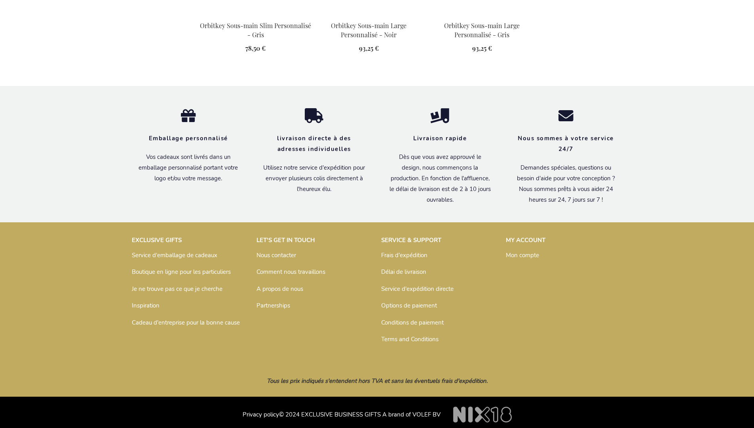
scroll to position [1066, 0]
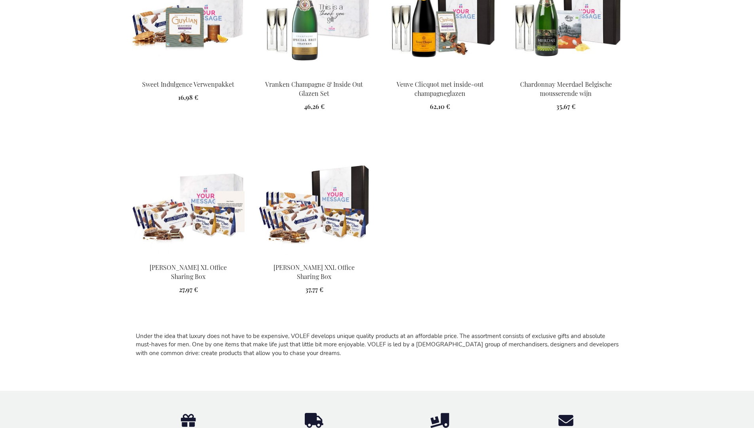
scroll to position [951, 0]
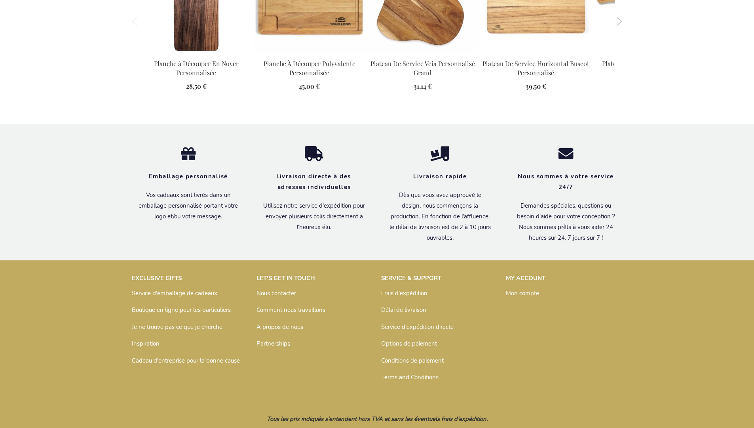
scroll to position [1042, 0]
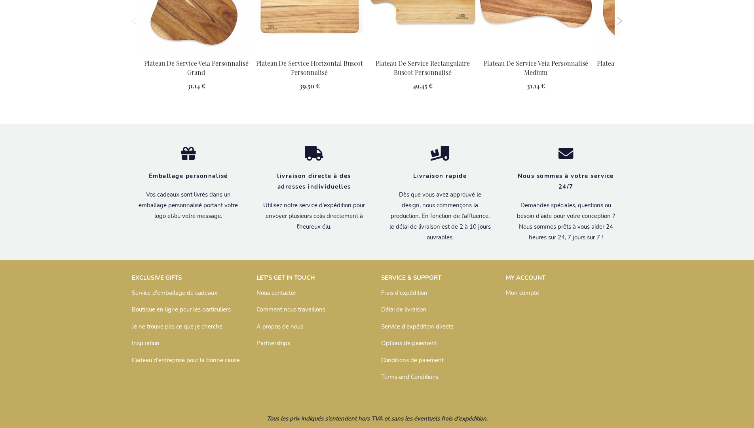
scroll to position [1039, 0]
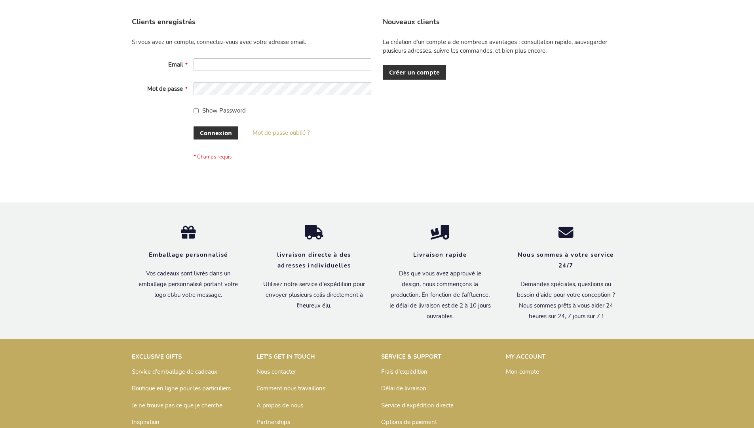
scroll to position [273, 0]
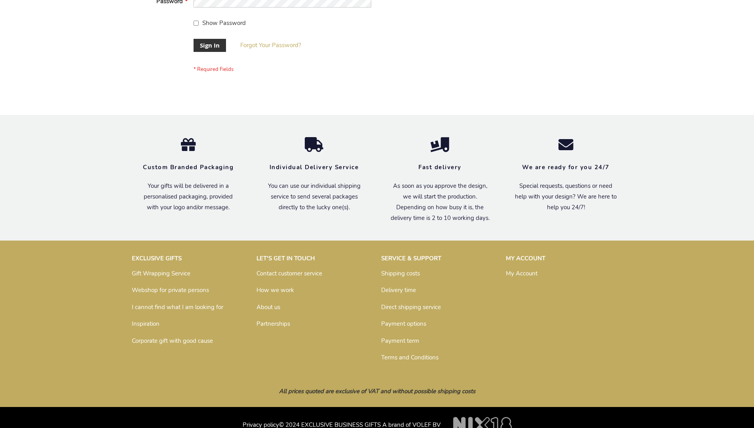
scroll to position [255, 0]
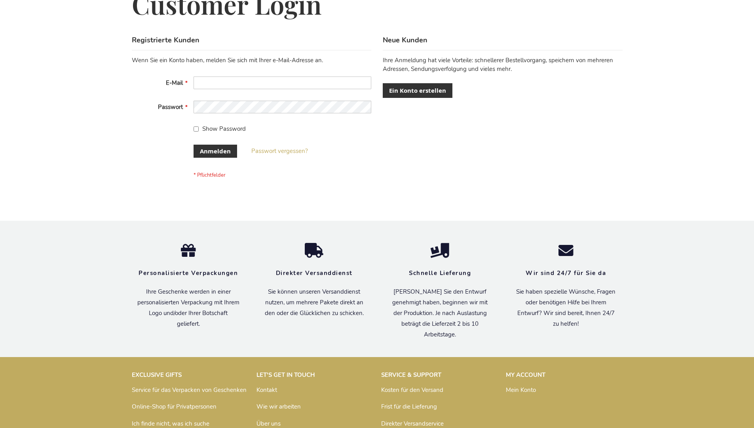
scroll to position [265, 0]
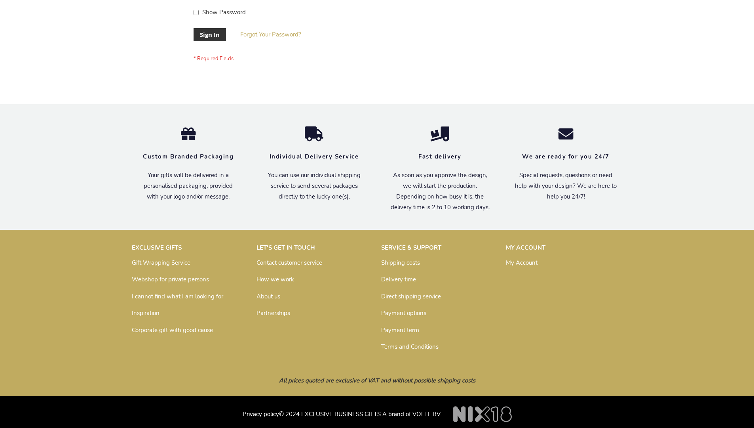
scroll to position [255, 0]
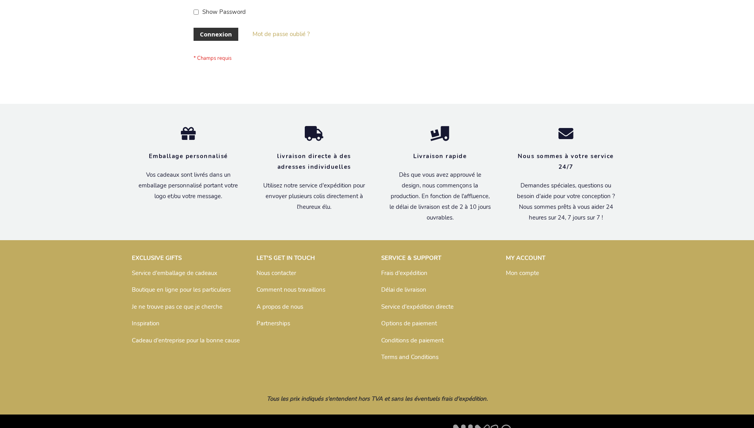
scroll to position [273, 0]
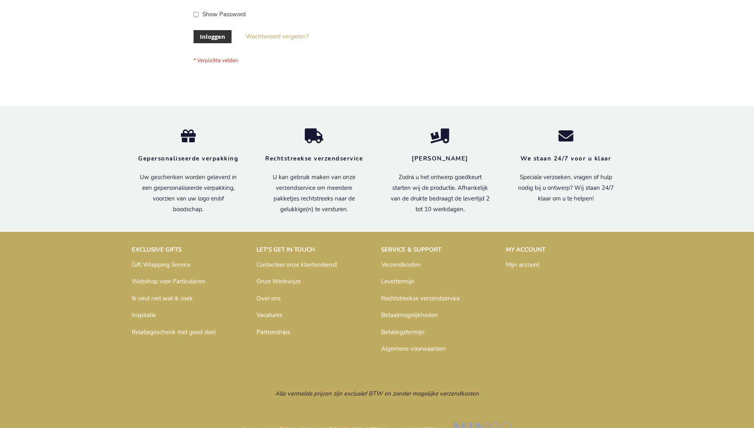
scroll to position [269, 0]
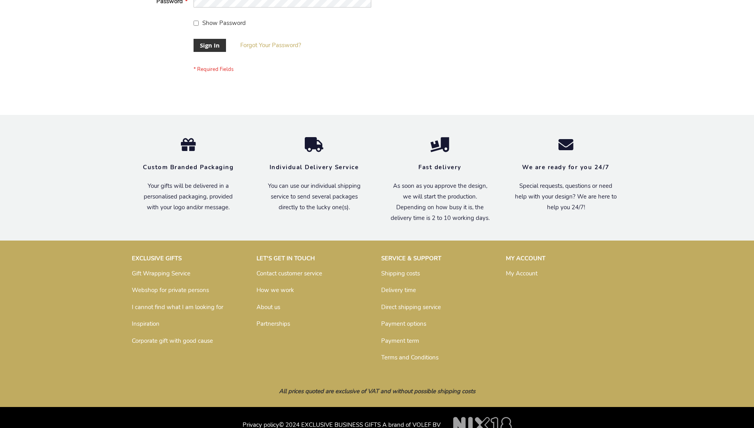
scroll to position [255, 0]
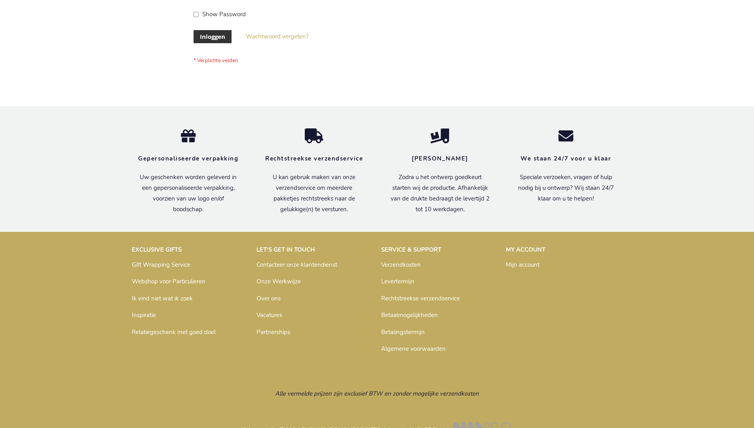
scroll to position [269, 0]
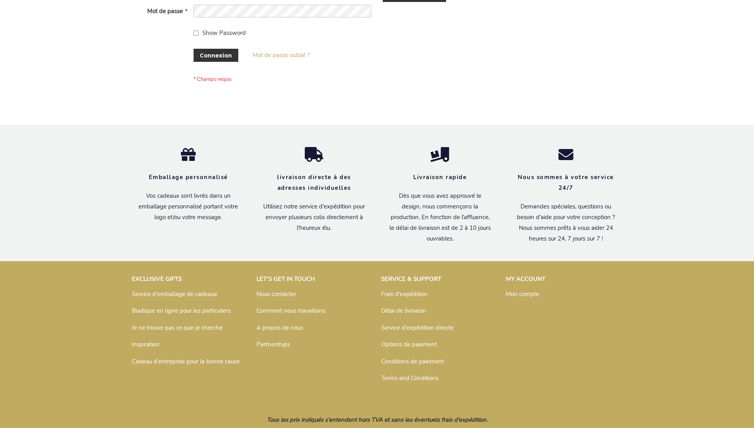
scroll to position [273, 0]
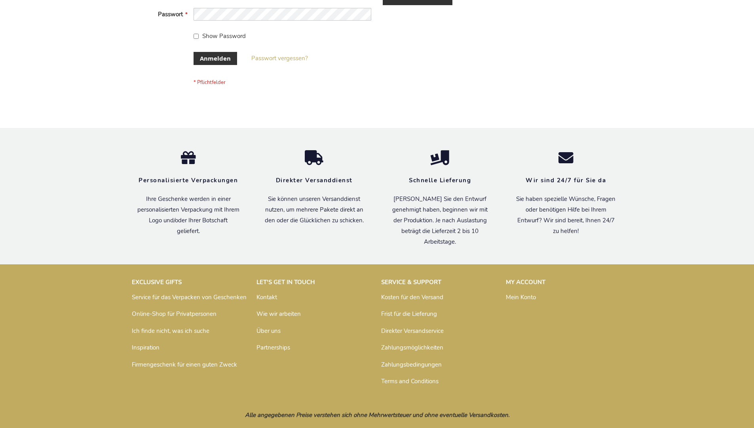
scroll to position [265, 0]
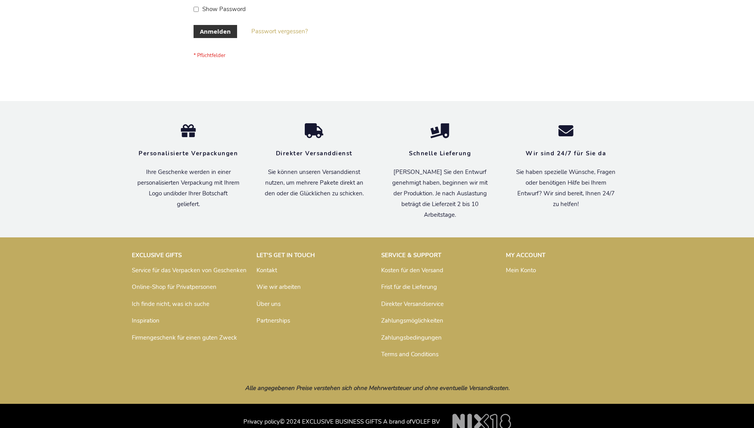
scroll to position [265, 0]
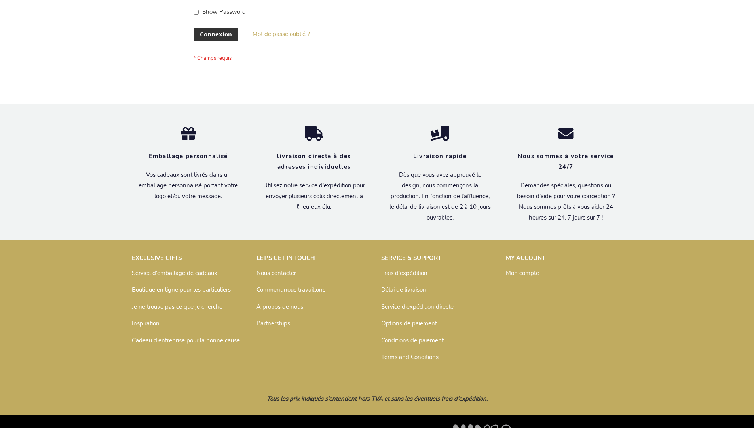
scroll to position [273, 0]
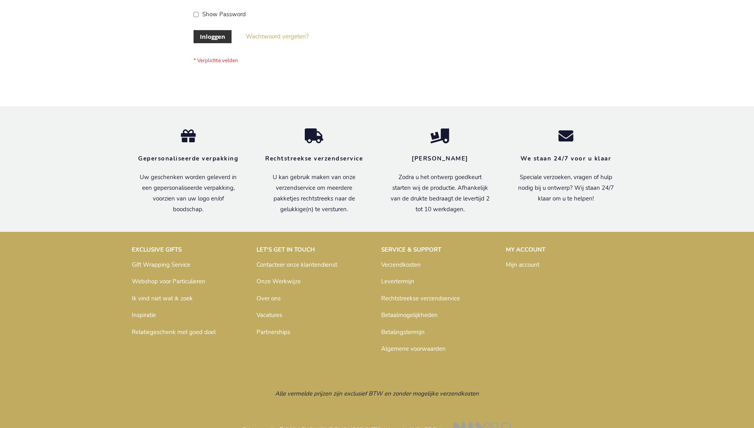
scroll to position [269, 0]
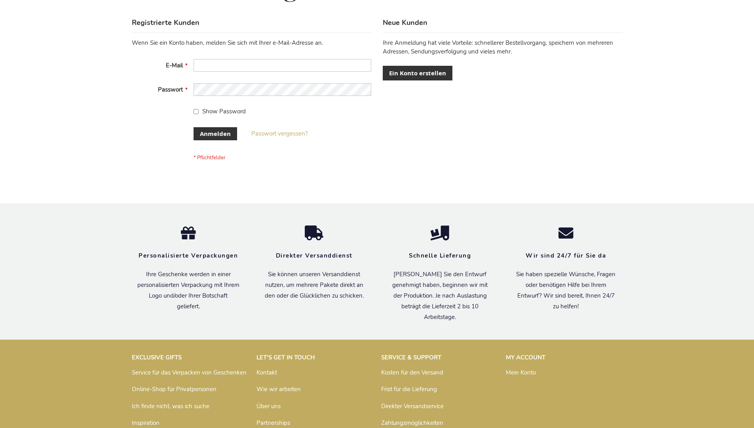
scroll to position [265, 0]
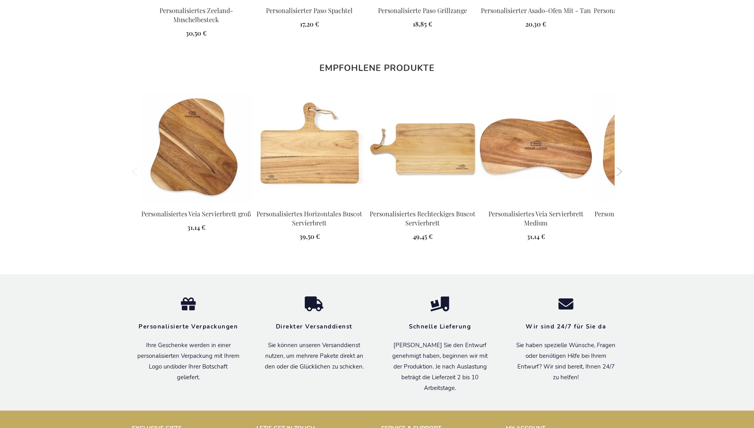
scroll to position [1034, 0]
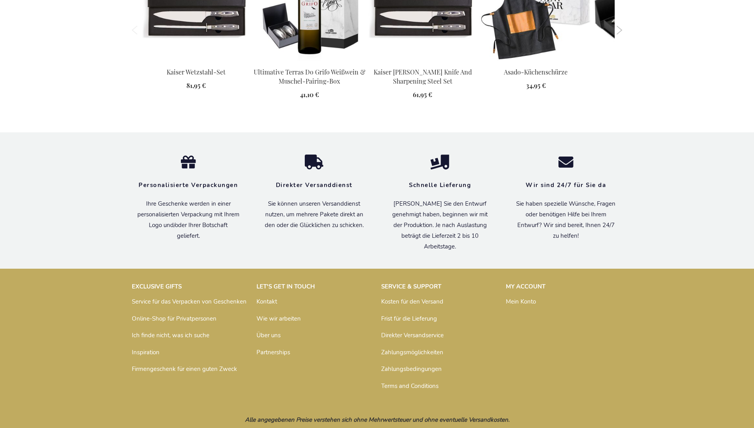
scroll to position [1055, 0]
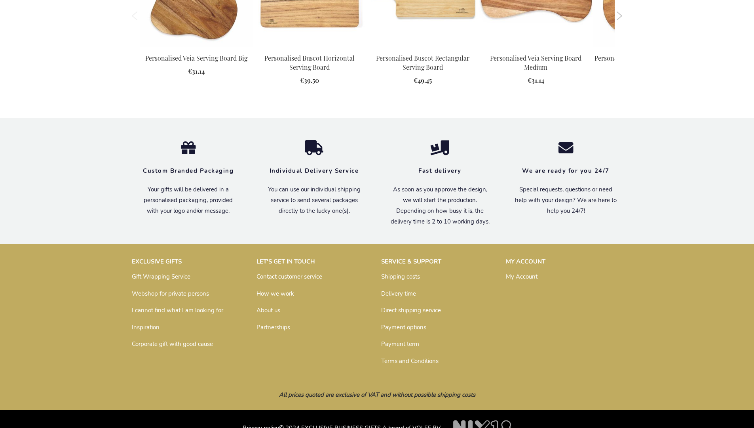
scroll to position [1012, 0]
